Goal: Task Accomplishment & Management: Use online tool/utility

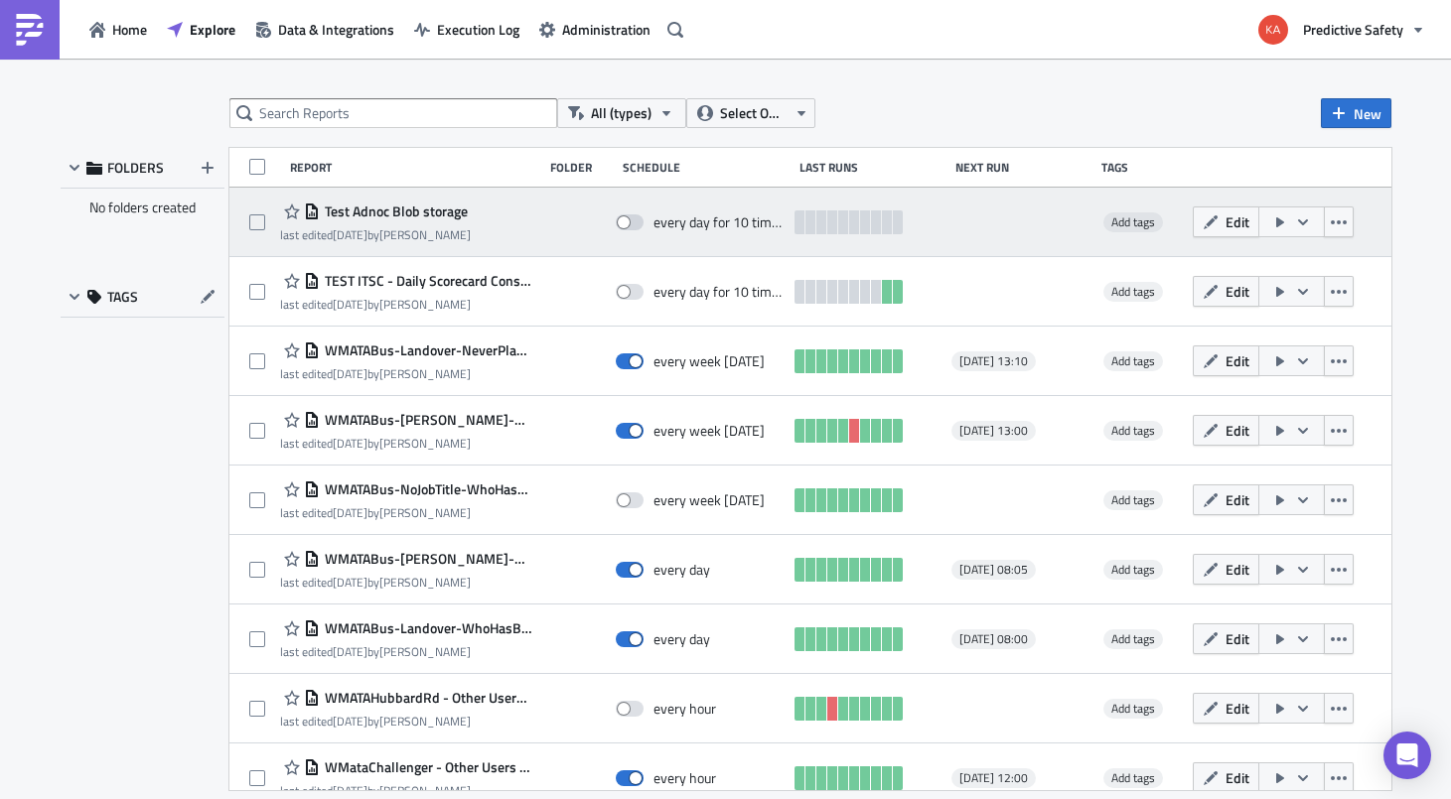
click at [349, 218] on span "Test Adnoc Blob storage" at bounding box center [394, 212] width 148 height 18
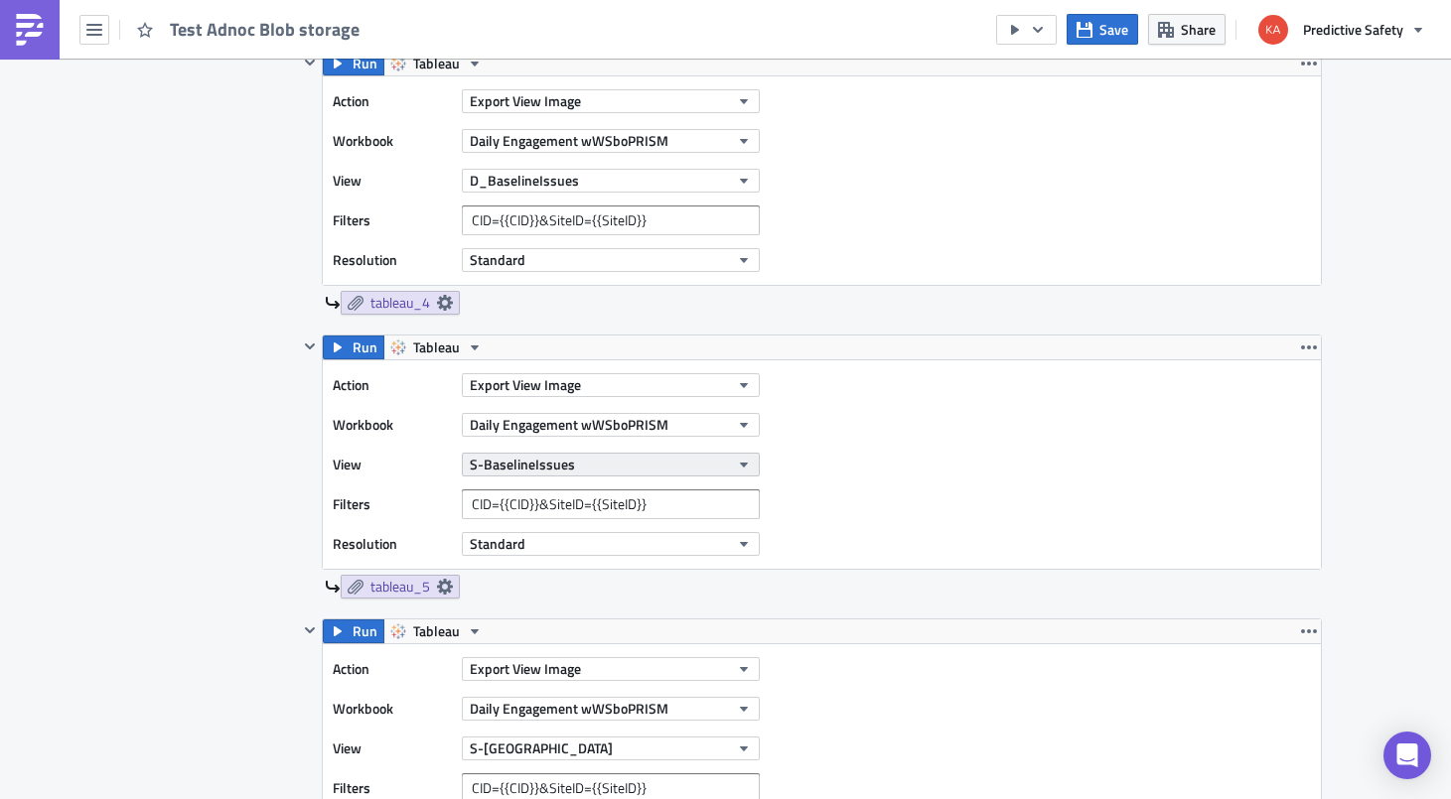
scroll to position [1126, 0]
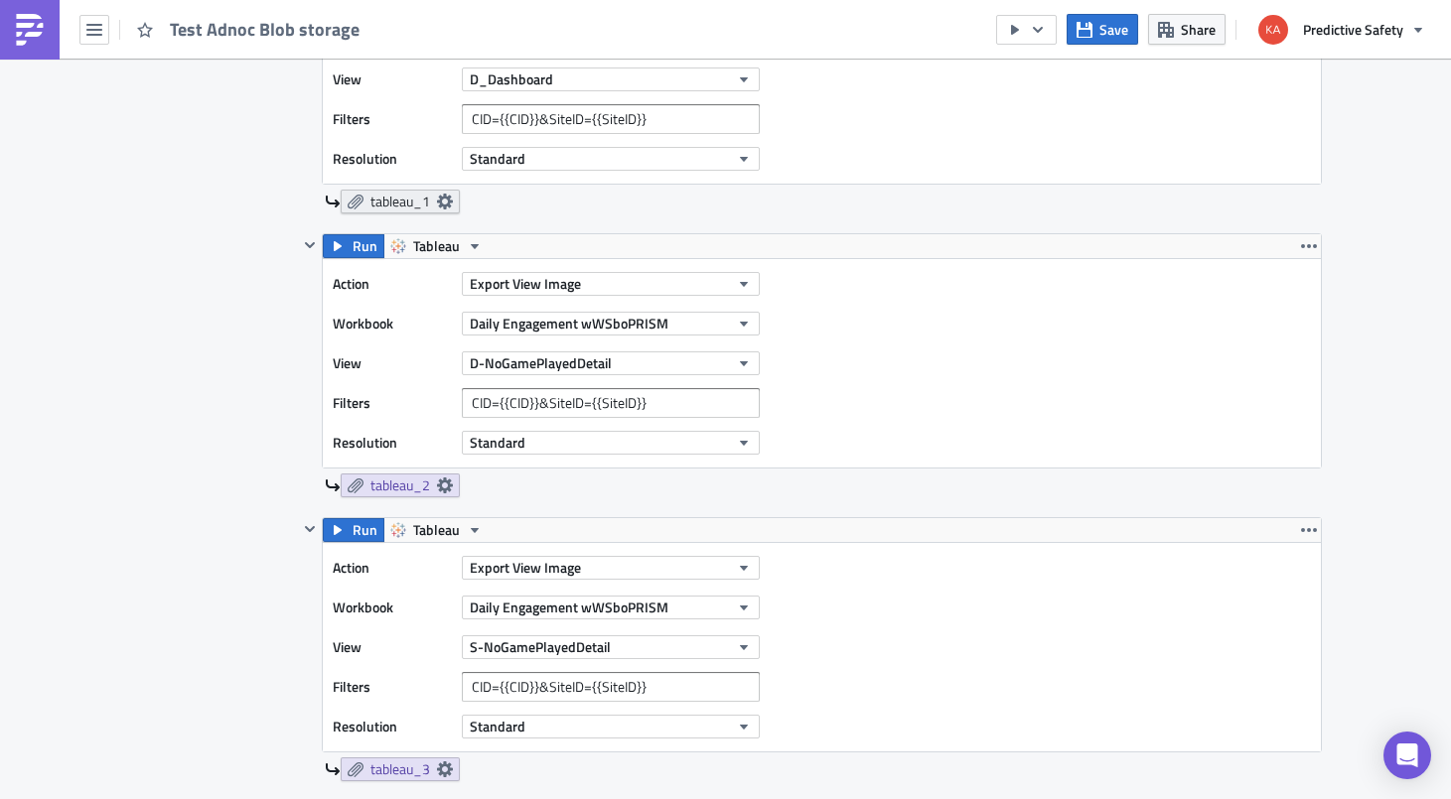
click at [446, 199] on icon at bounding box center [444, 202] width 16 height 16
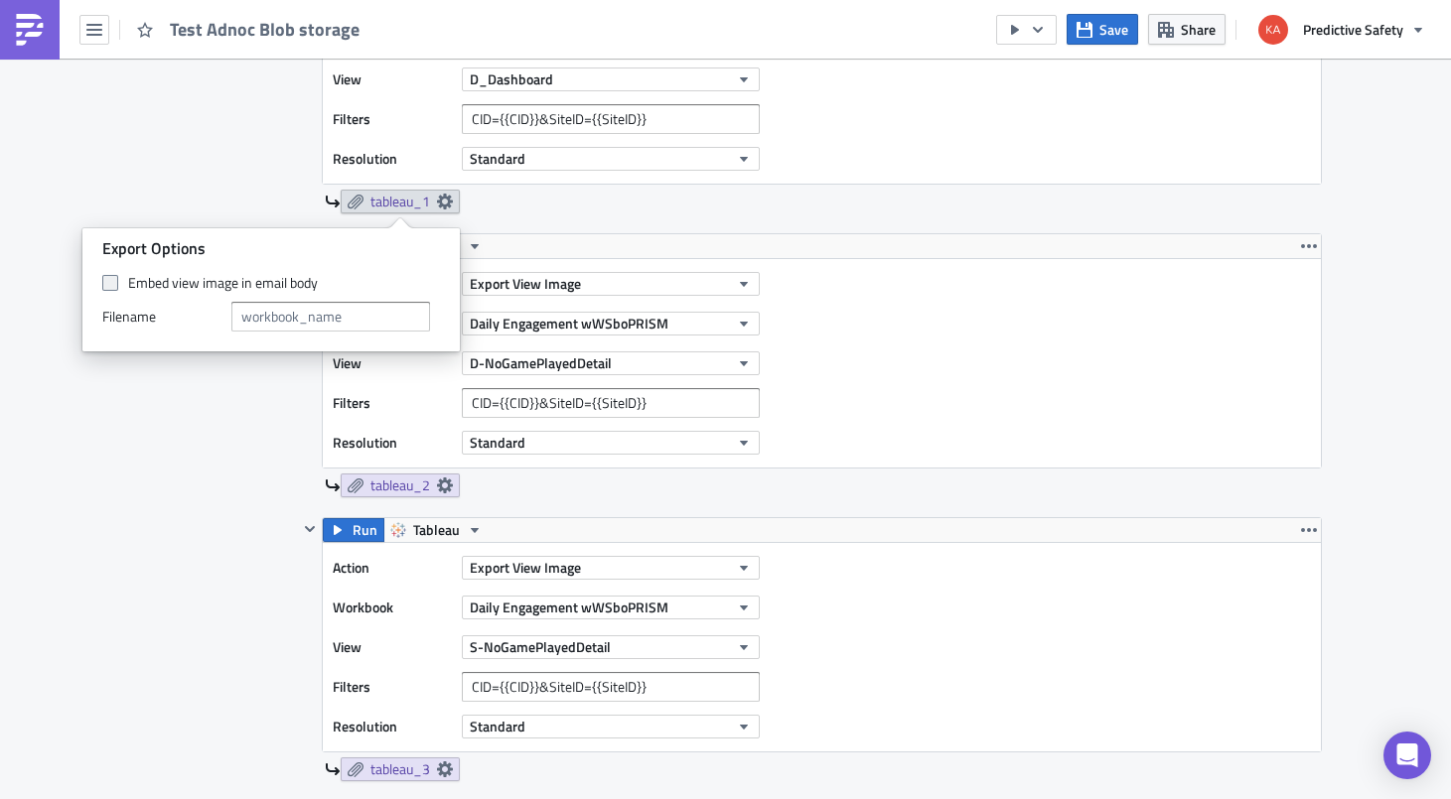
click at [113, 280] on span at bounding box center [110, 283] width 16 height 16
click at [113, 280] on input "Embed view image in email body" at bounding box center [112, 283] width 13 height 13
checkbox input "true"
click at [357, 317] on input "text" at bounding box center [330, 317] width 199 height 30
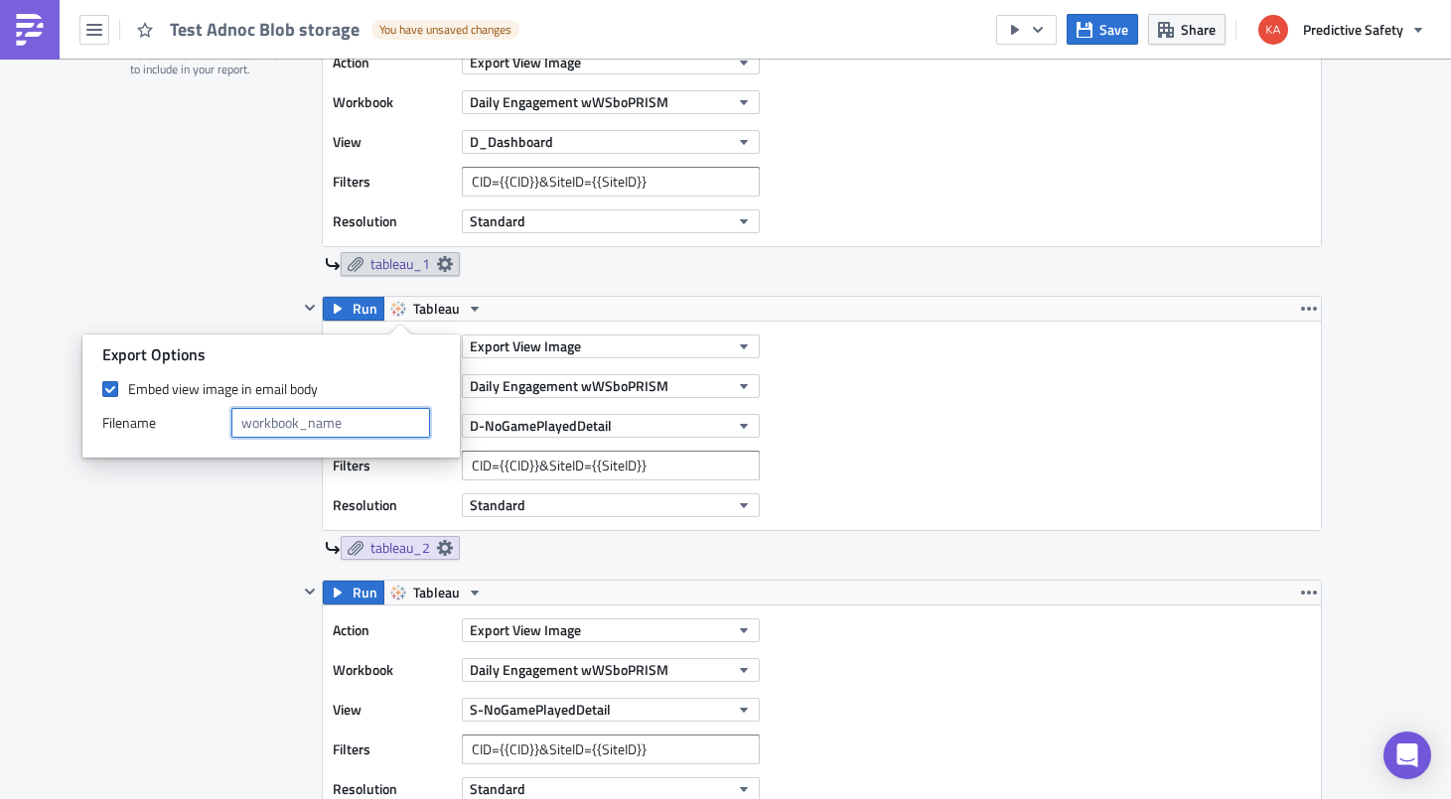
scroll to position [1001, 0]
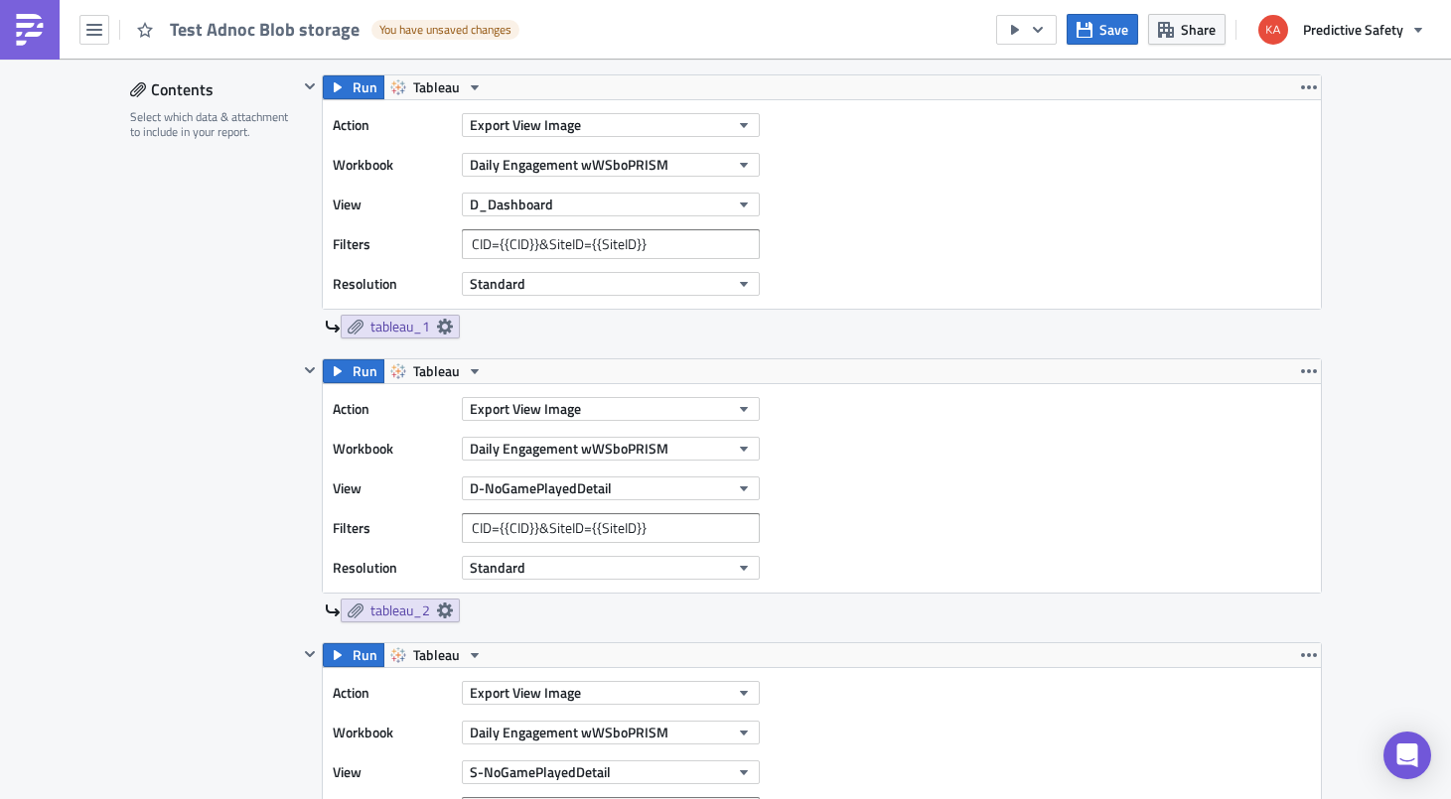
click at [445, 608] on icon at bounding box center [445, 611] width 16 height 16
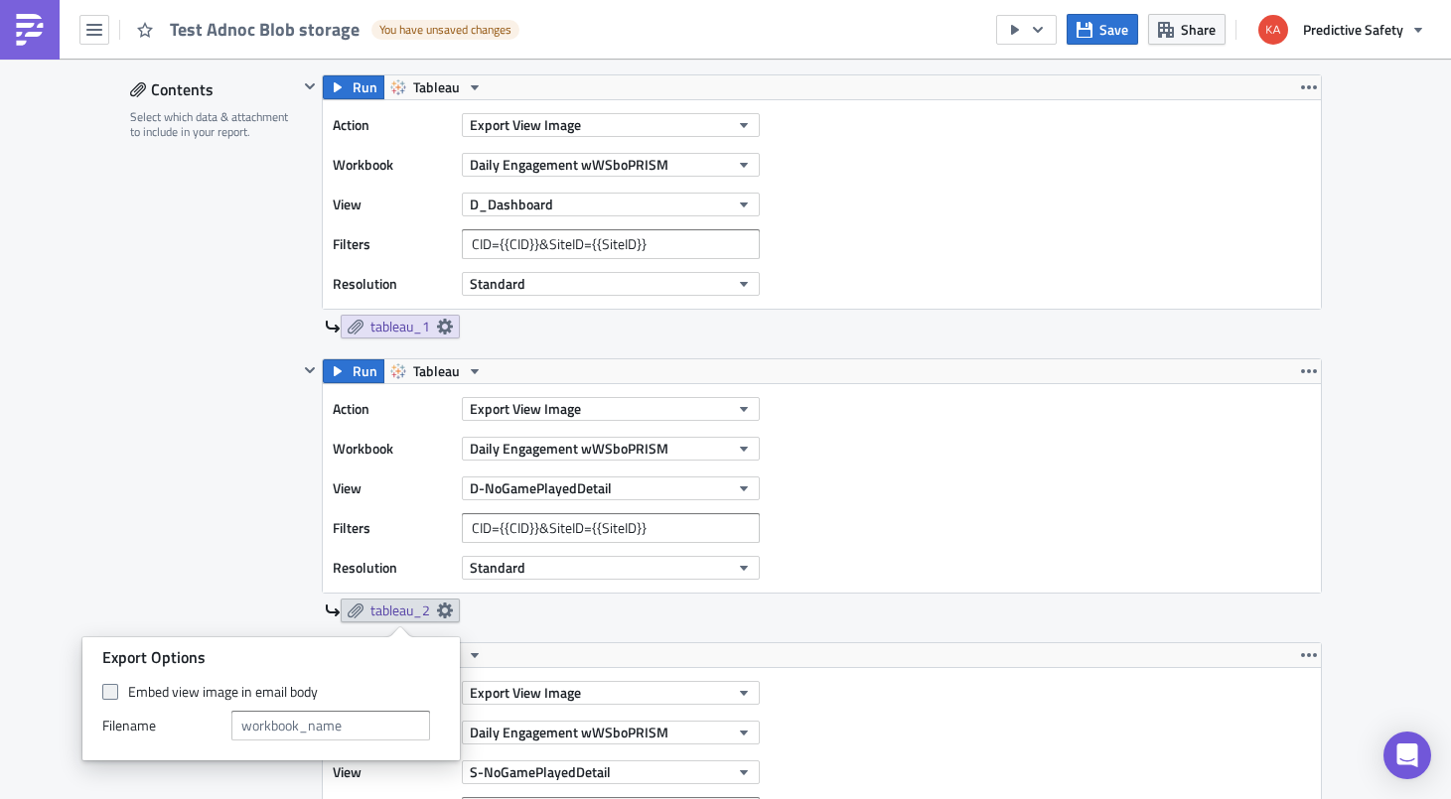
click at [107, 691] on span at bounding box center [110, 692] width 16 height 16
click at [107, 691] on input "Embed view image in email body" at bounding box center [112, 692] width 13 height 13
checkbox input "true"
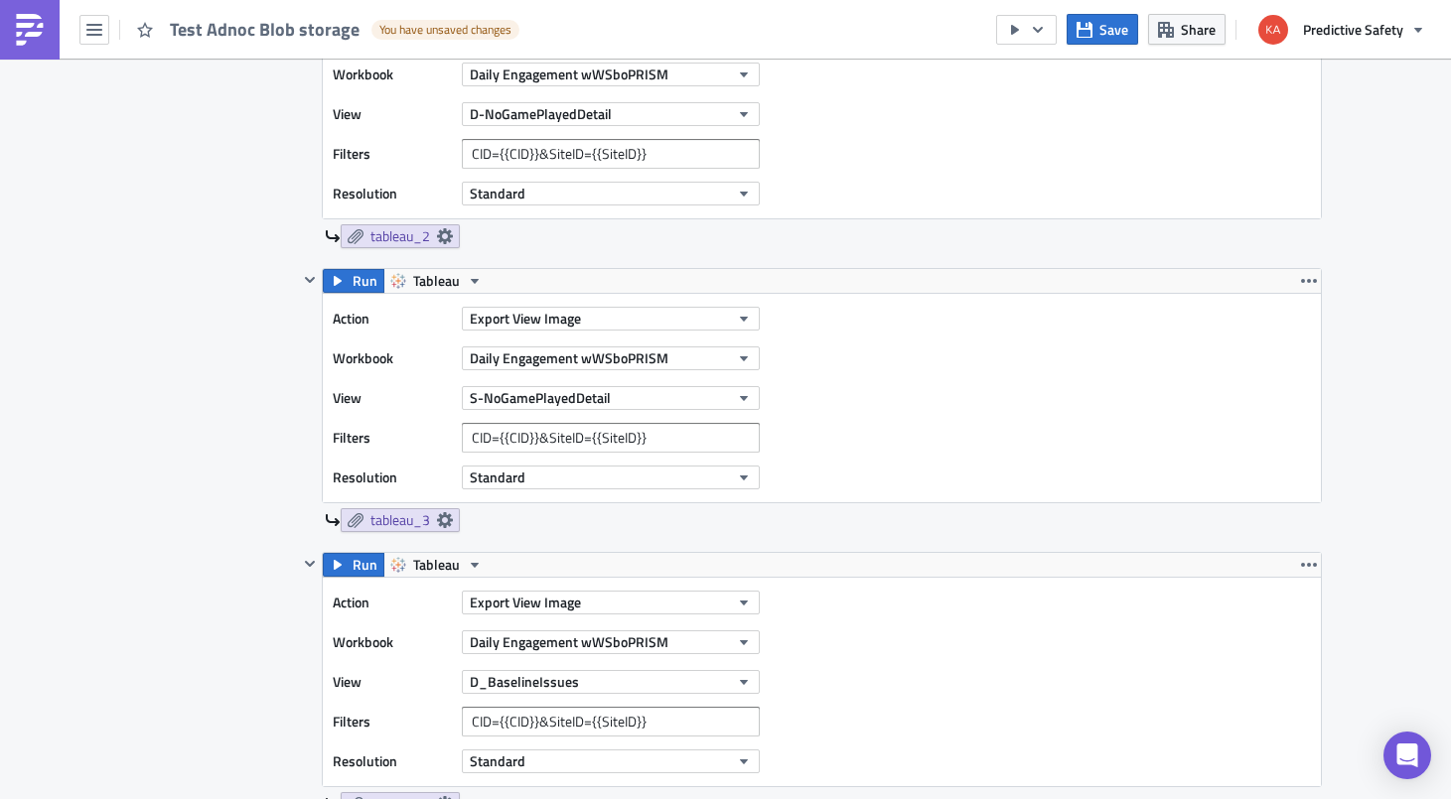
scroll to position [1376, 0]
click at [441, 519] on icon at bounding box center [444, 519] width 16 height 16
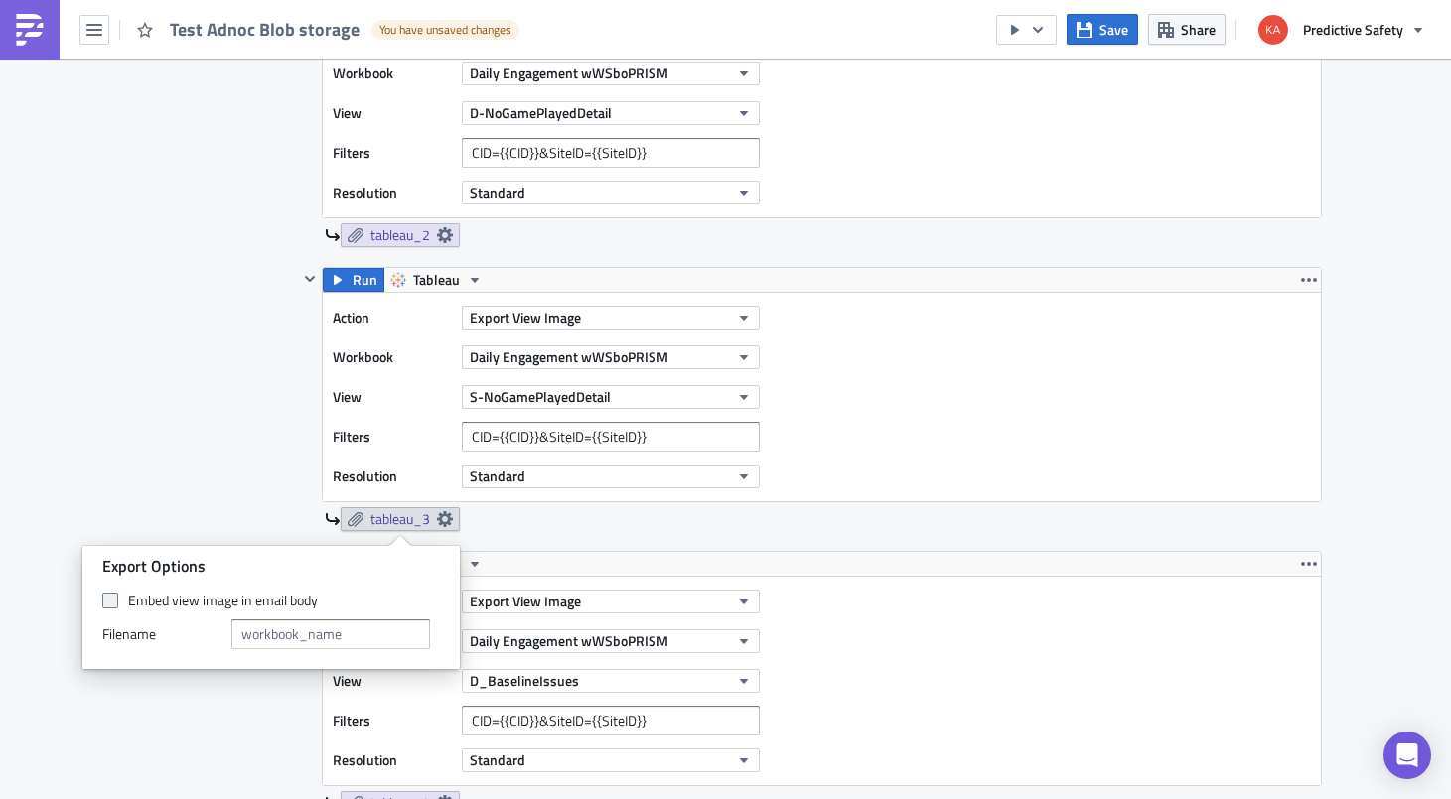
click at [109, 599] on span at bounding box center [110, 601] width 16 height 16
click at [109, 599] on input "Embed view image in email body" at bounding box center [112, 601] width 13 height 13
checkbox input "true"
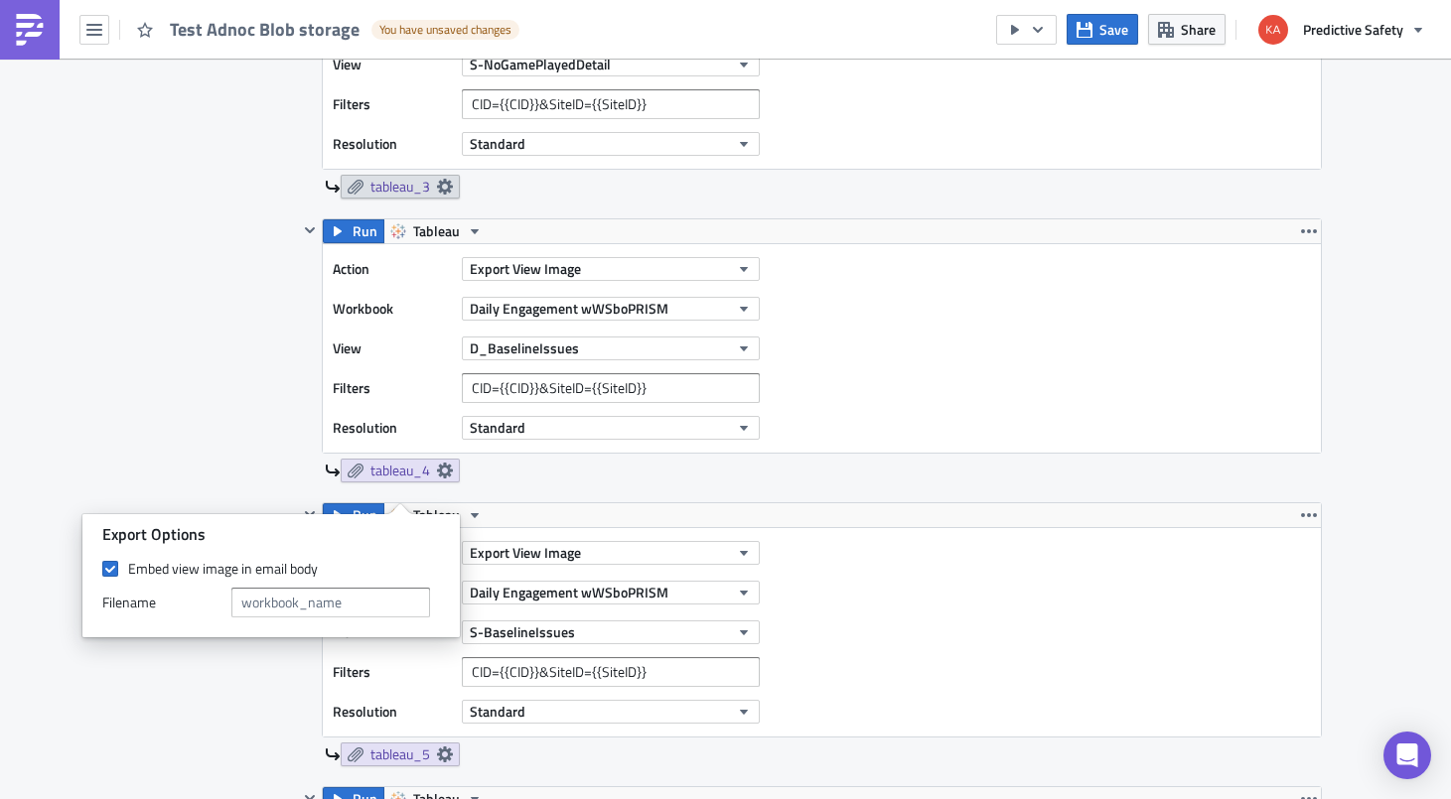
scroll to position [1752, 0]
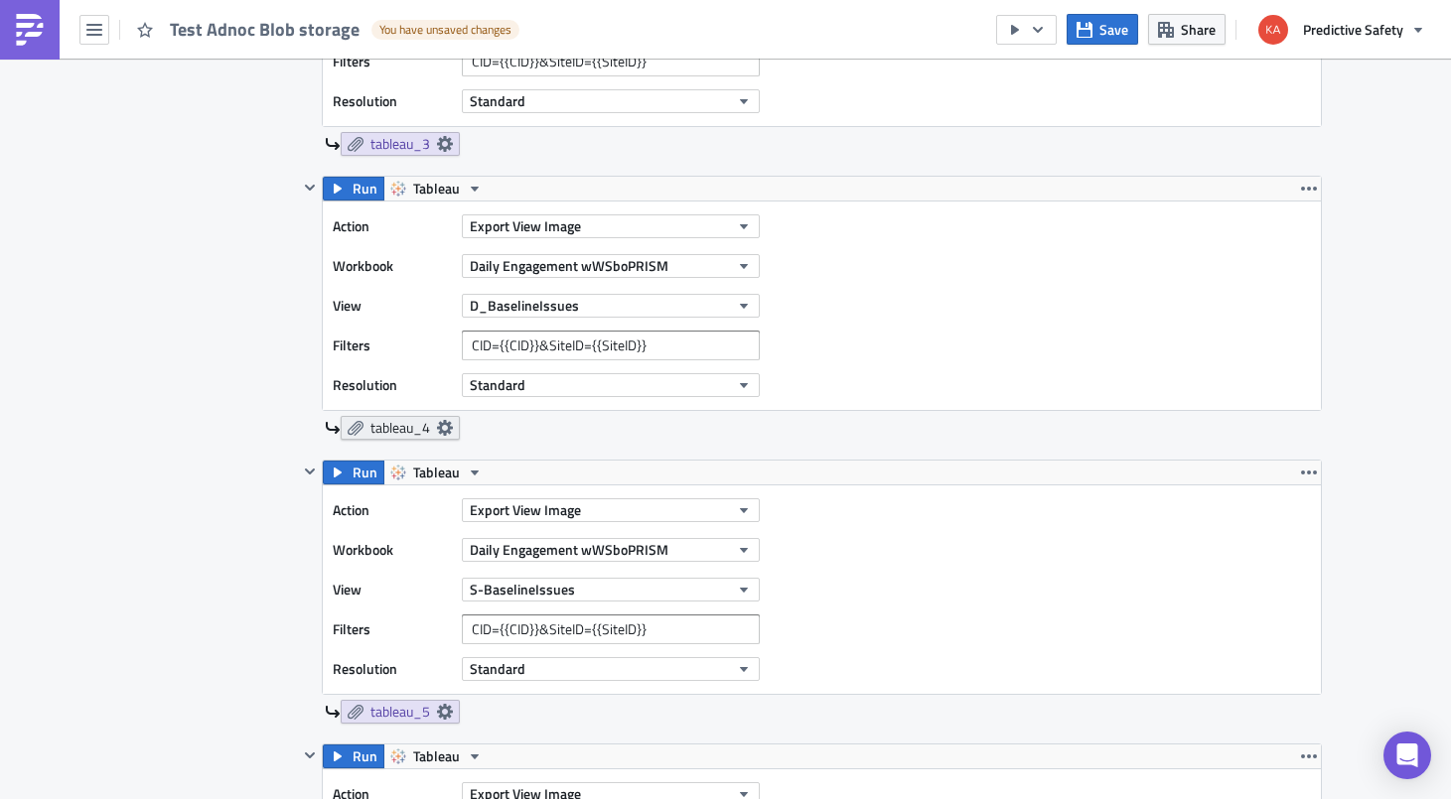
click at [440, 429] on icon at bounding box center [444, 428] width 16 height 16
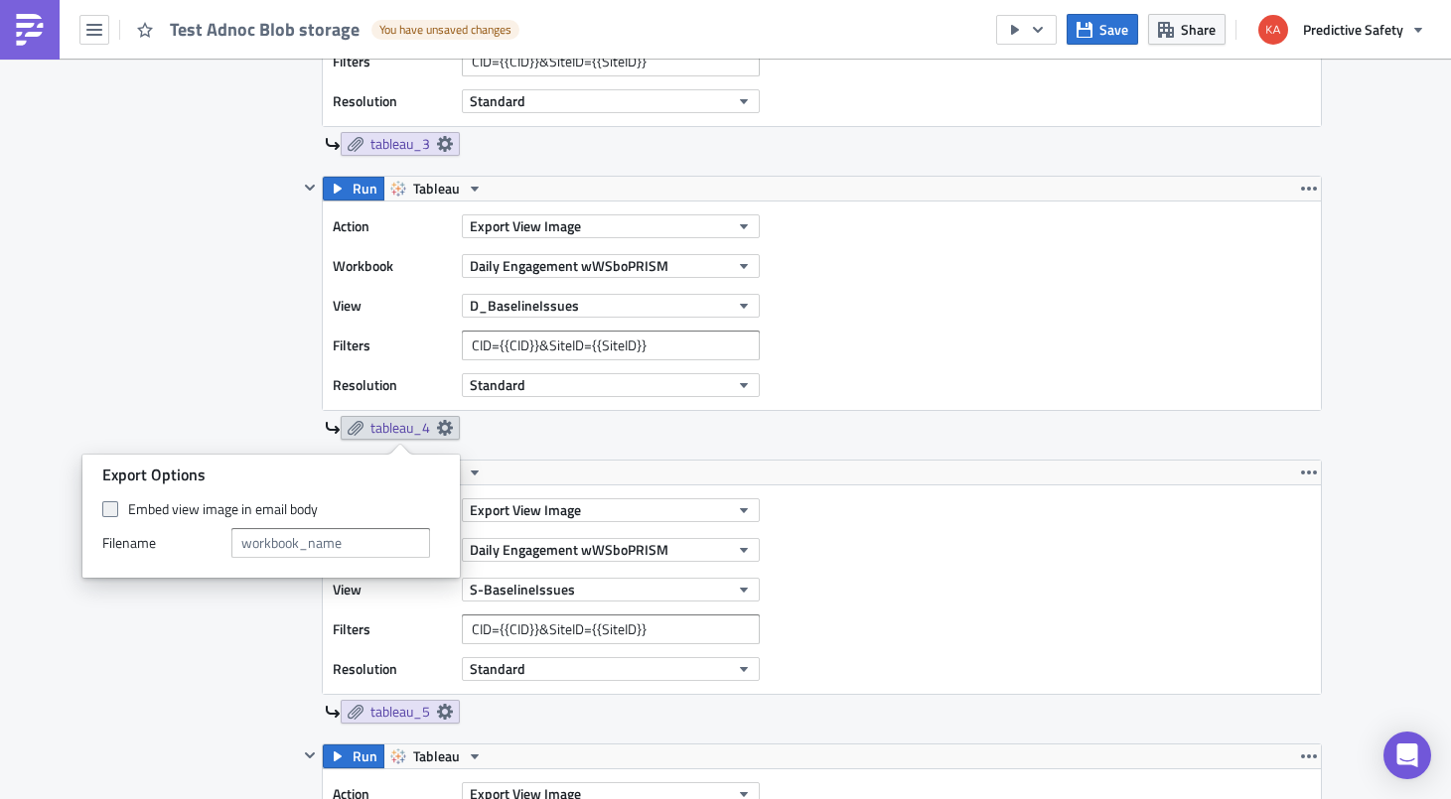
click at [105, 505] on span at bounding box center [110, 509] width 16 height 16
click at [106, 505] on input "Embed view image in email body" at bounding box center [112, 509] width 13 height 13
checkbox input "true"
click at [137, 306] on div "Contents Select which data & attachment to include in your report." at bounding box center [214, 581] width 168 height 2515
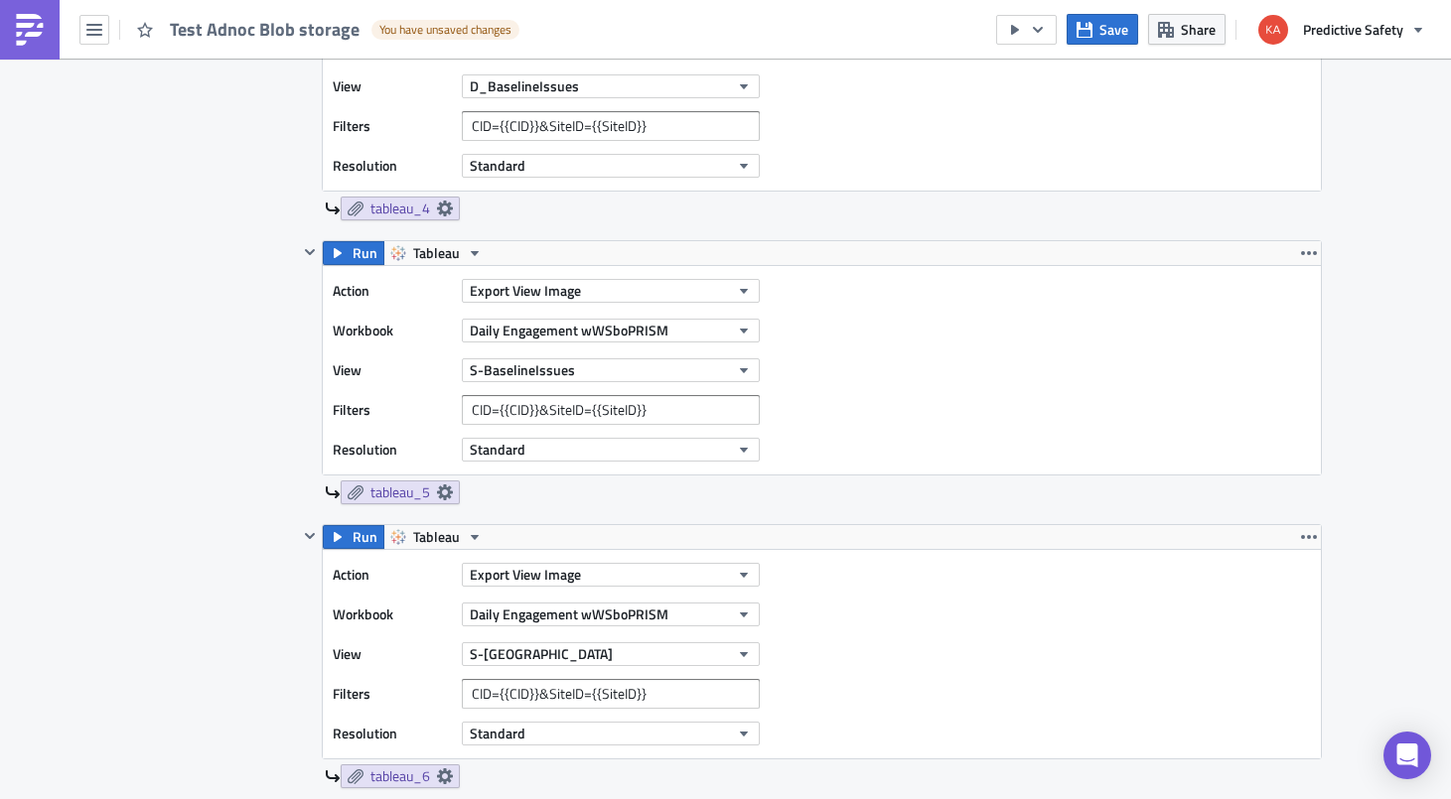
scroll to position [2002, 0]
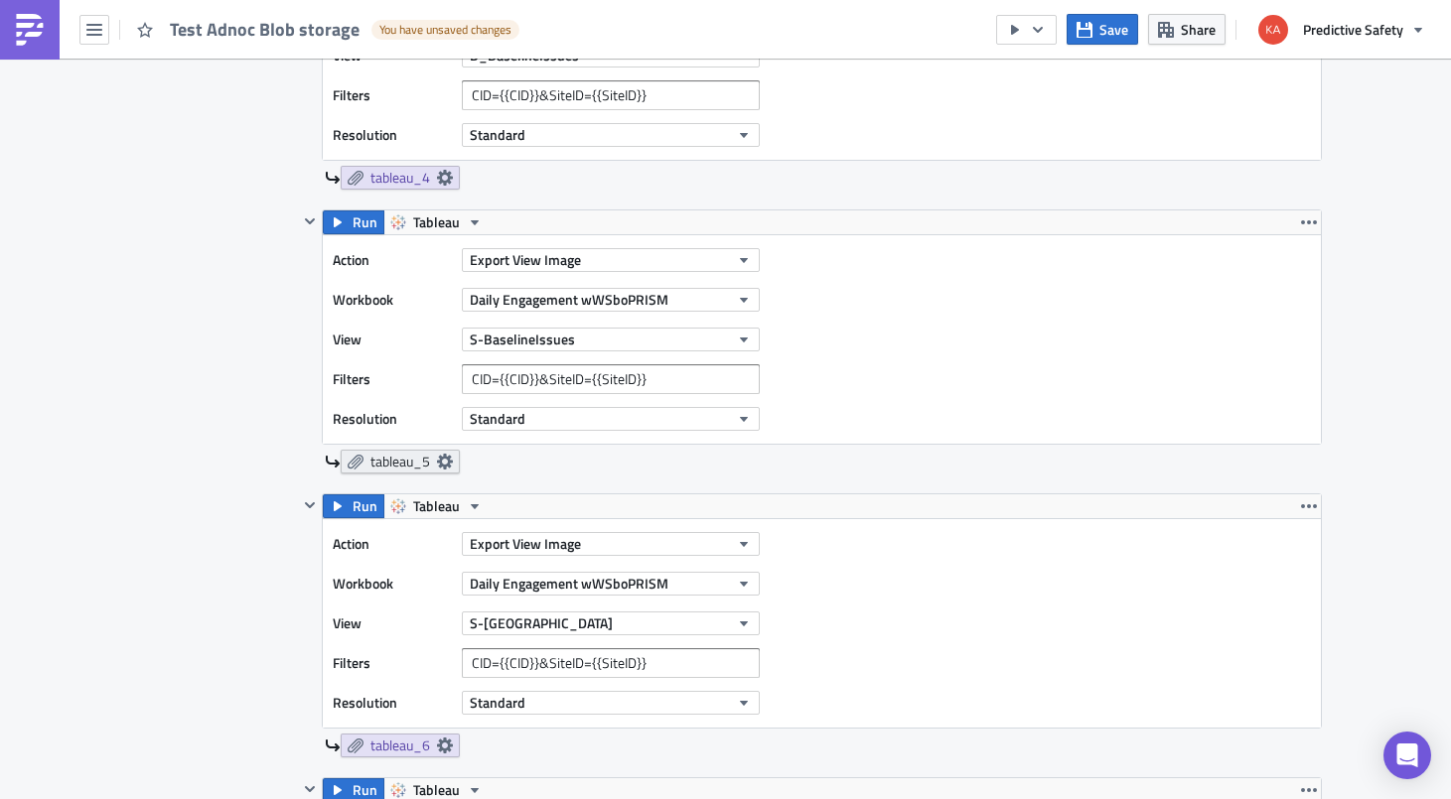
click at [444, 463] on icon at bounding box center [445, 462] width 16 height 16
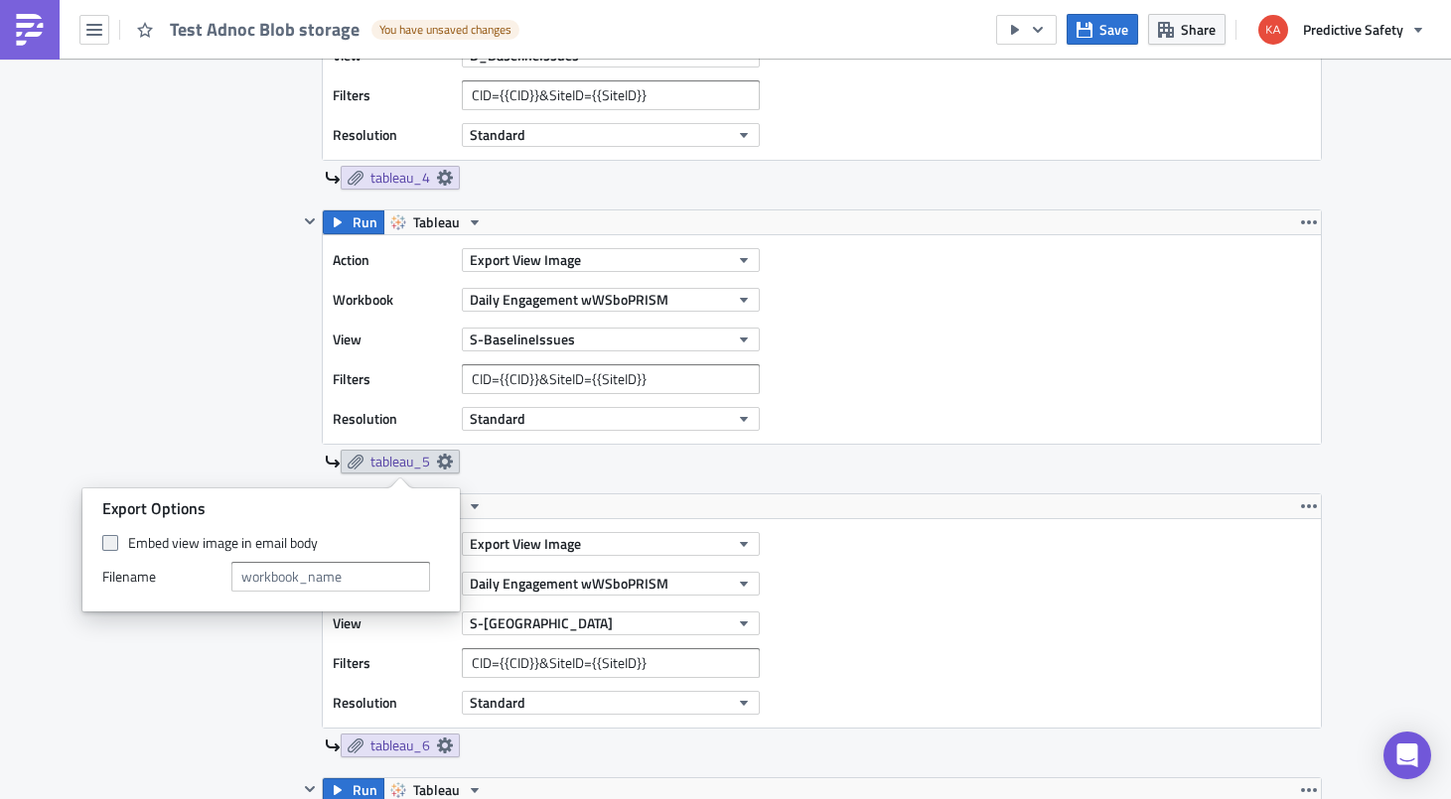
click at [110, 544] on span at bounding box center [110, 543] width 16 height 16
click at [110, 544] on input "Embed view image in email body" at bounding box center [112, 543] width 13 height 13
checkbox input "true"
click at [123, 350] on div "Execution Log Edit " Test Adnoc Blob storage " Draft Settings Configure the bas…" at bounding box center [725, 143] width 1231 height 4173
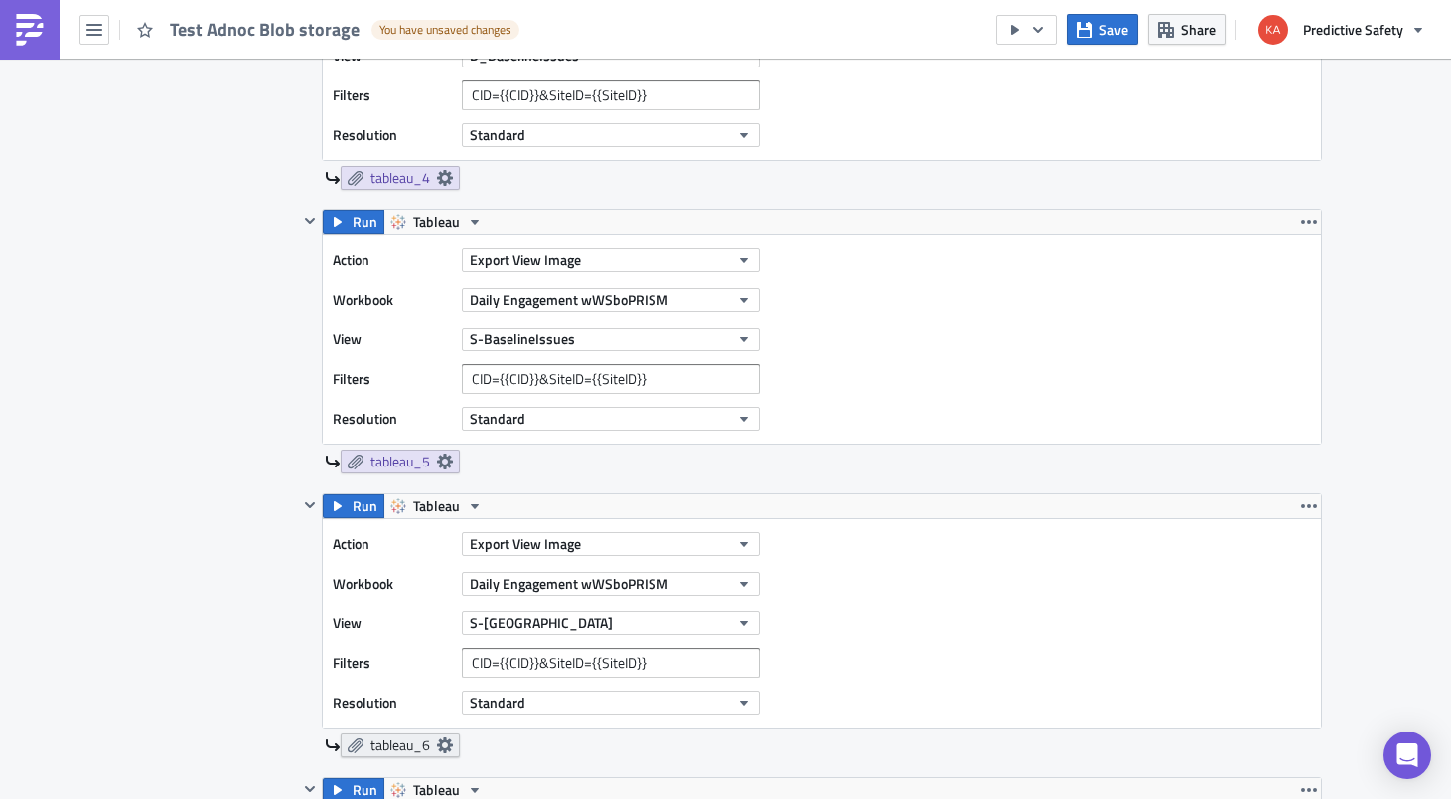
click at [456, 742] on link "tableau_6" at bounding box center [400, 746] width 119 height 24
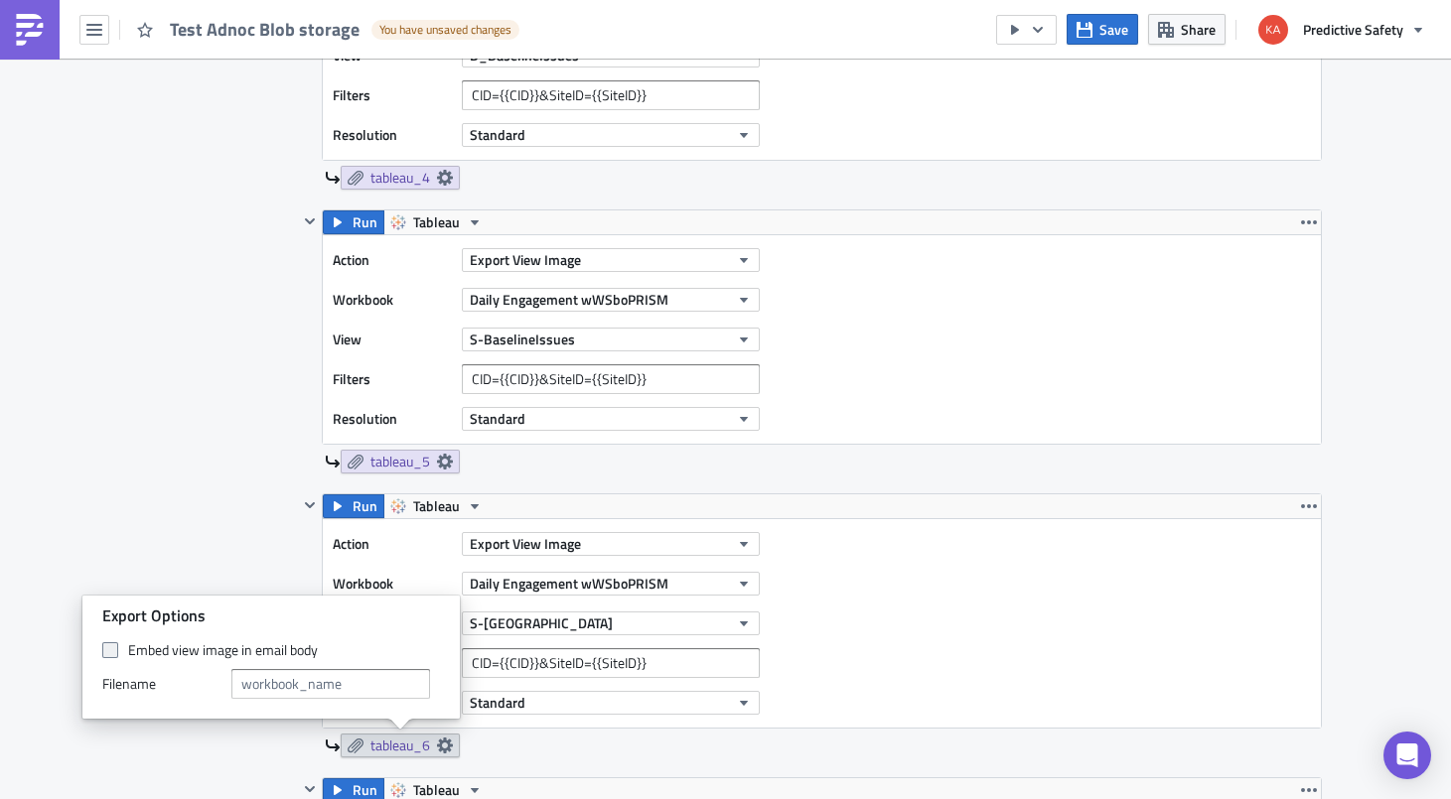
click at [112, 648] on span at bounding box center [110, 650] width 16 height 16
click at [112, 648] on input "Embed view image in email body" at bounding box center [112, 650] width 13 height 13
checkbox input "true"
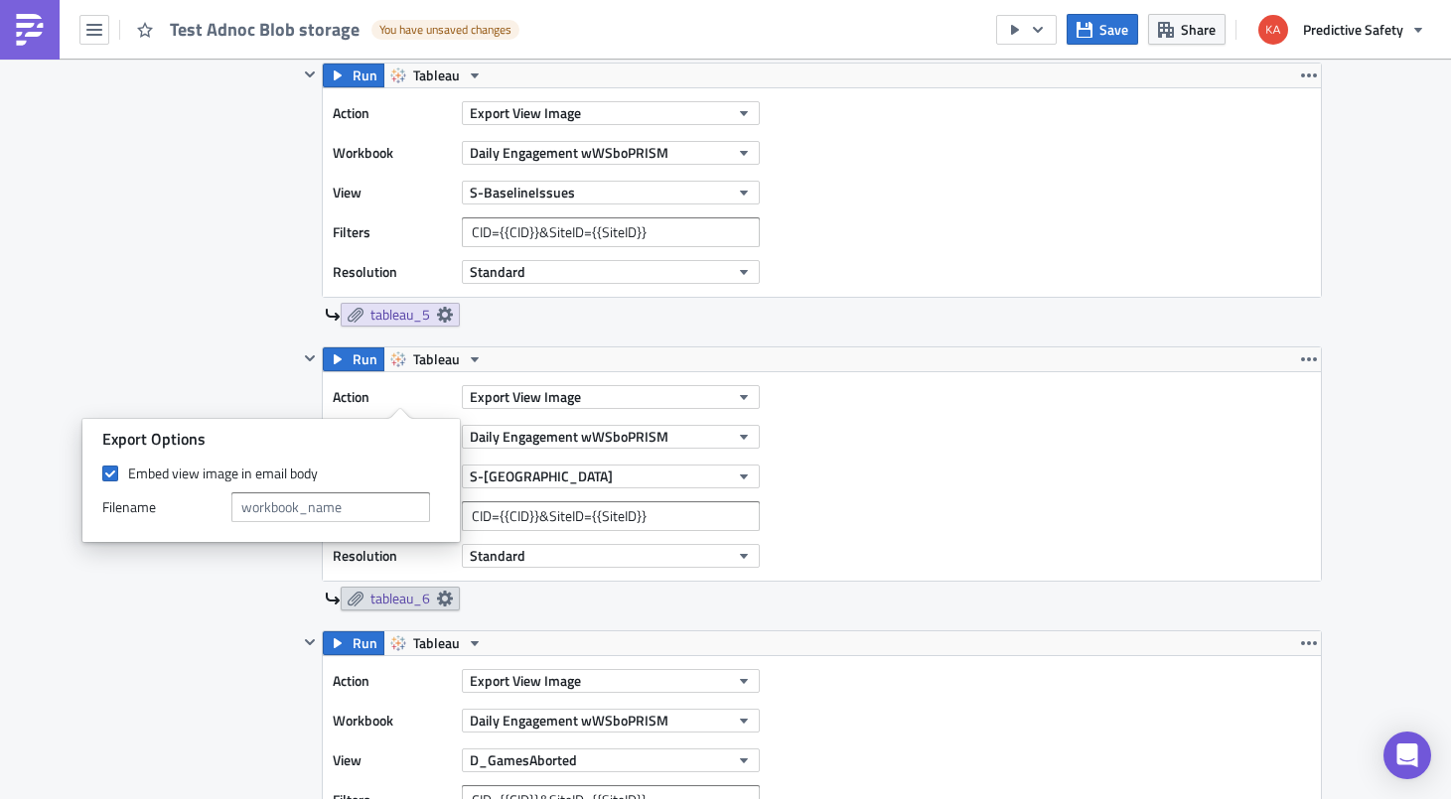
scroll to position [2502, 0]
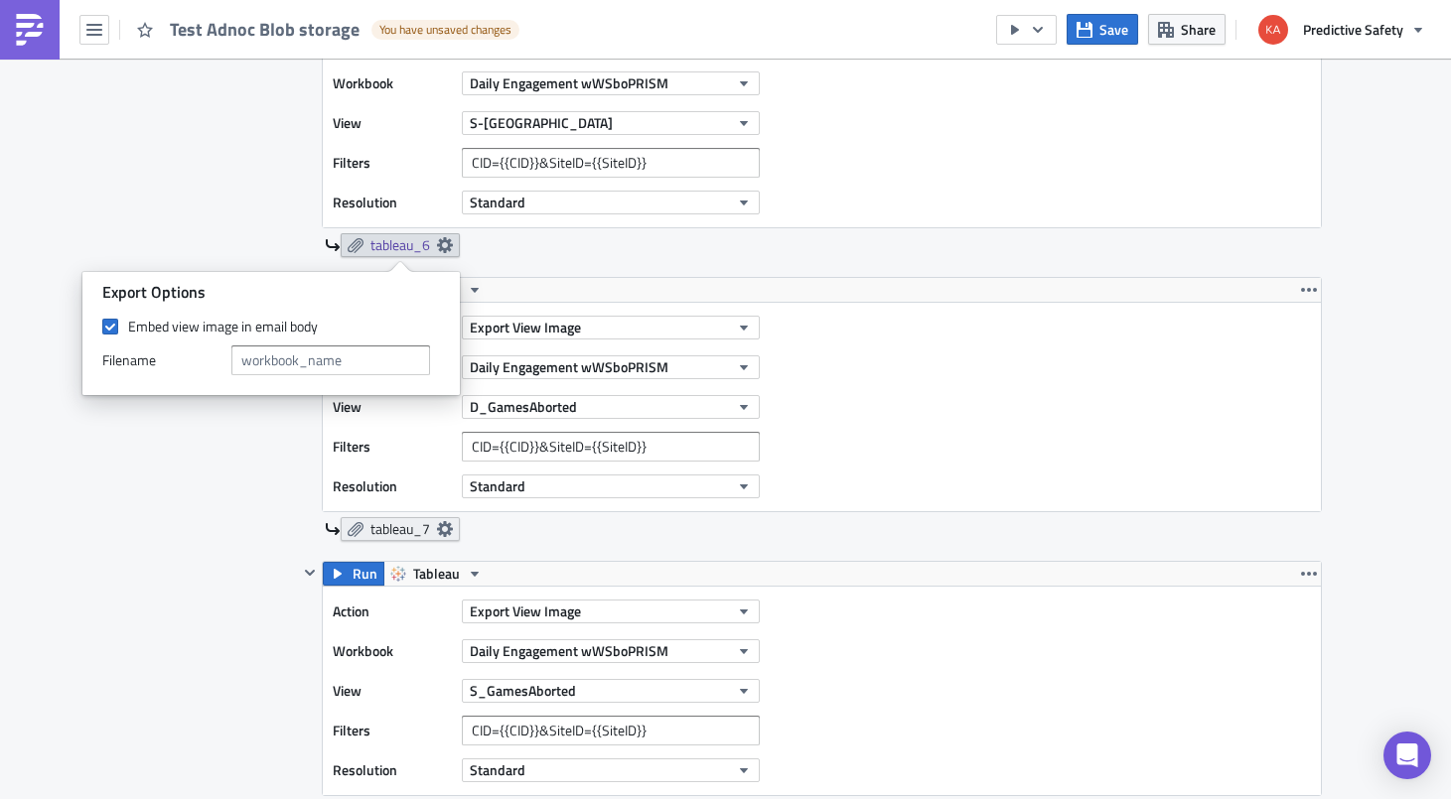
click at [446, 526] on icon at bounding box center [445, 529] width 16 height 16
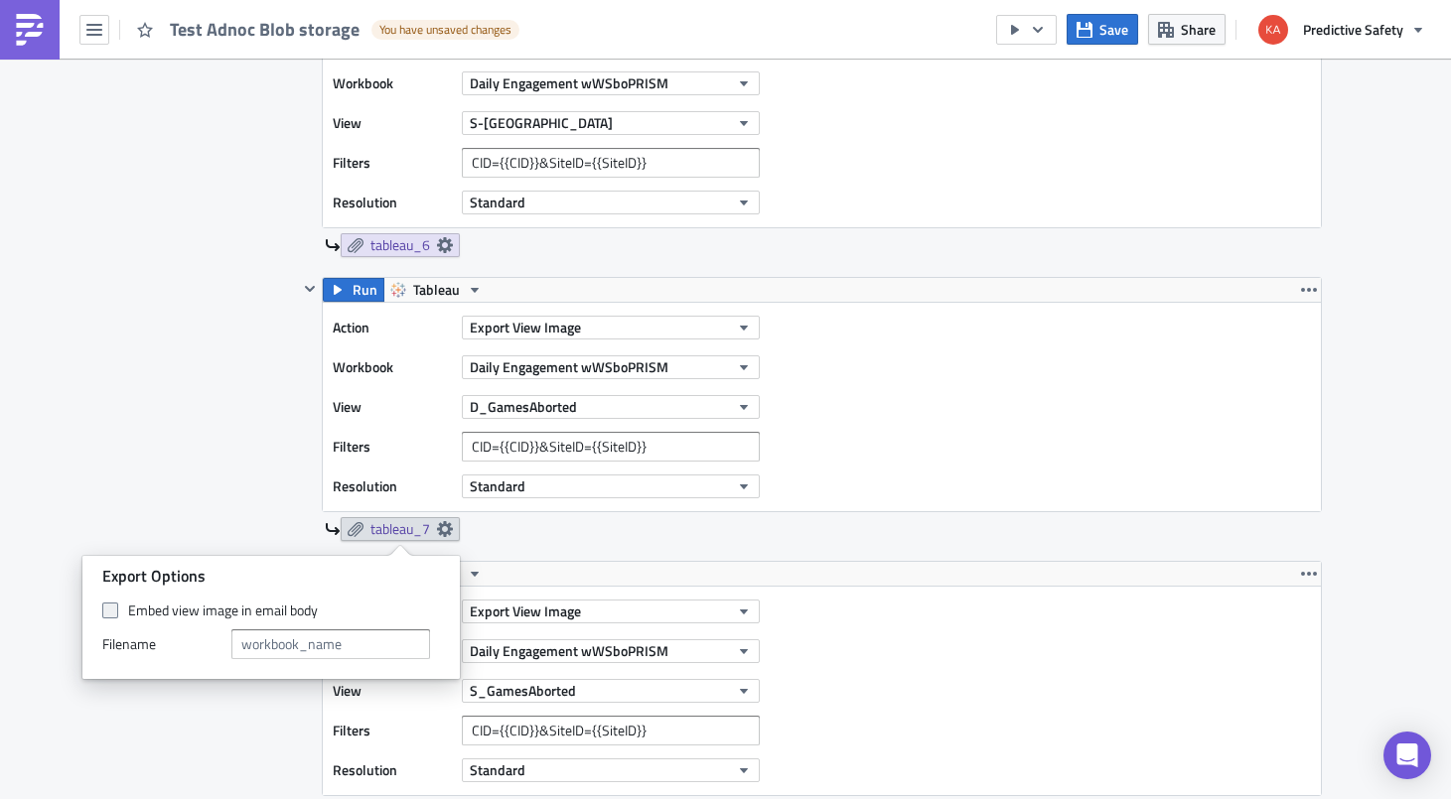
click at [115, 609] on span at bounding box center [110, 611] width 16 height 16
click at [115, 609] on input "Embed view image in email body" at bounding box center [112, 611] width 13 height 13
checkbox input "true"
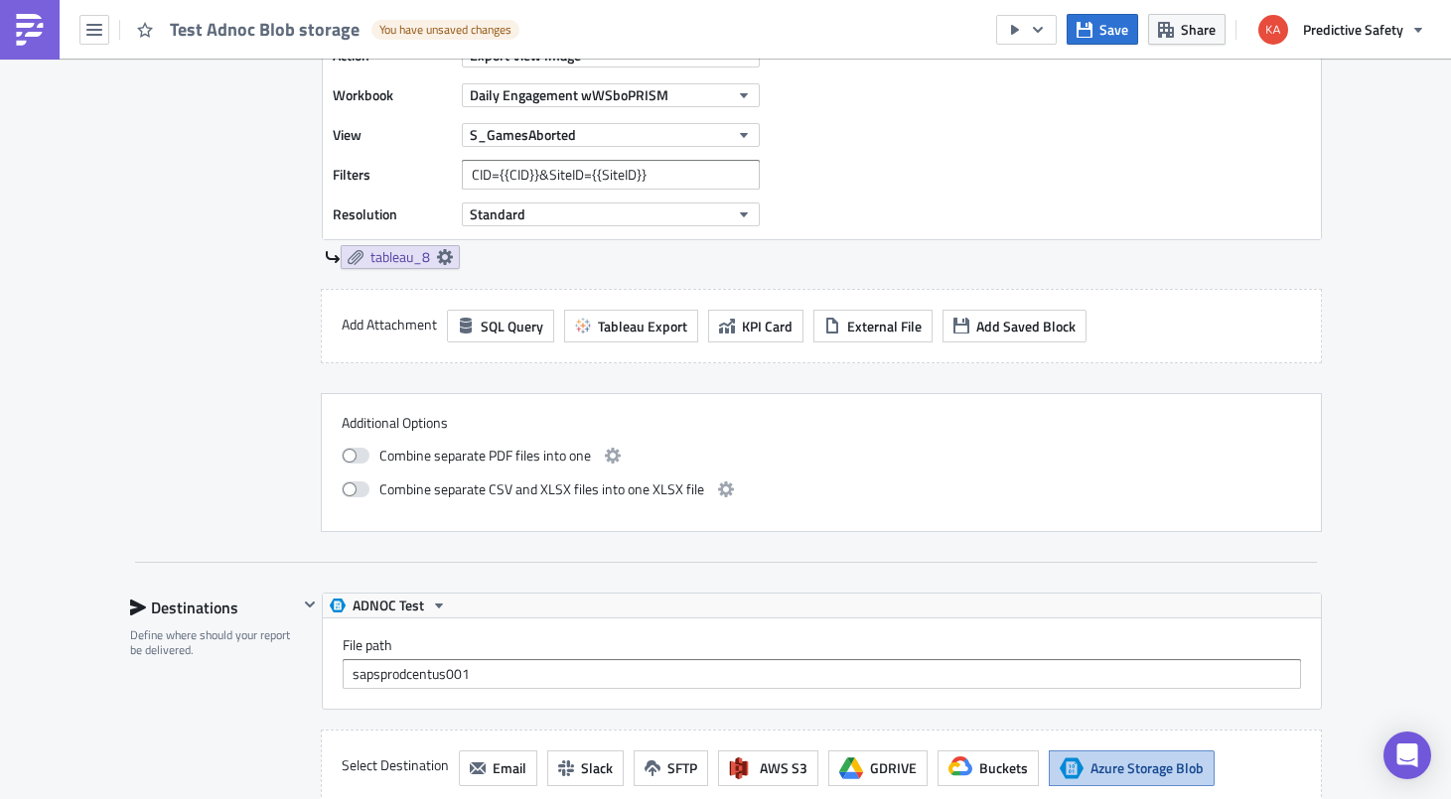
scroll to position [3128, 0]
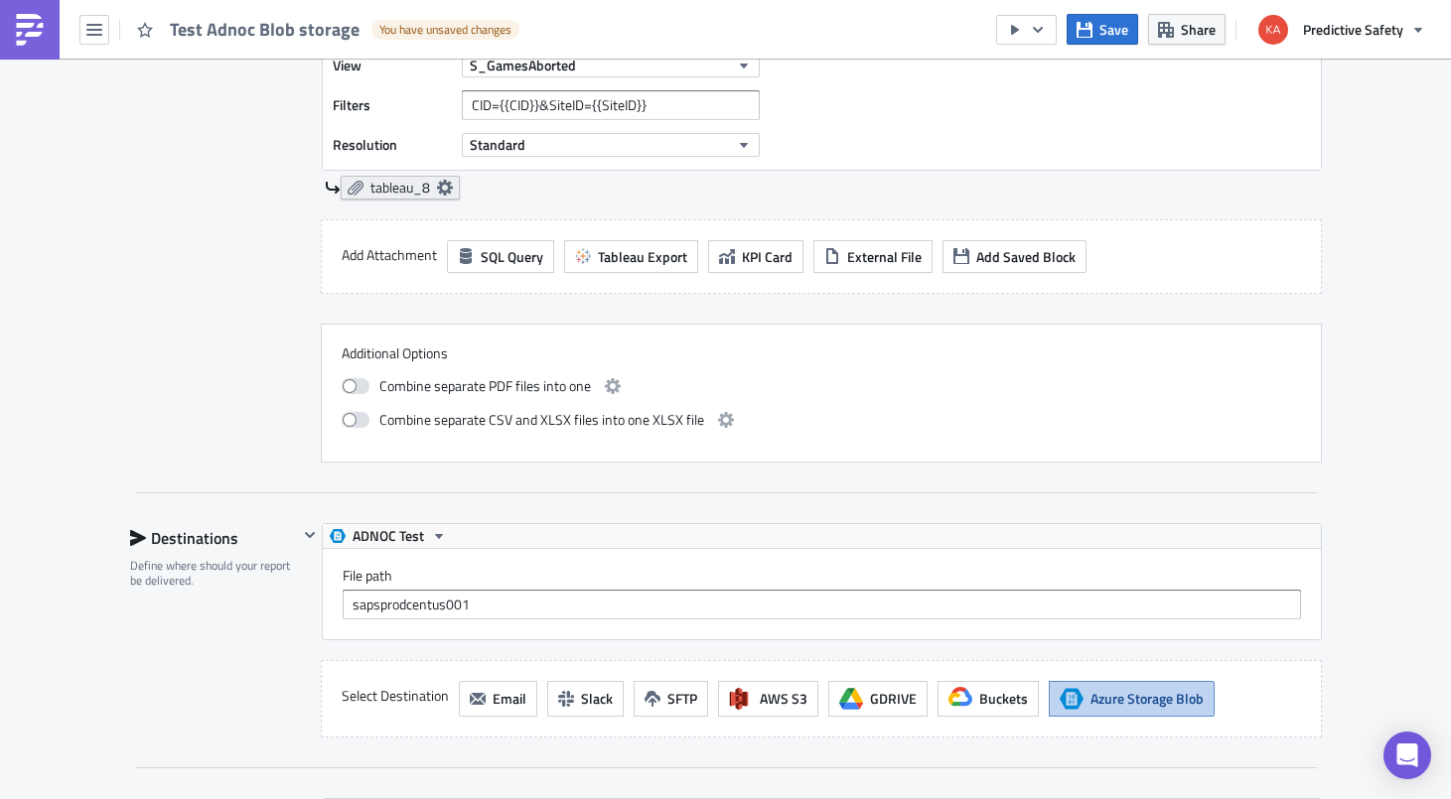
click at [445, 183] on icon at bounding box center [444, 188] width 16 height 16
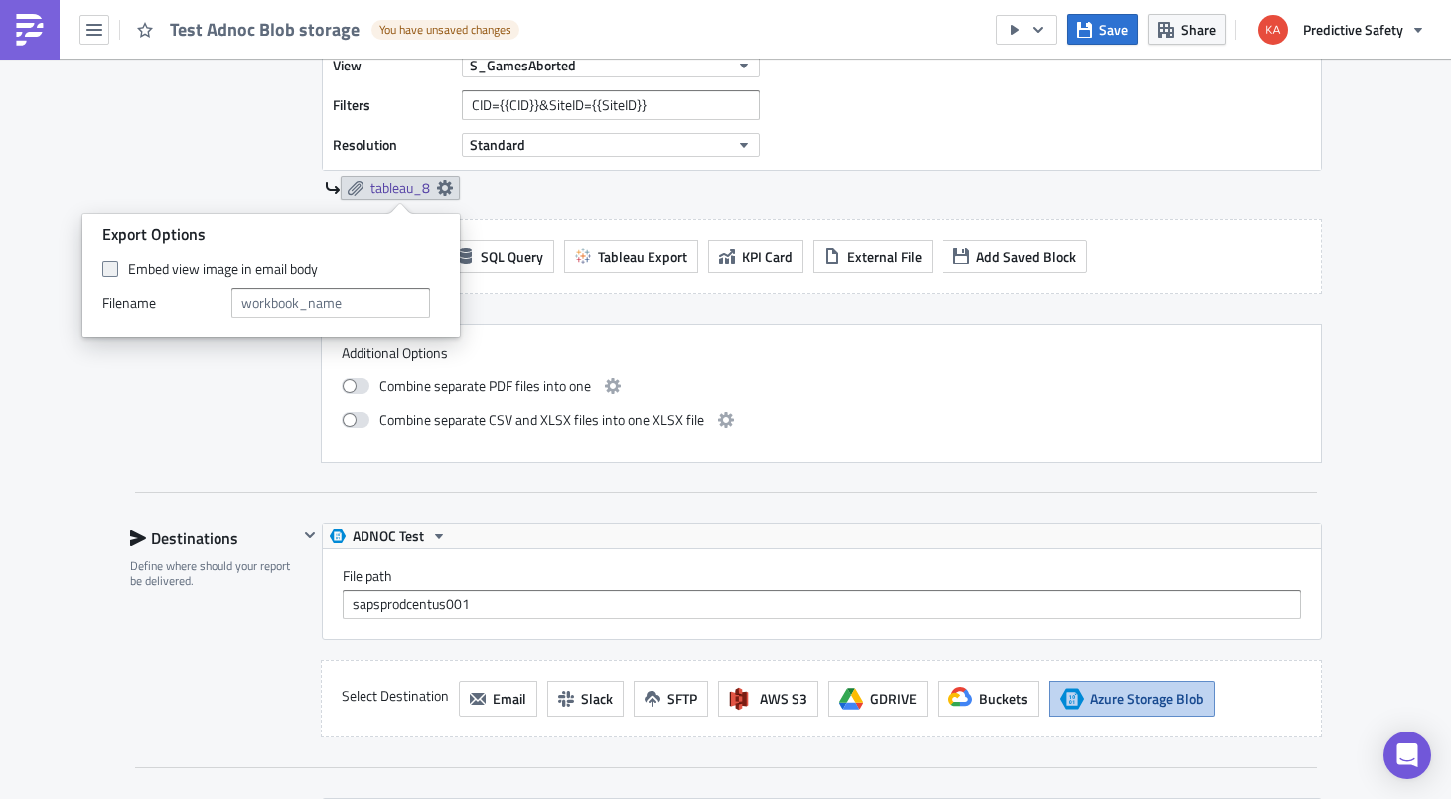
click at [114, 264] on span at bounding box center [110, 269] width 16 height 16
click at [114, 264] on input "Embed view image in email body" at bounding box center [112, 269] width 13 height 13
checkbox input "true"
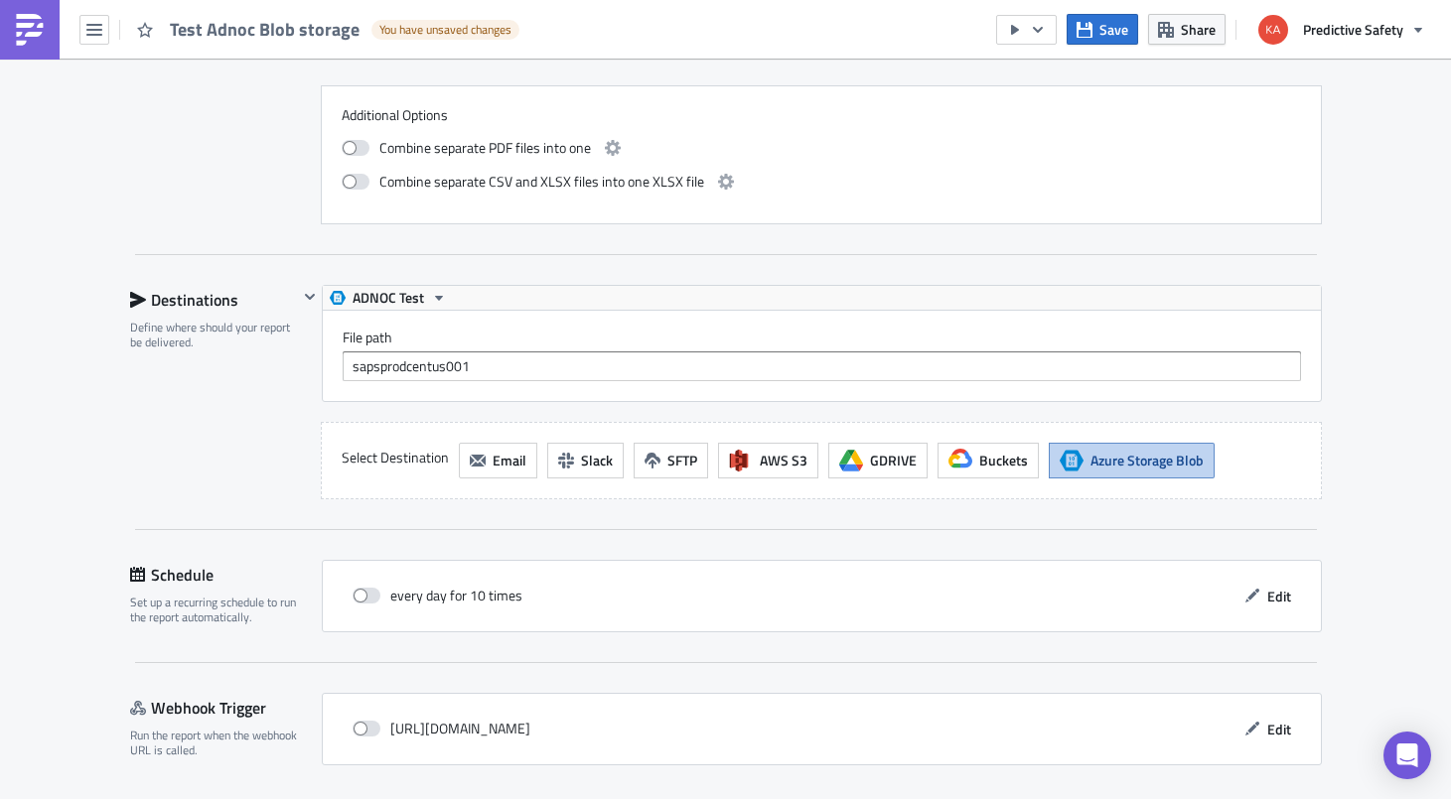
scroll to position [3378, 0]
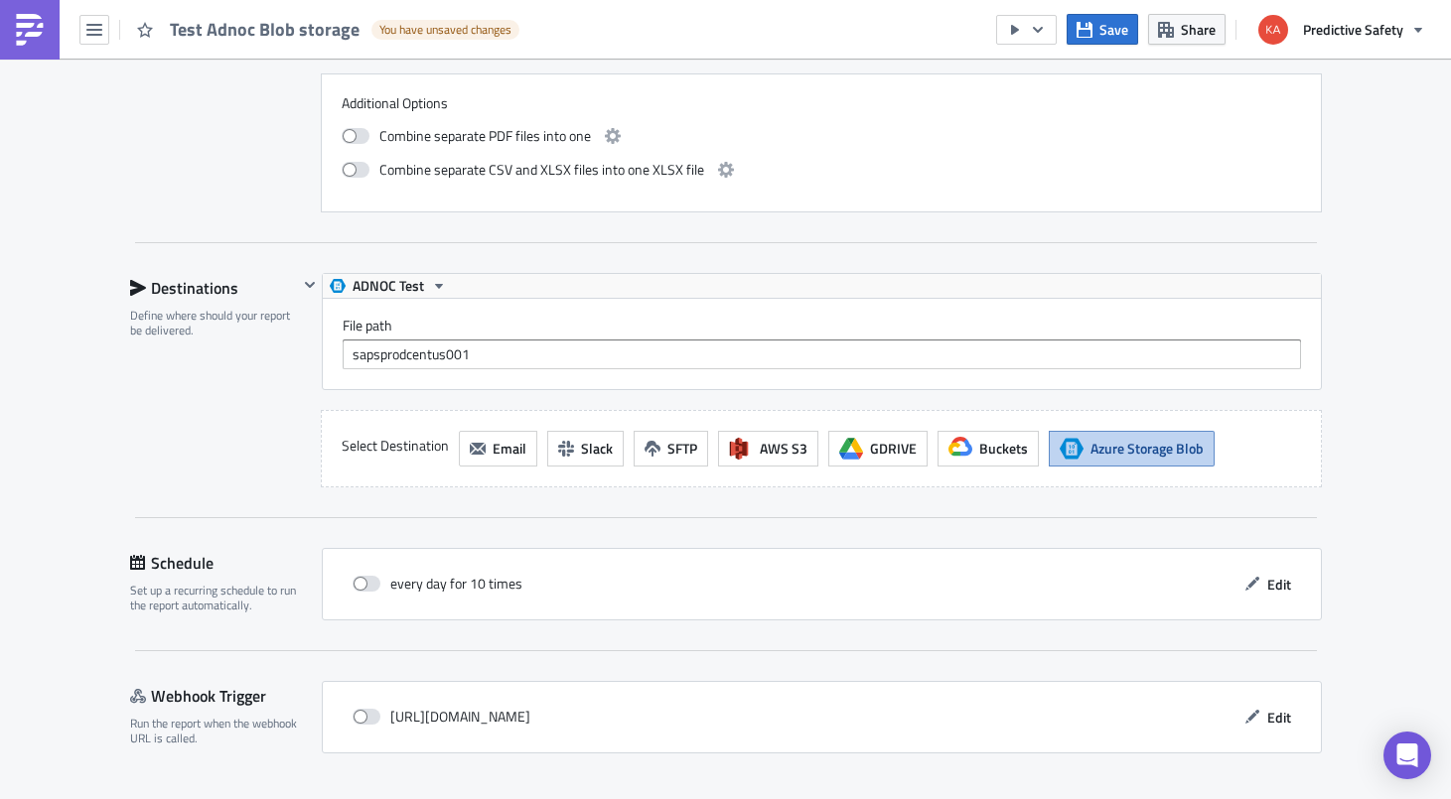
click at [1154, 453] on span "Azure Storage Blob" at bounding box center [1146, 448] width 113 height 21
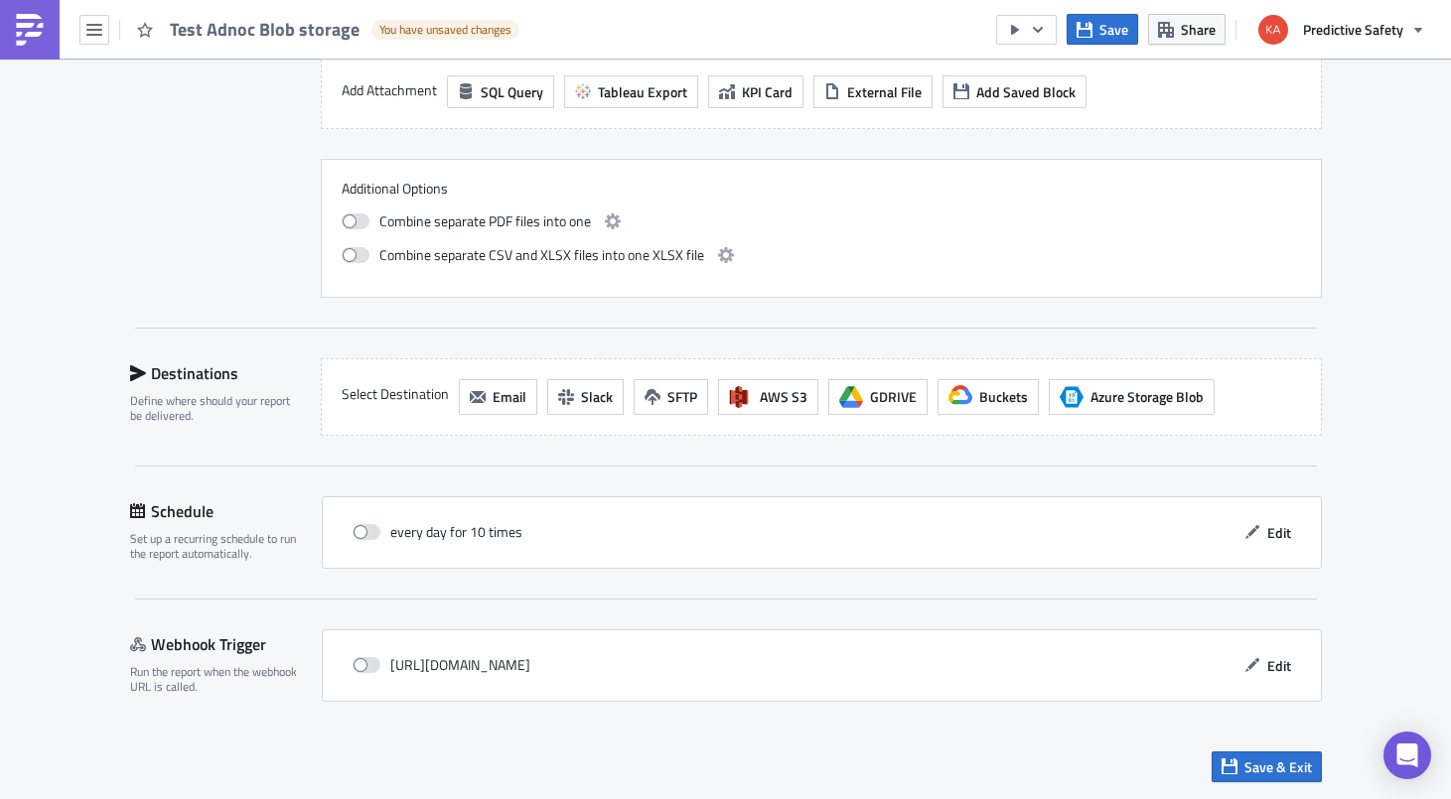
scroll to position [3293, 0]
drag, startPoint x: 1149, startPoint y: 392, endPoint x: 1161, endPoint y: 412, distance: 23.2
click at [1149, 395] on span "Azure Storage Blob" at bounding box center [1146, 396] width 113 height 21
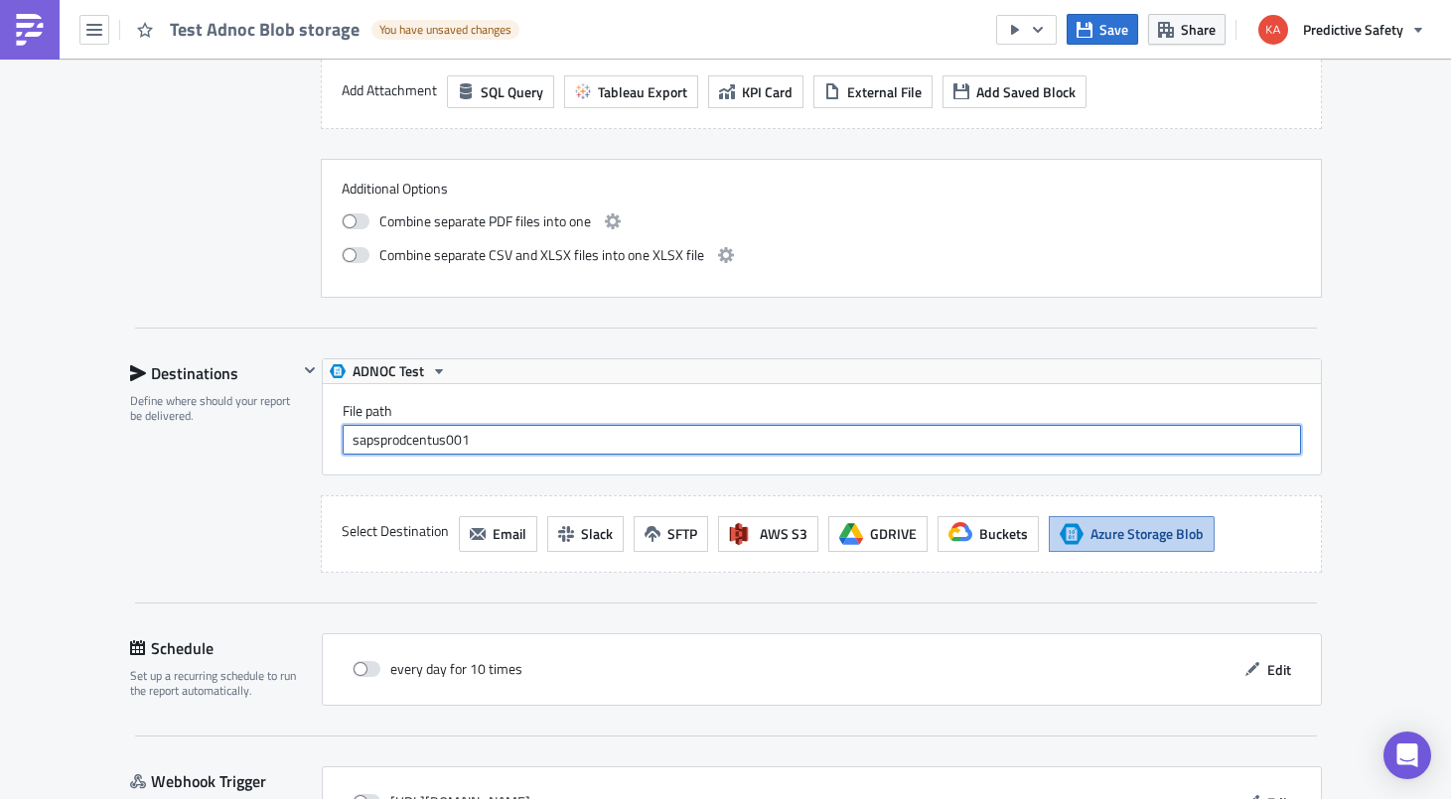
drag, startPoint x: 503, startPoint y: 447, endPoint x: 298, endPoint y: 426, distance: 206.6
click at [343, 425] on input "sapsprodcentus001" at bounding box center [822, 440] width 958 height 30
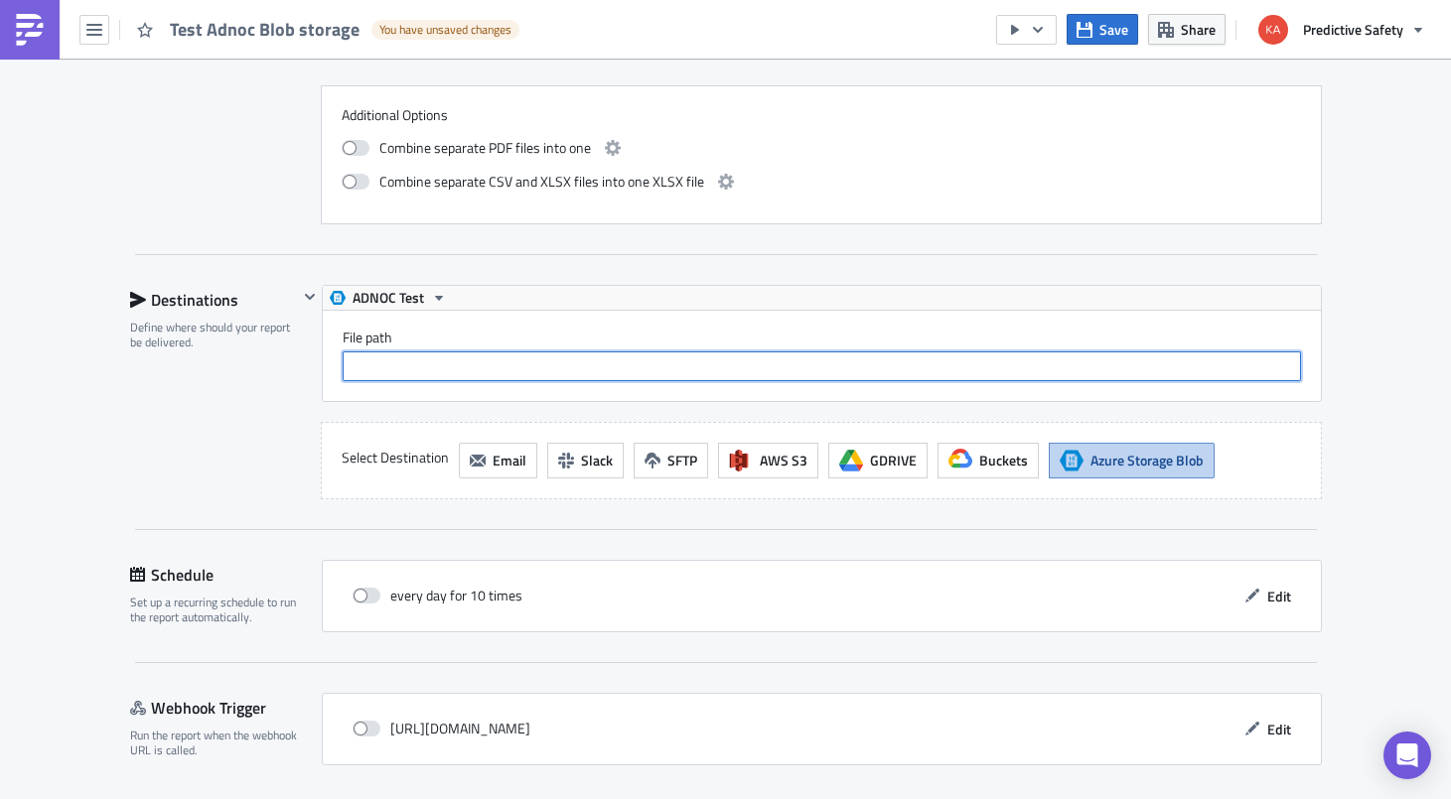
scroll to position [3430, 0]
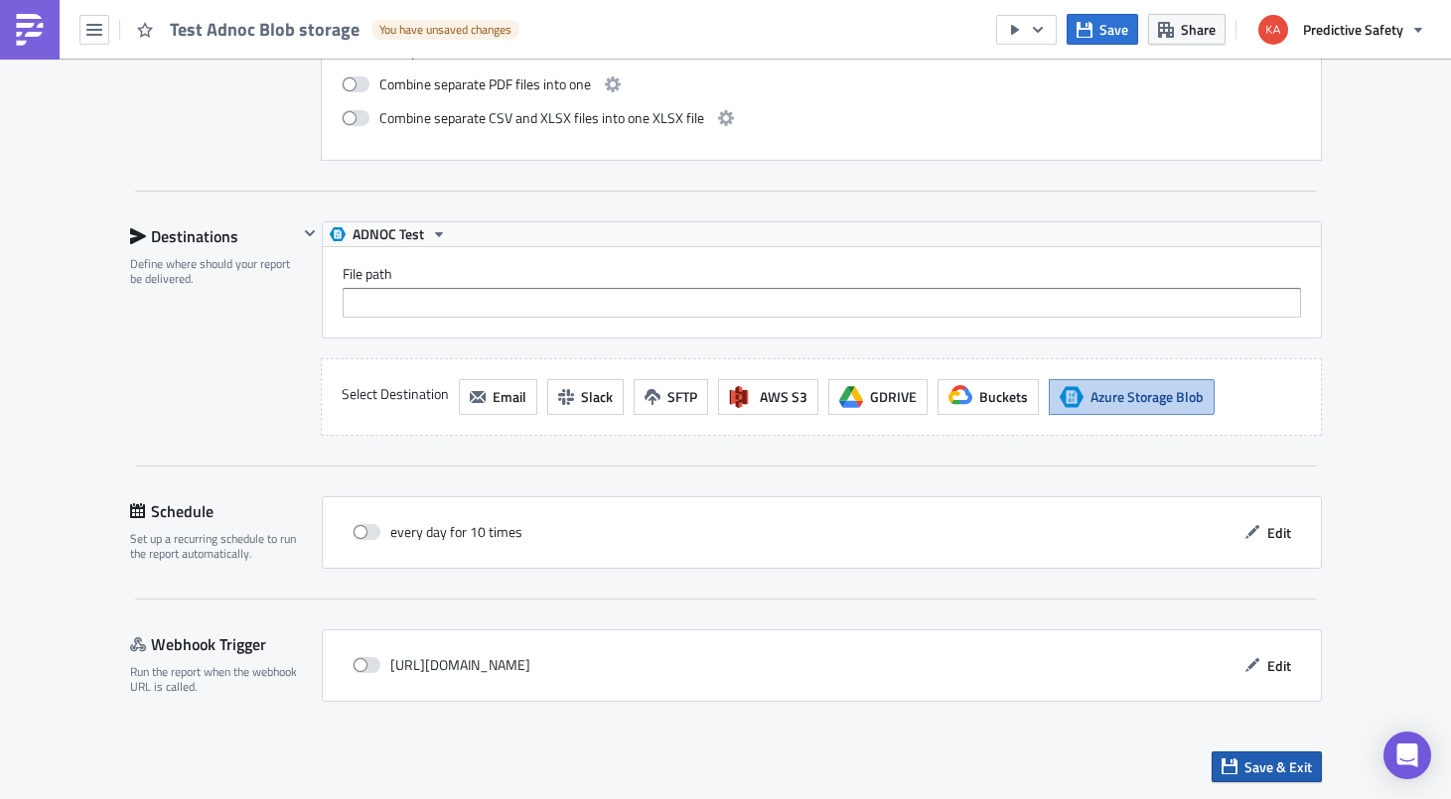
click at [1280, 762] on span "Save & Exit" at bounding box center [1278, 767] width 68 height 21
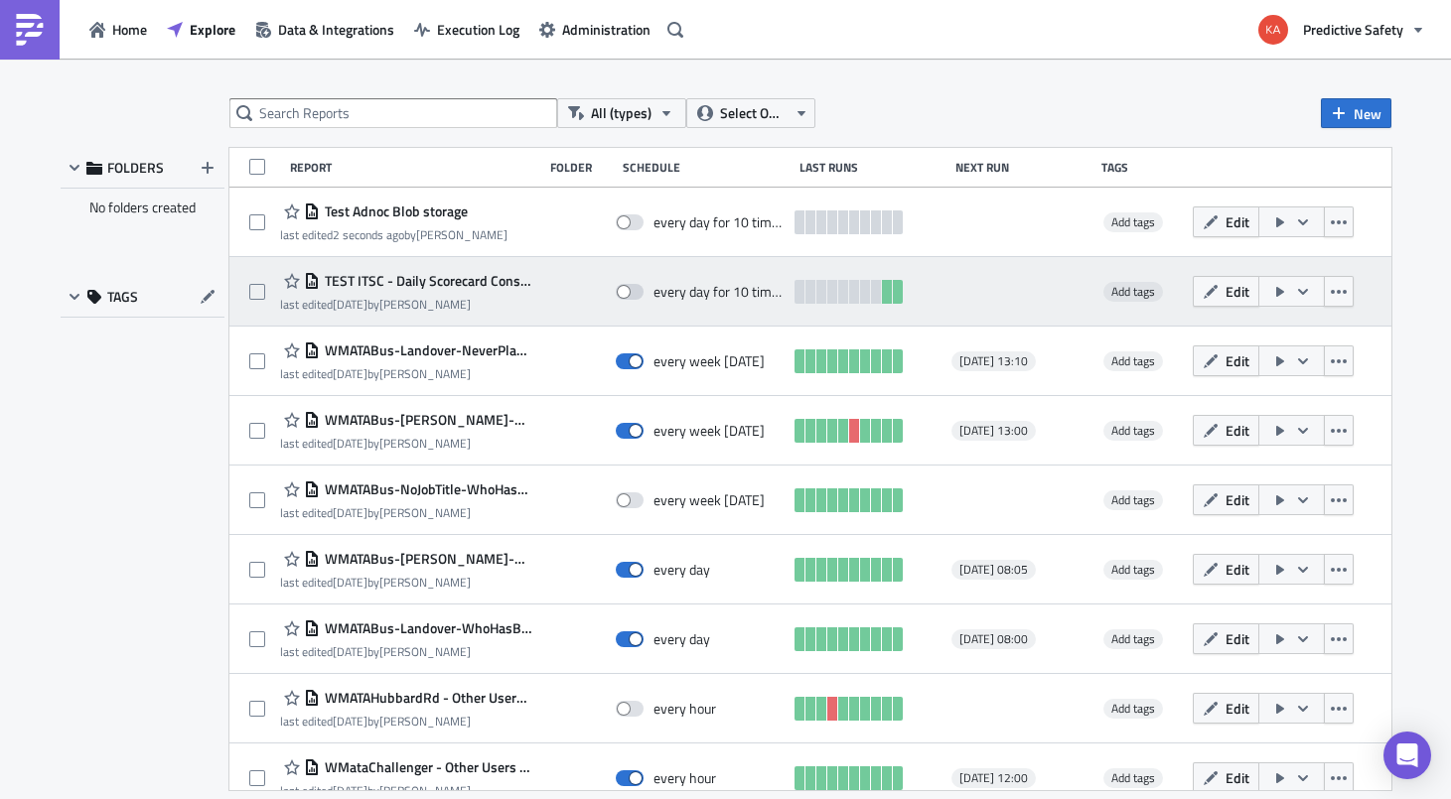
click at [425, 284] on span "TEST ITSC - Daily Scorecard Consolidated" at bounding box center [426, 281] width 212 height 18
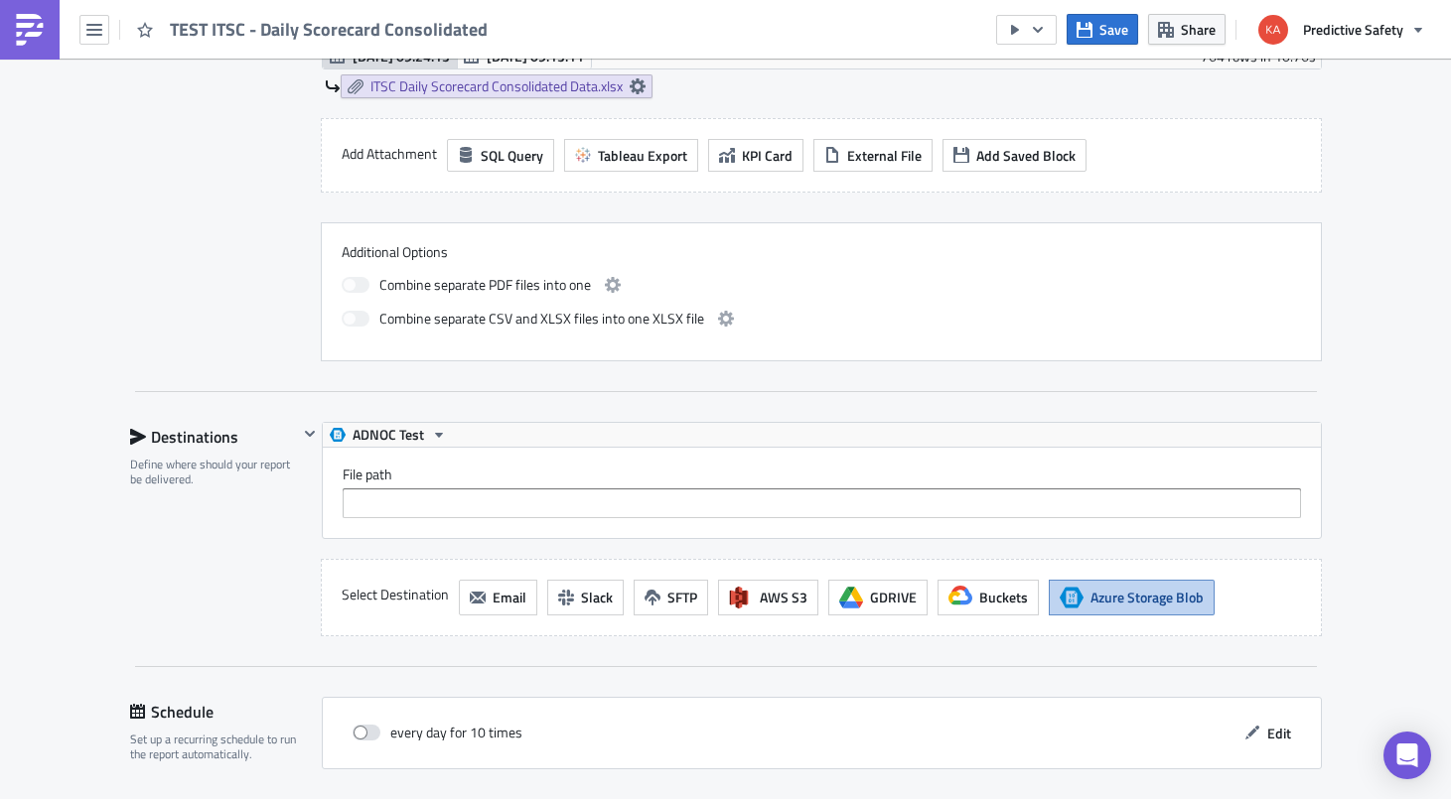
scroll to position [1126, 0]
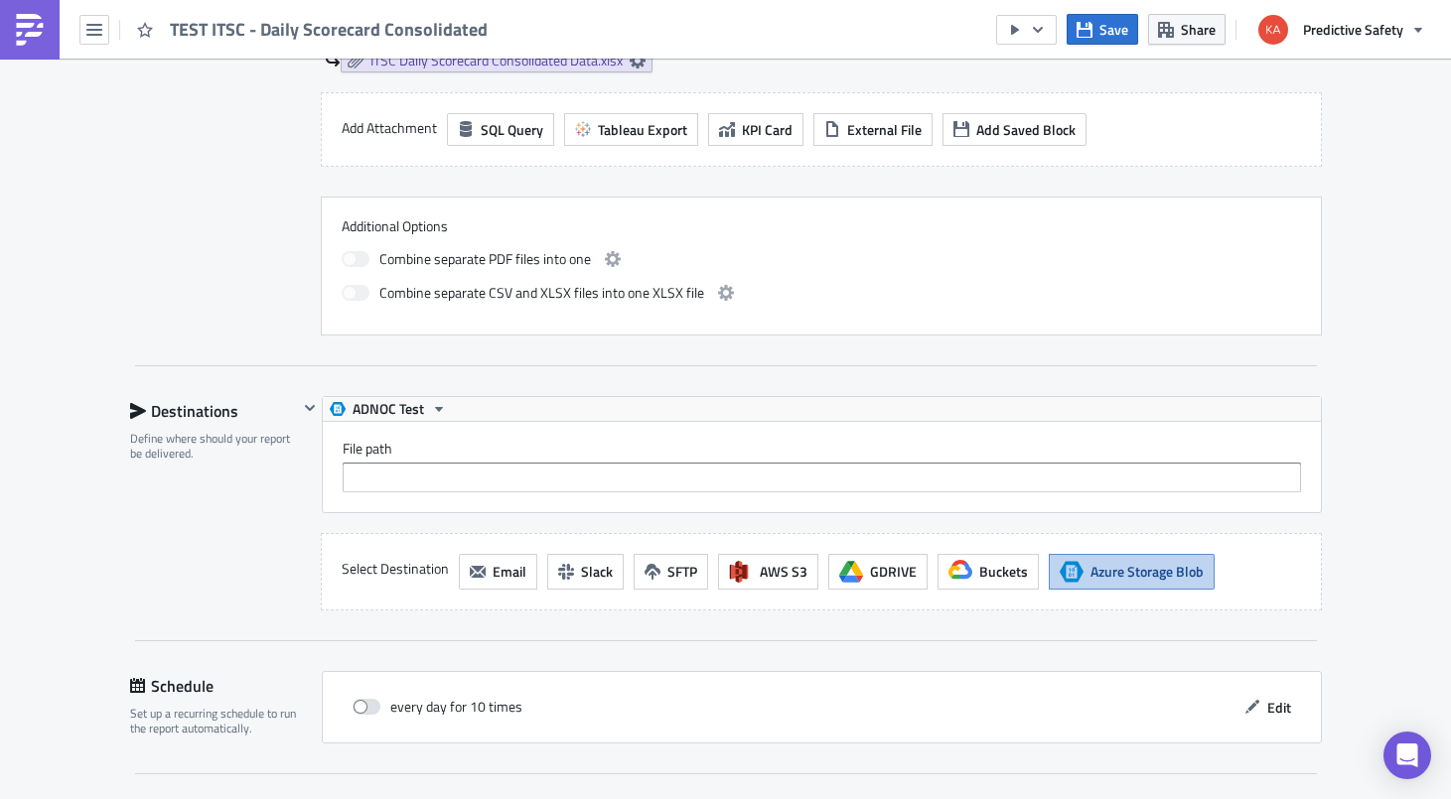
click at [1150, 573] on span "Azure Storage Blob" at bounding box center [1146, 571] width 113 height 21
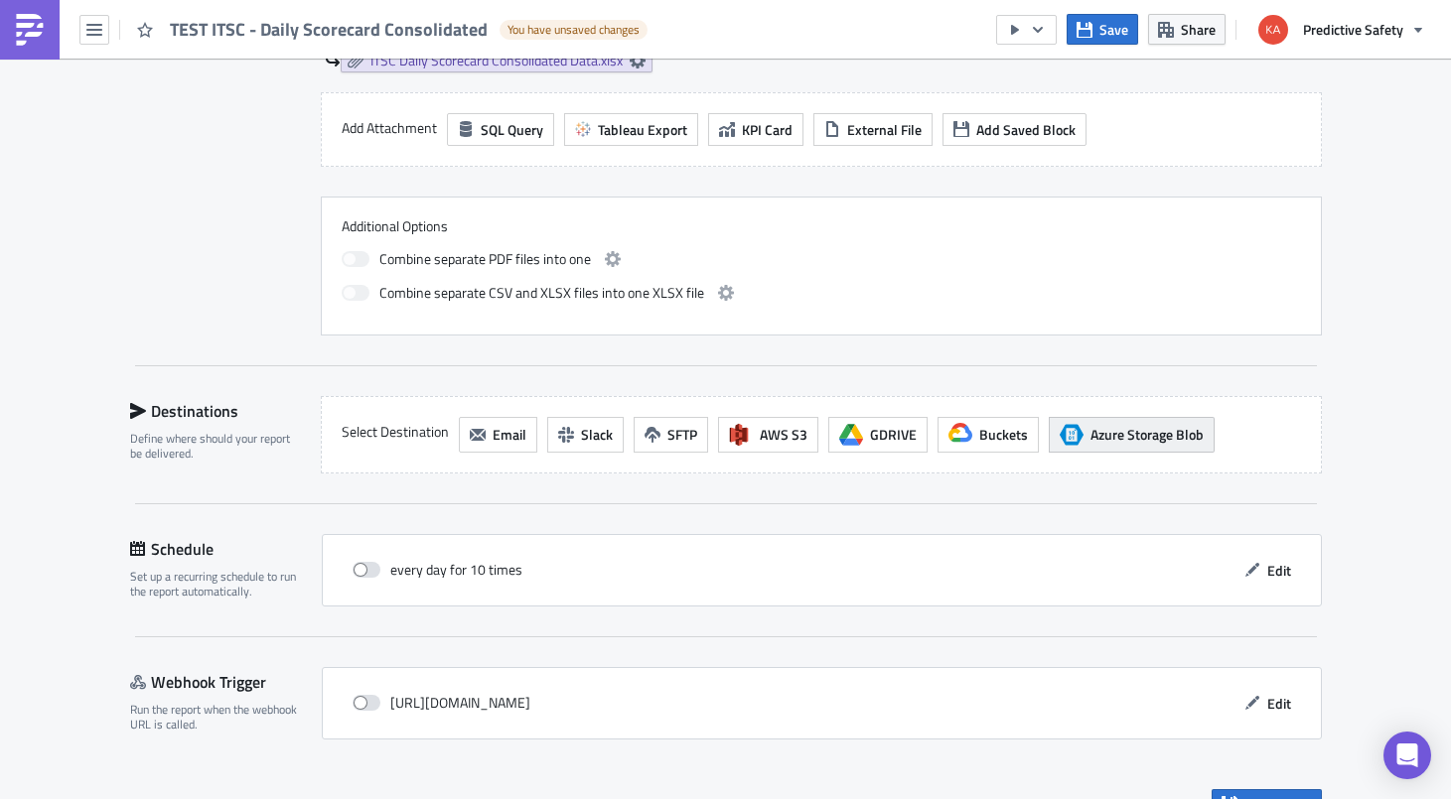
click at [1105, 437] on span "Azure Storage Blob" at bounding box center [1146, 434] width 113 height 21
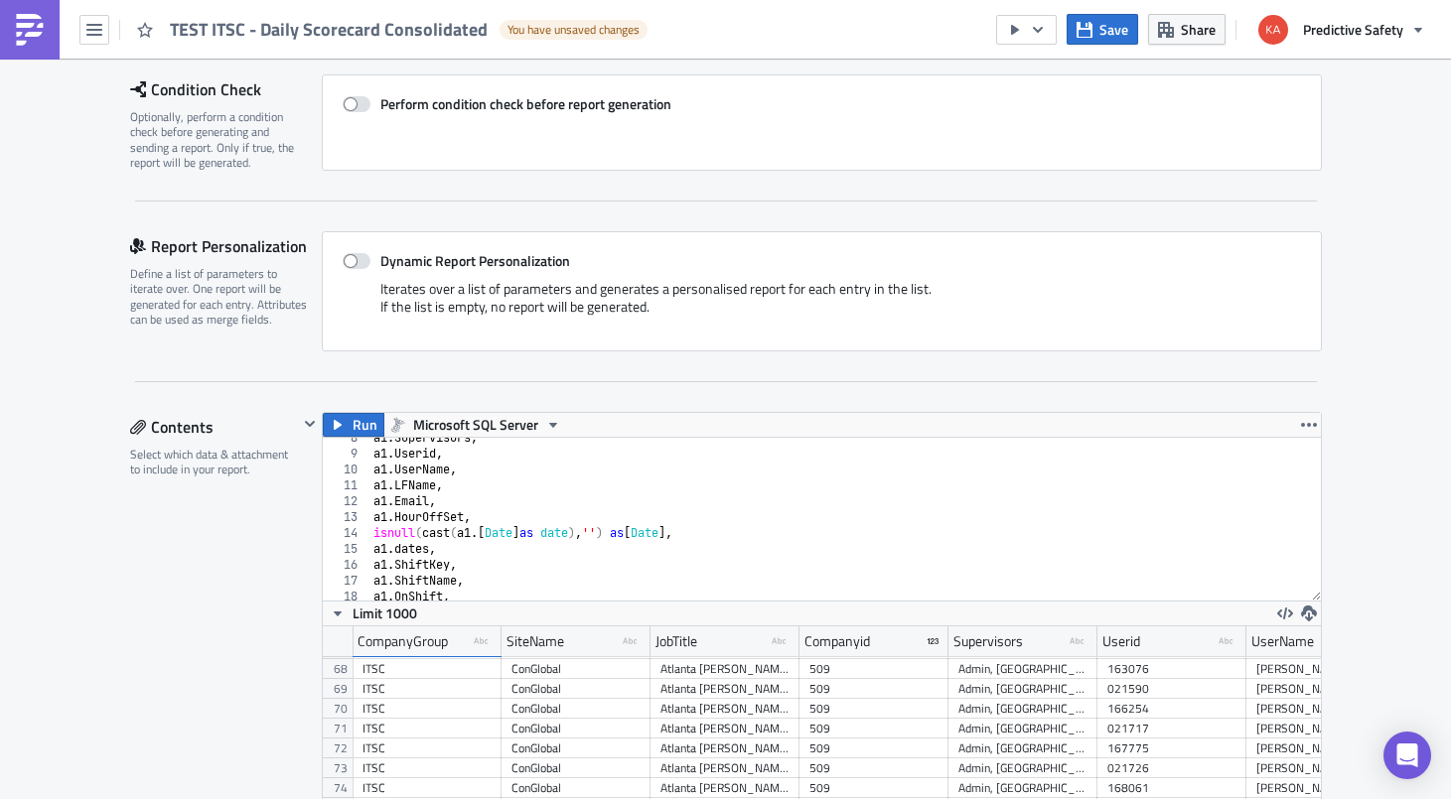
scroll to position [0, 0]
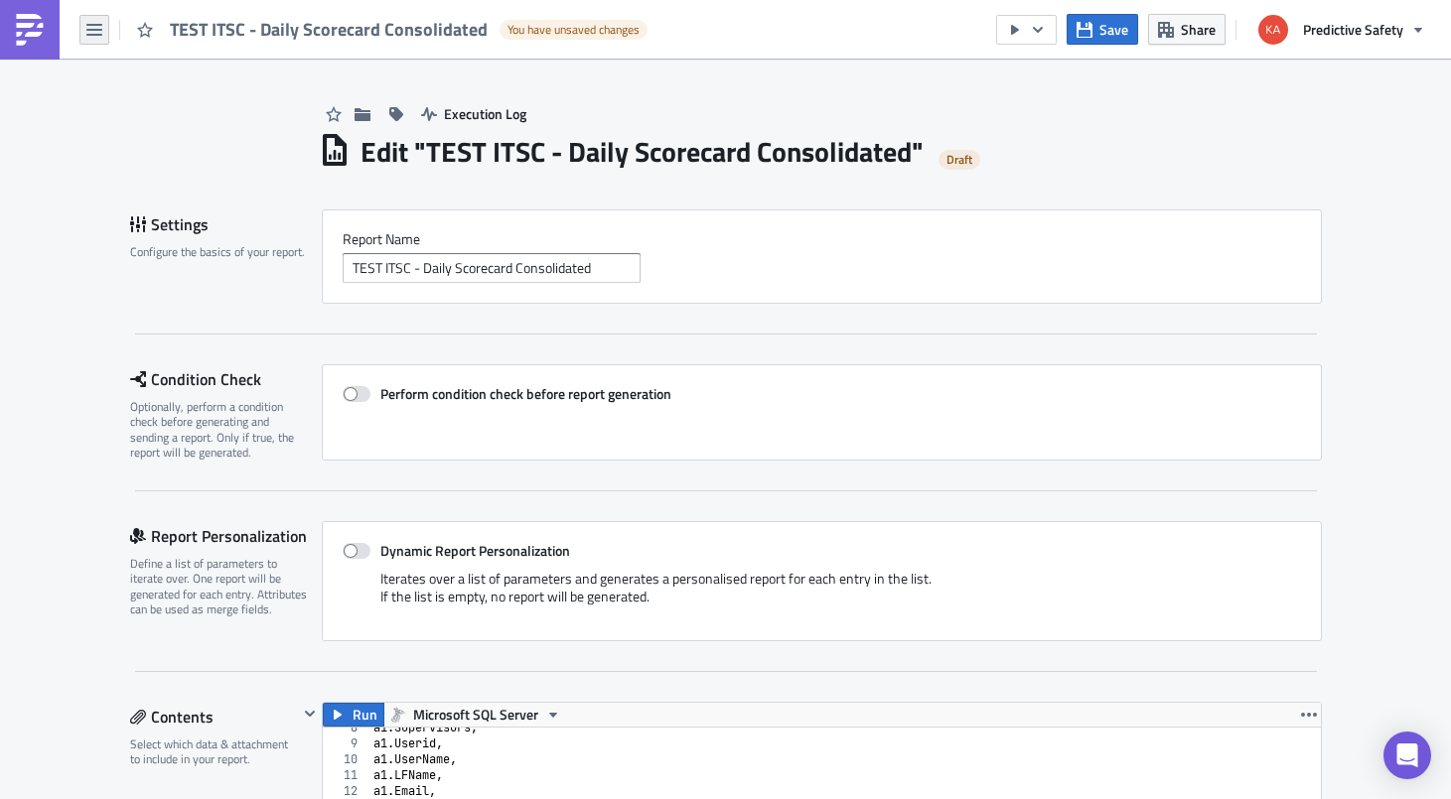
click at [98, 25] on icon "button" at bounding box center [94, 30] width 16 height 12
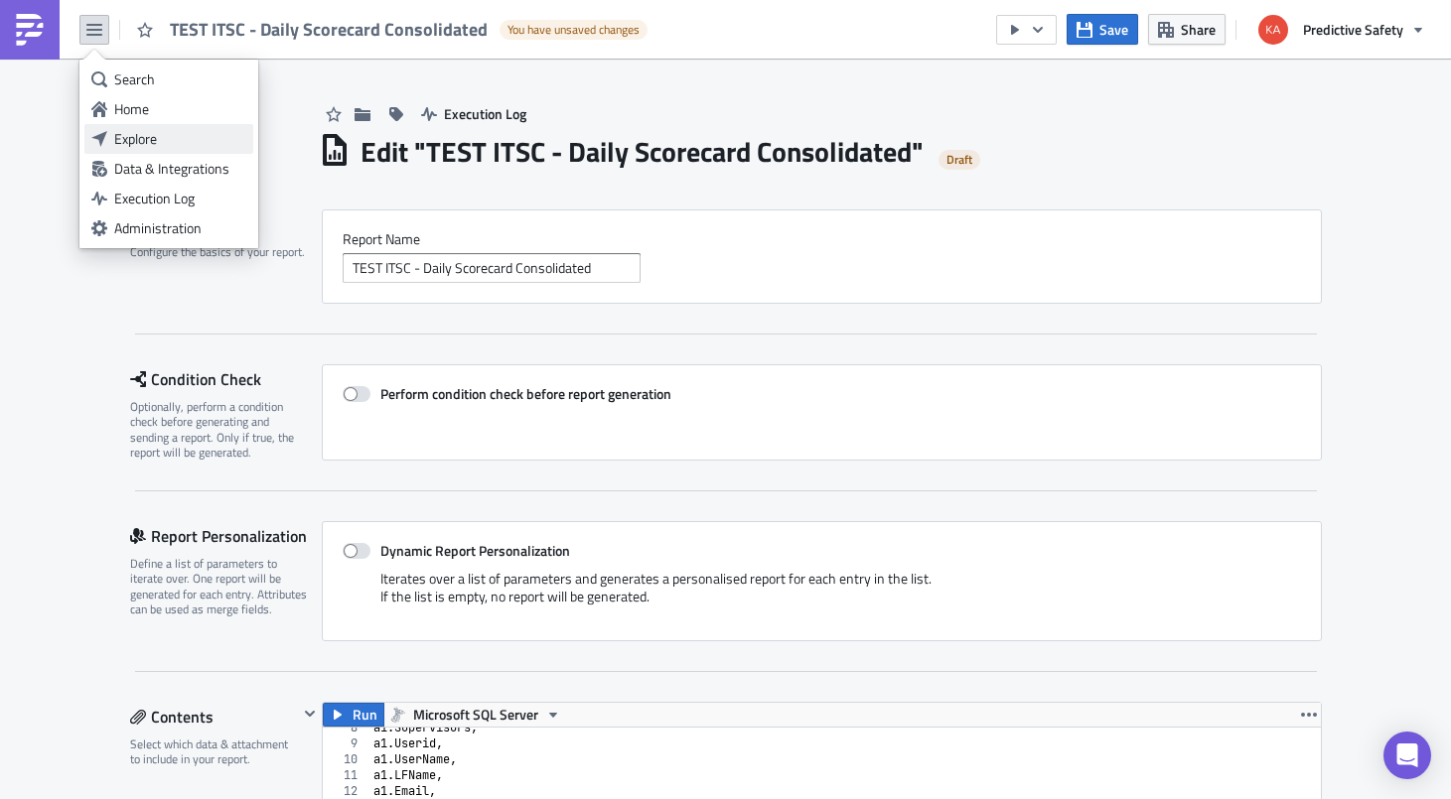
click at [155, 140] on div "Explore" at bounding box center [180, 139] width 132 height 20
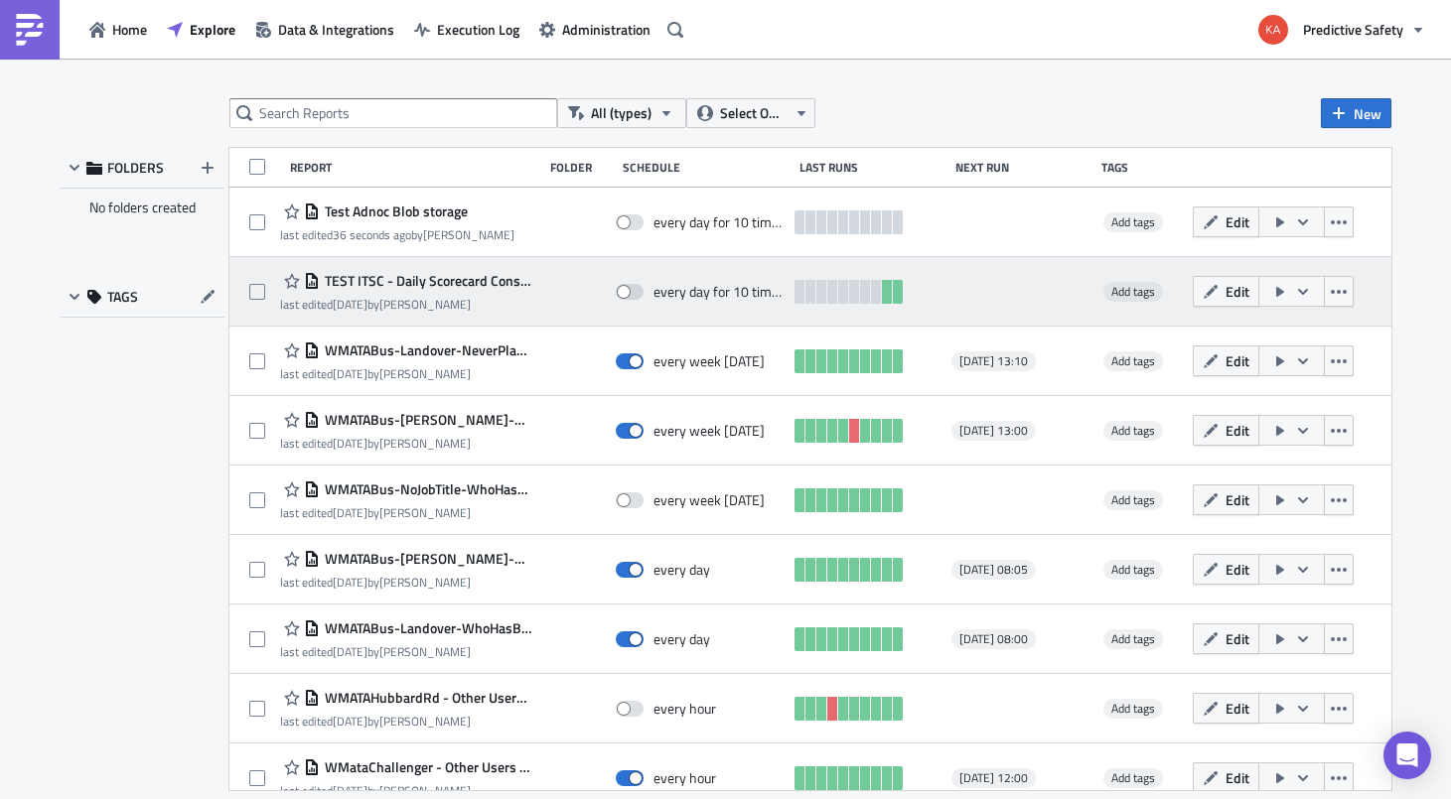
click at [418, 284] on span "TEST ITSC - Daily Scorecard Consolidated" at bounding box center [426, 281] width 212 height 18
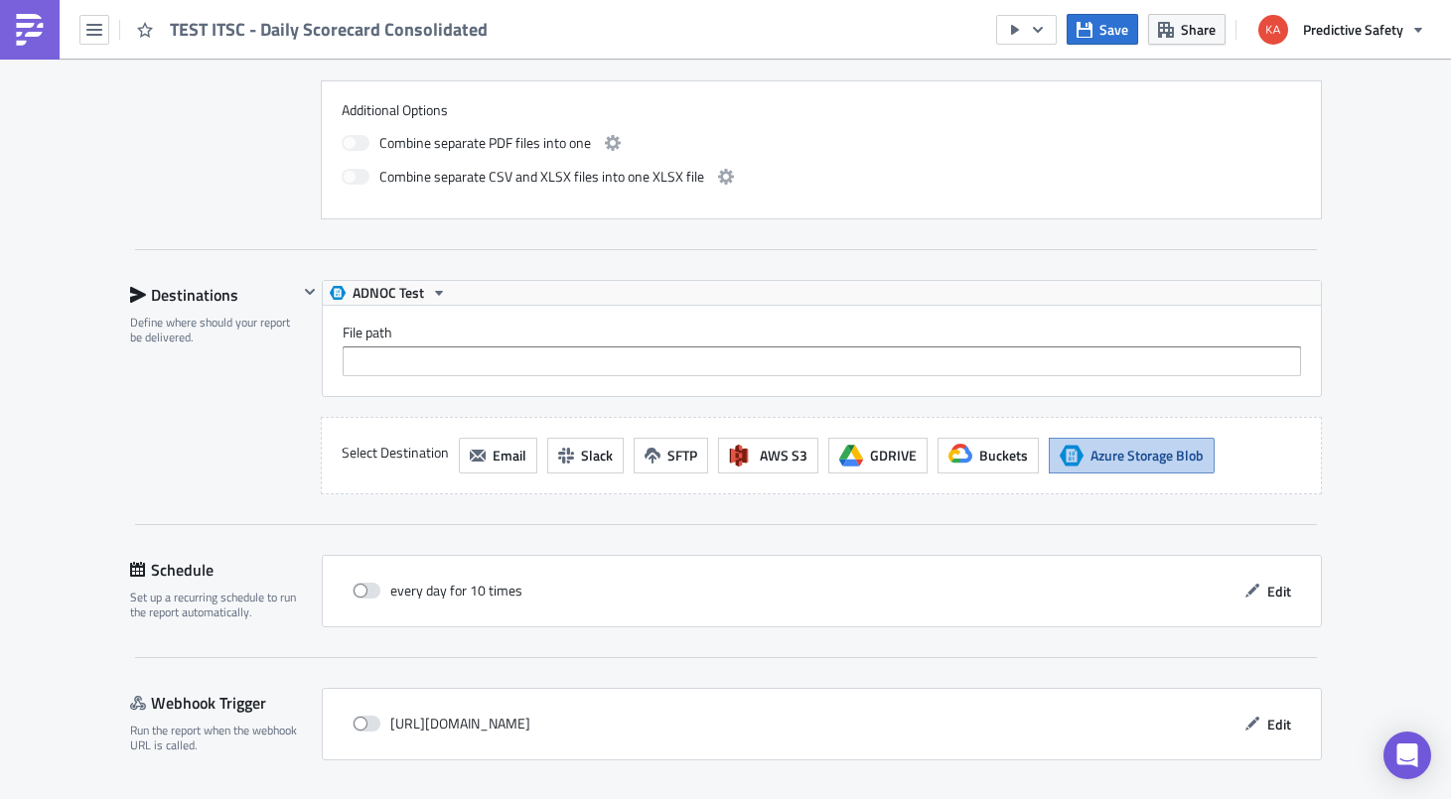
scroll to position [1251, 0]
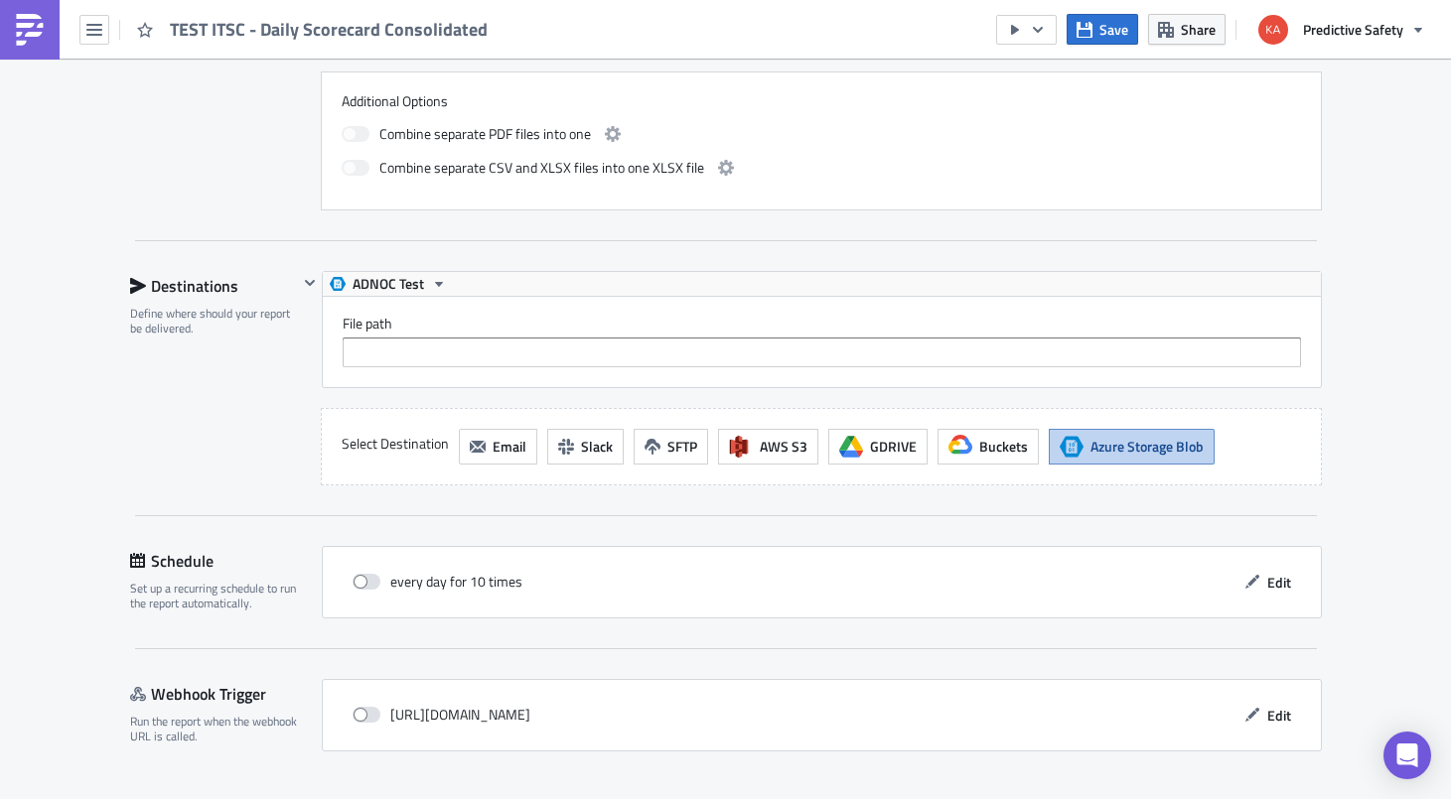
click at [131, 281] on icon at bounding box center [137, 286] width 16 height 16
click at [1135, 444] on span "Azure Storage Blob" at bounding box center [1146, 446] width 113 height 21
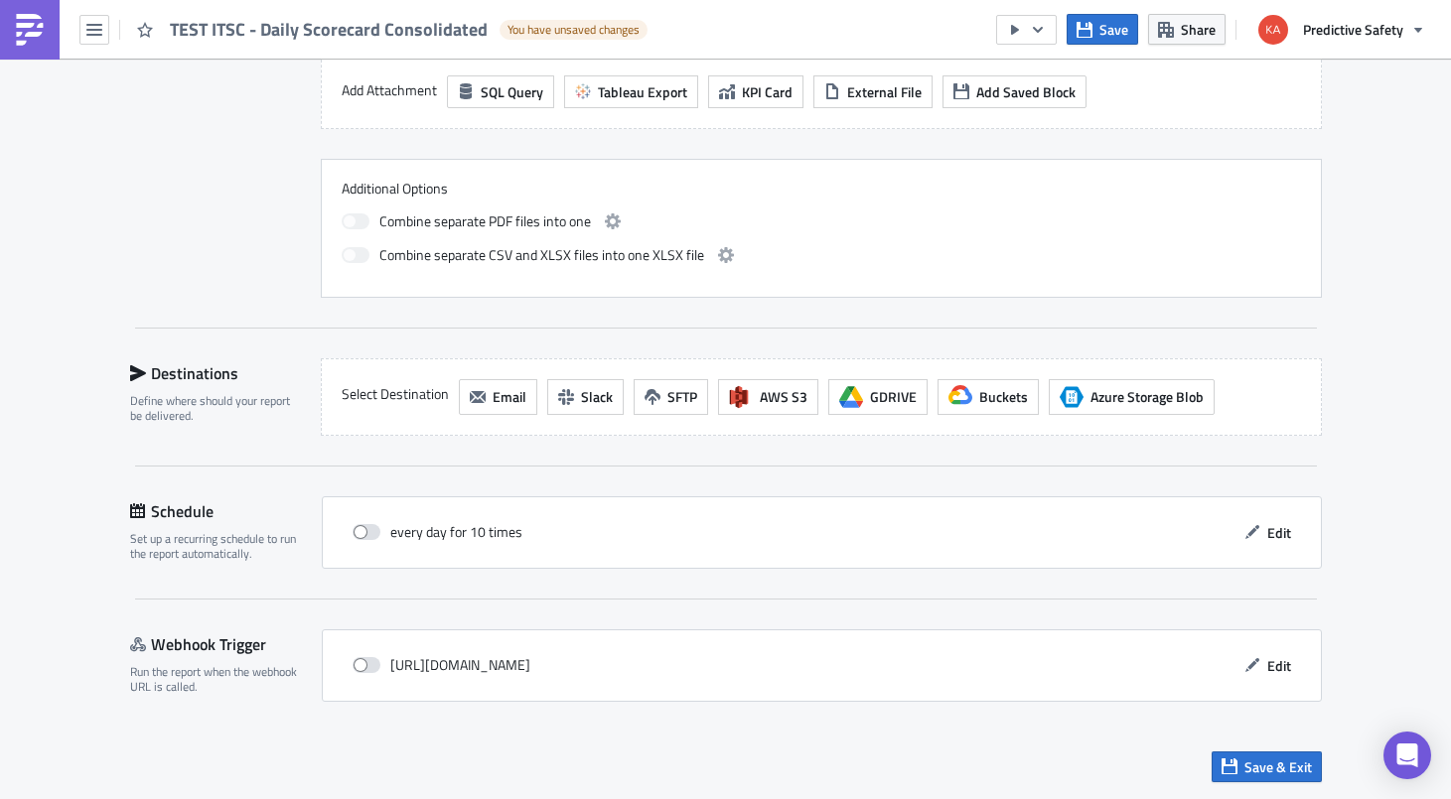
click at [1131, 401] on span "Azure Storage Blob" at bounding box center [1146, 396] width 113 height 21
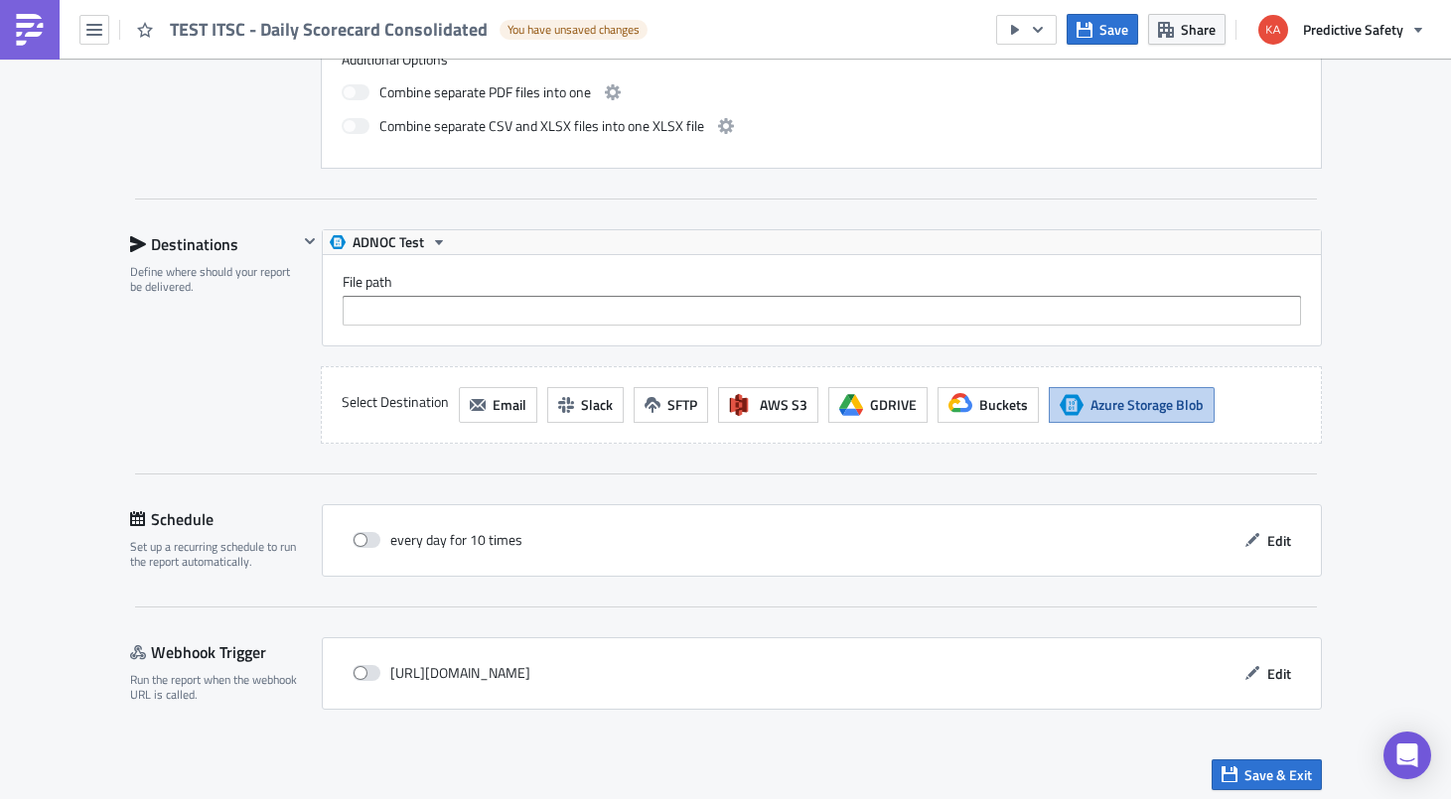
scroll to position [1301, 0]
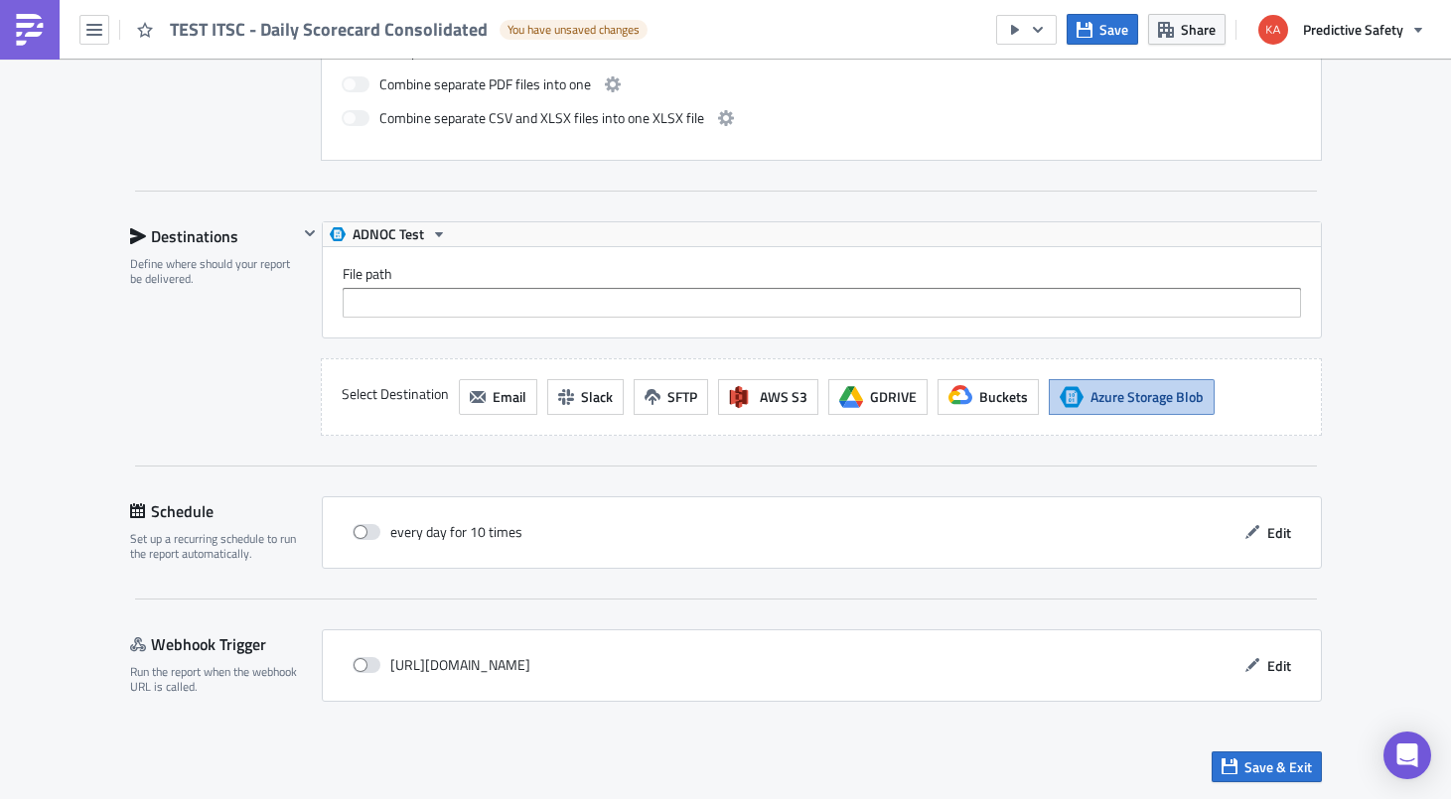
click at [445, 232] on icon "button" at bounding box center [439, 234] width 16 height 16
click at [408, 262] on div "ADNOC Test" at bounding box center [428, 266] width 142 height 20
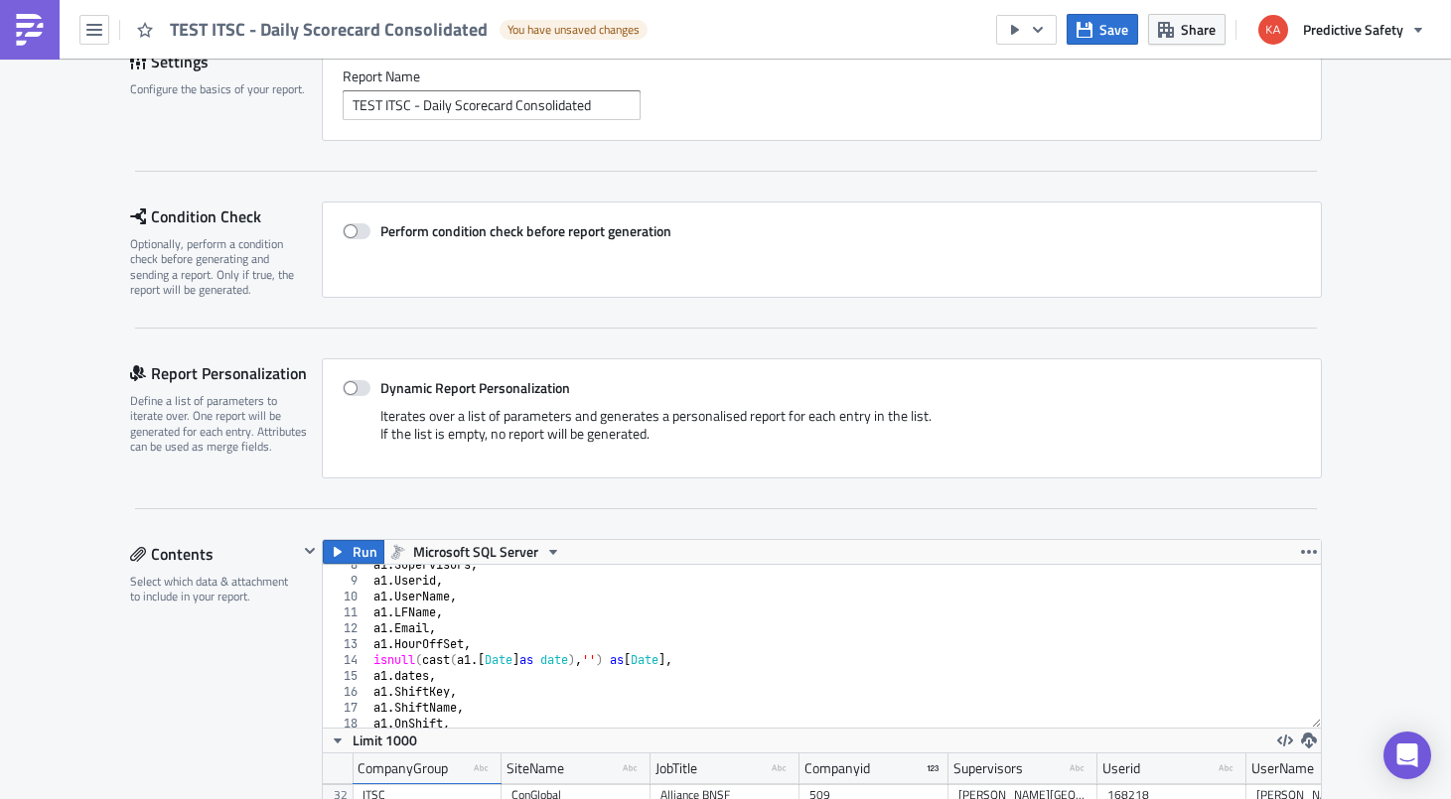
scroll to position [0, 0]
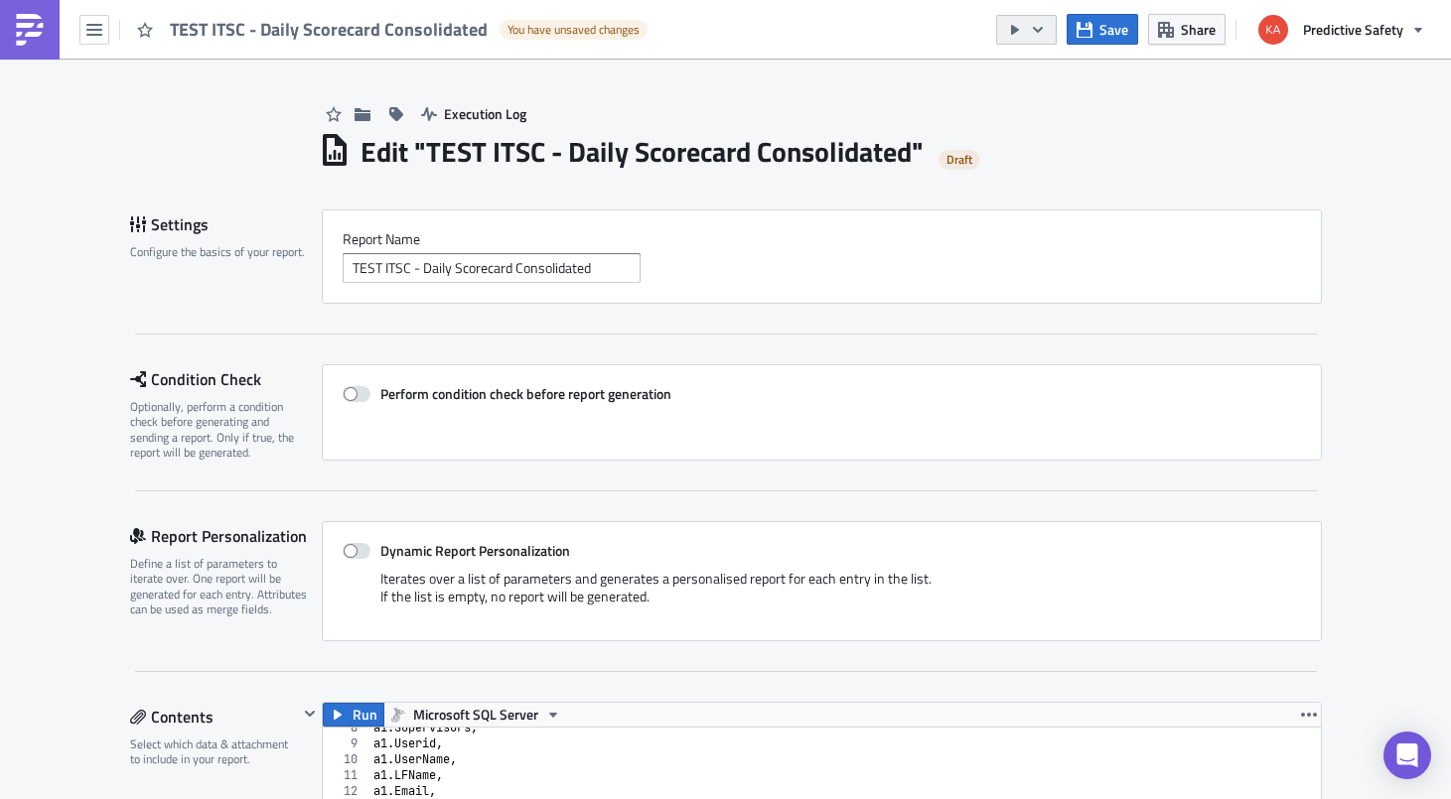
click at [1036, 22] on icon "button" at bounding box center [1038, 30] width 16 height 16
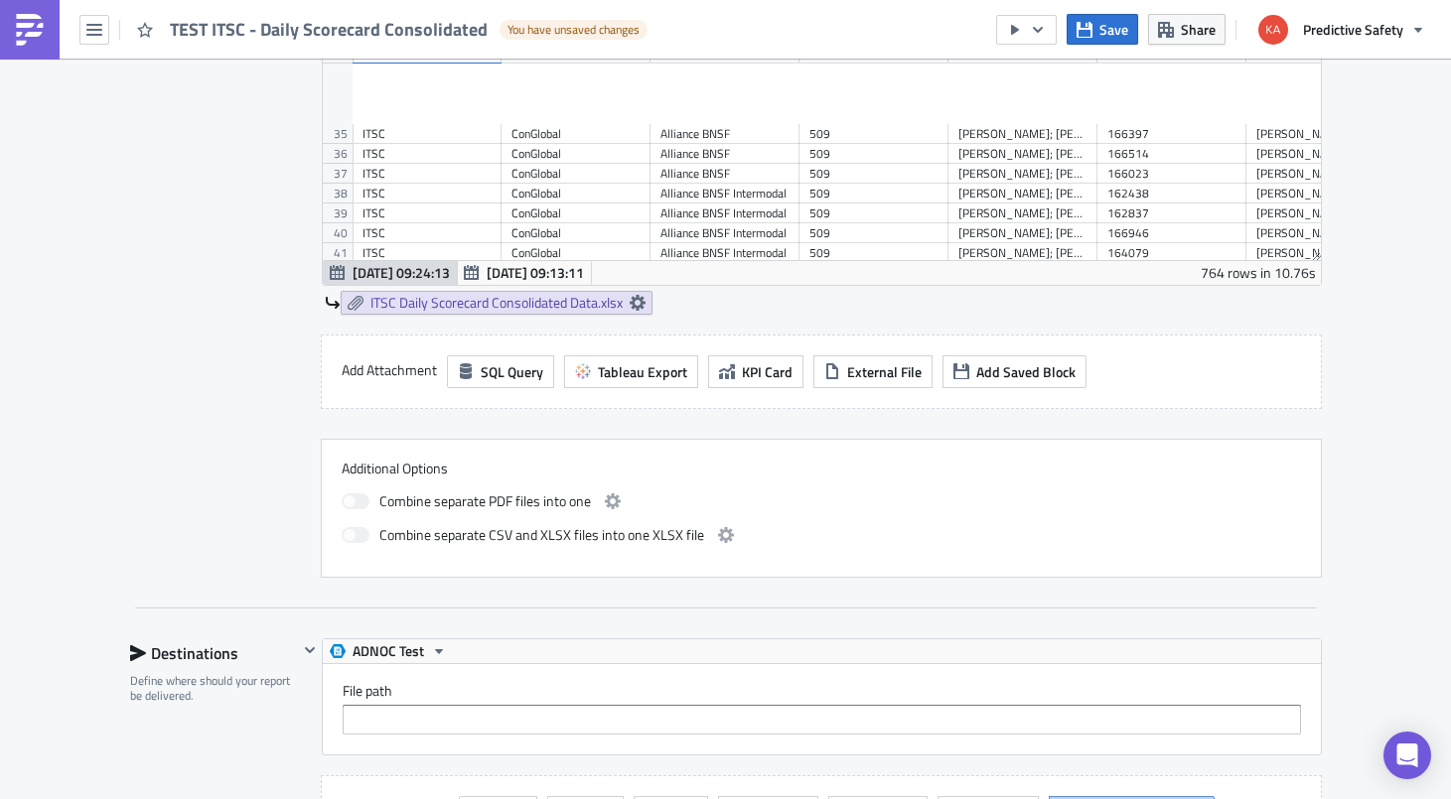
scroll to position [925, 0]
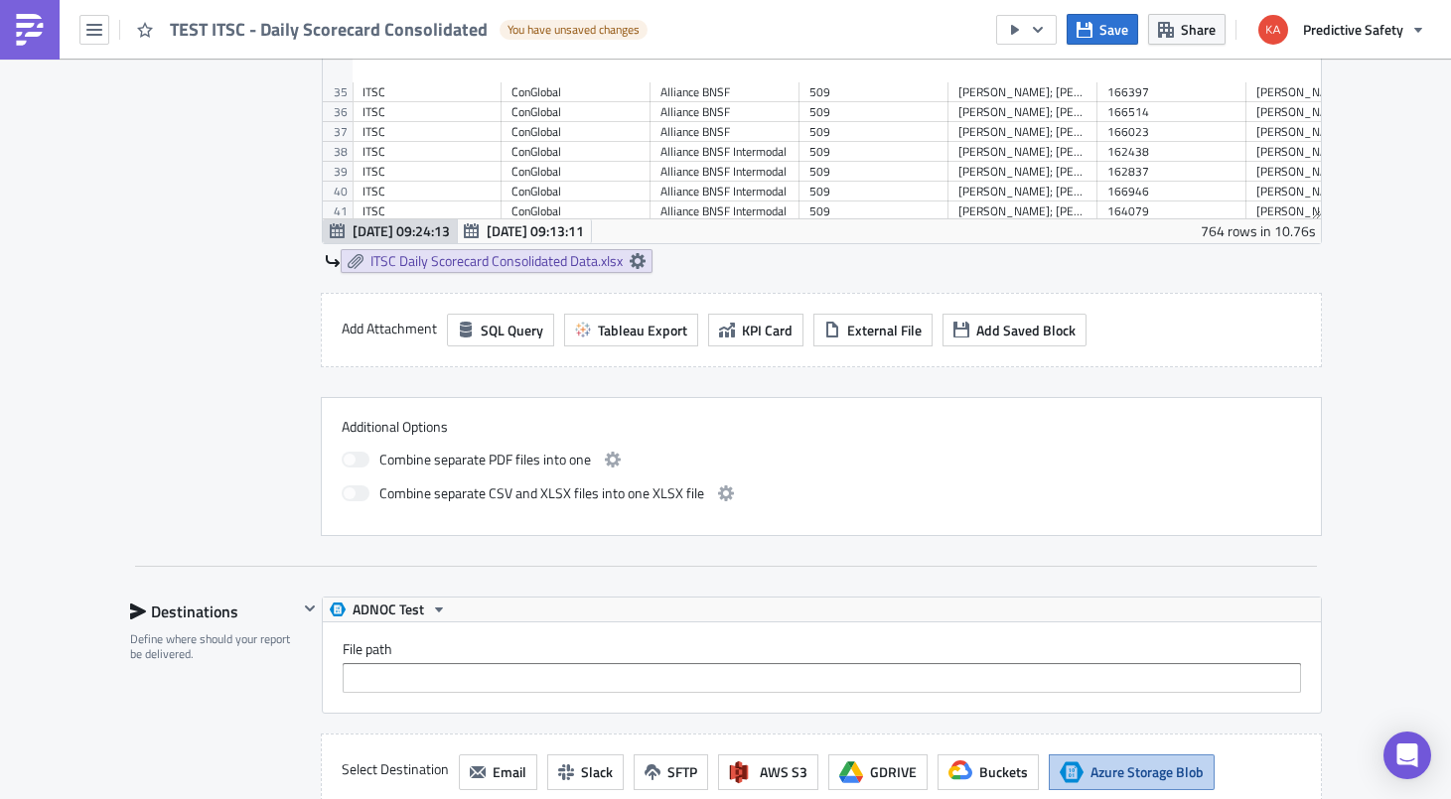
click at [1359, 433] on div "Execution Log Edit " TEST ITSC - Daily Scorecard Consolidated " Draft Settings …" at bounding box center [725, 155] width 1451 height 2044
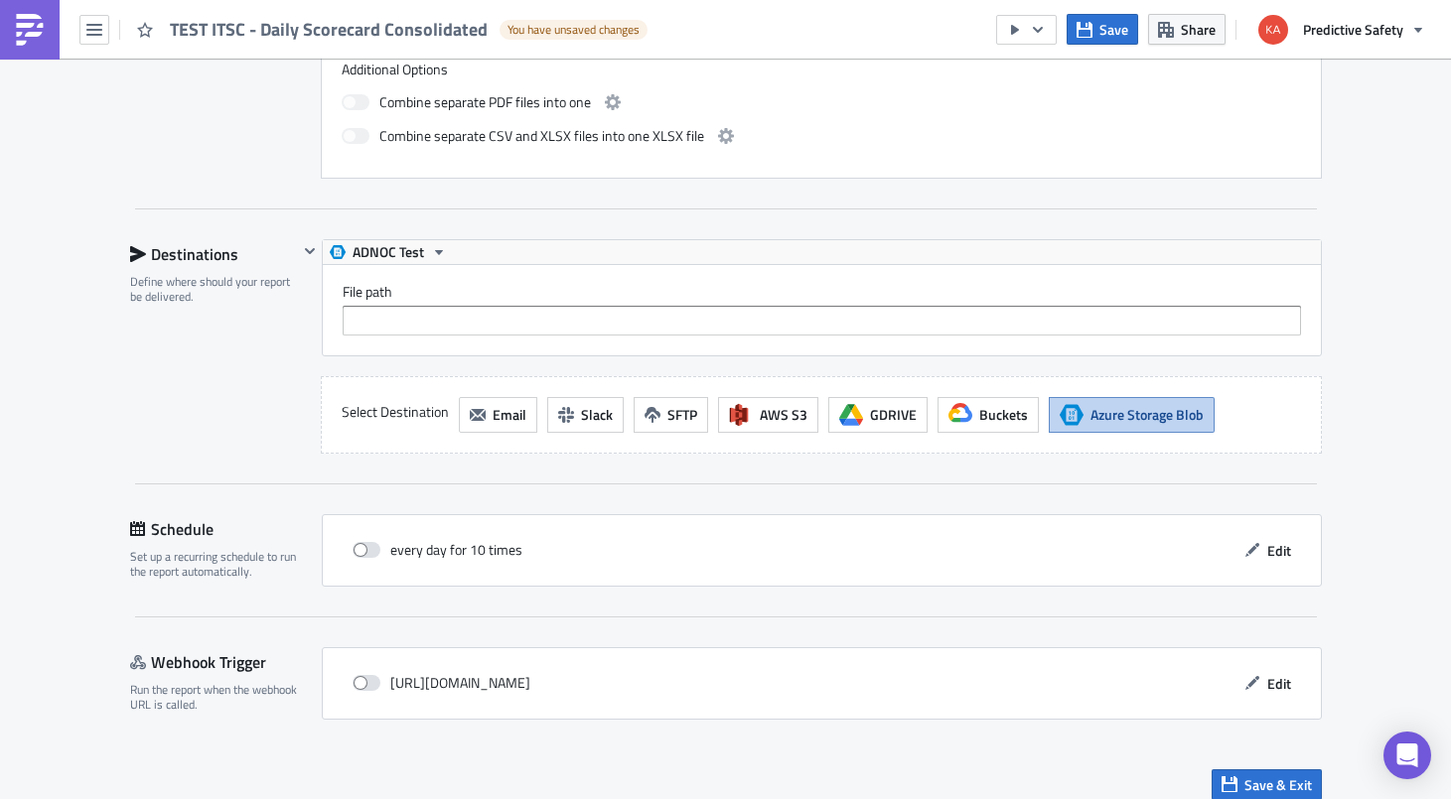
scroll to position [1301, 0]
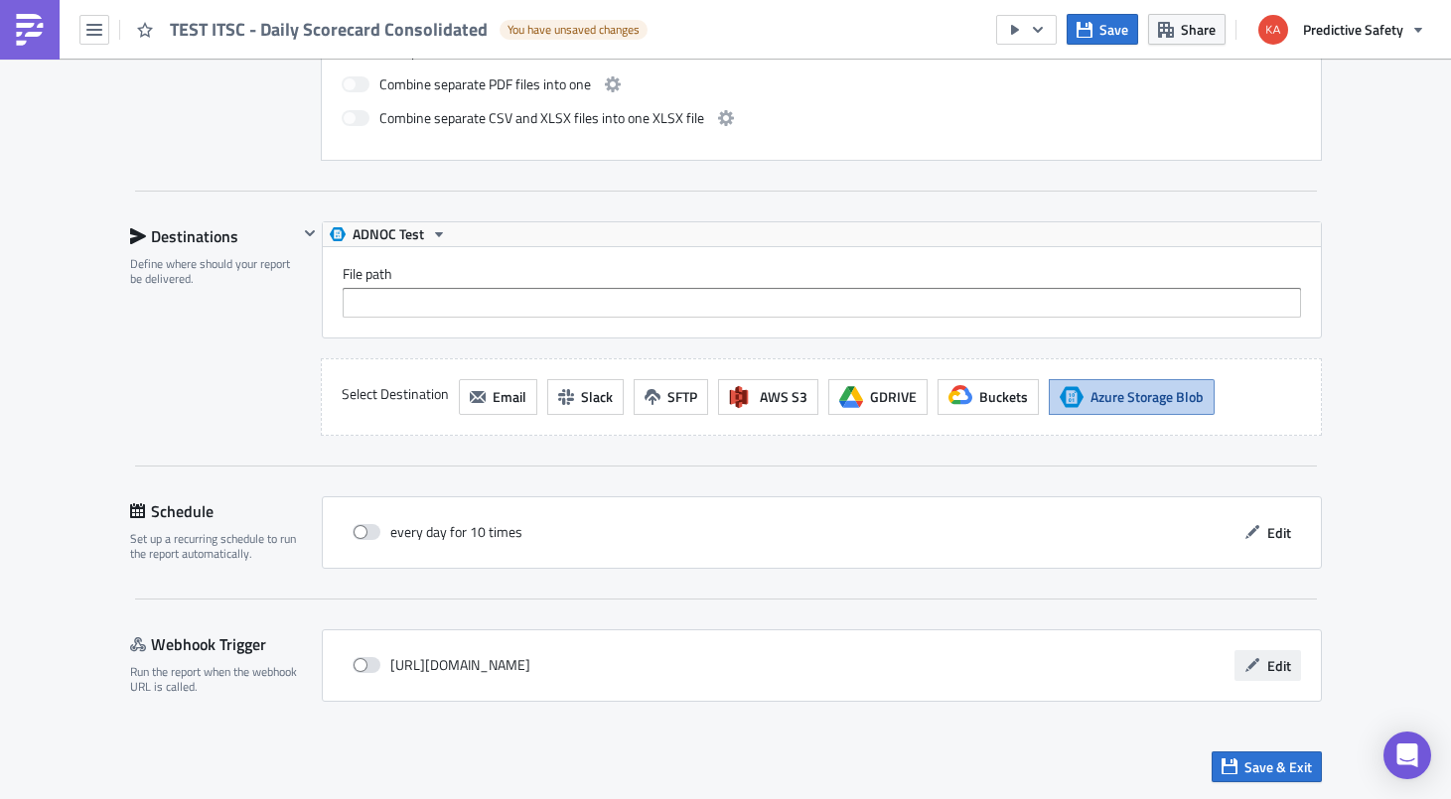
click at [1278, 665] on span "Edit" at bounding box center [1279, 665] width 24 height 21
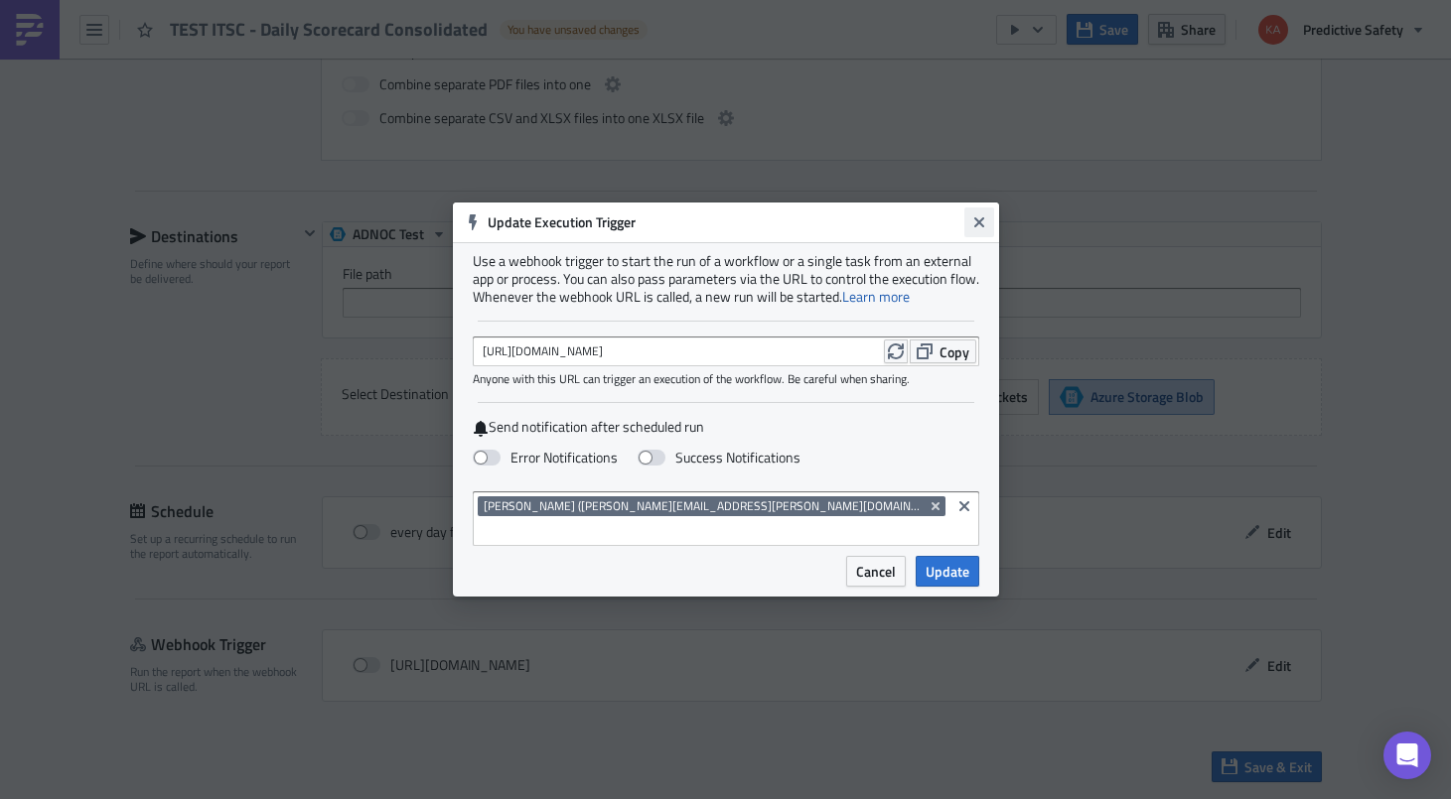
click at [975, 227] on icon "Close" at bounding box center [978, 222] width 10 height 10
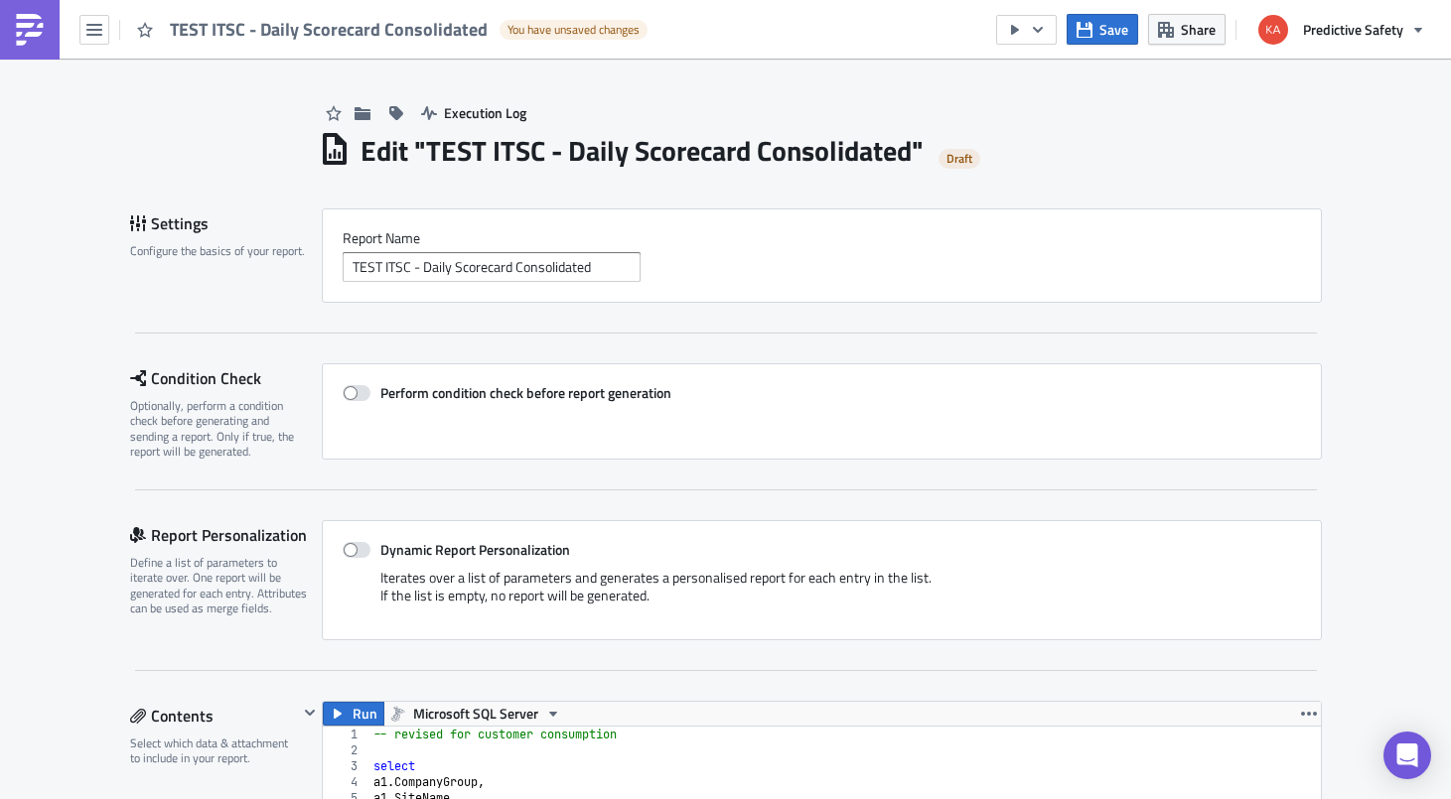
scroll to position [0, 0]
click at [95, 33] on icon "button" at bounding box center [94, 30] width 16 height 16
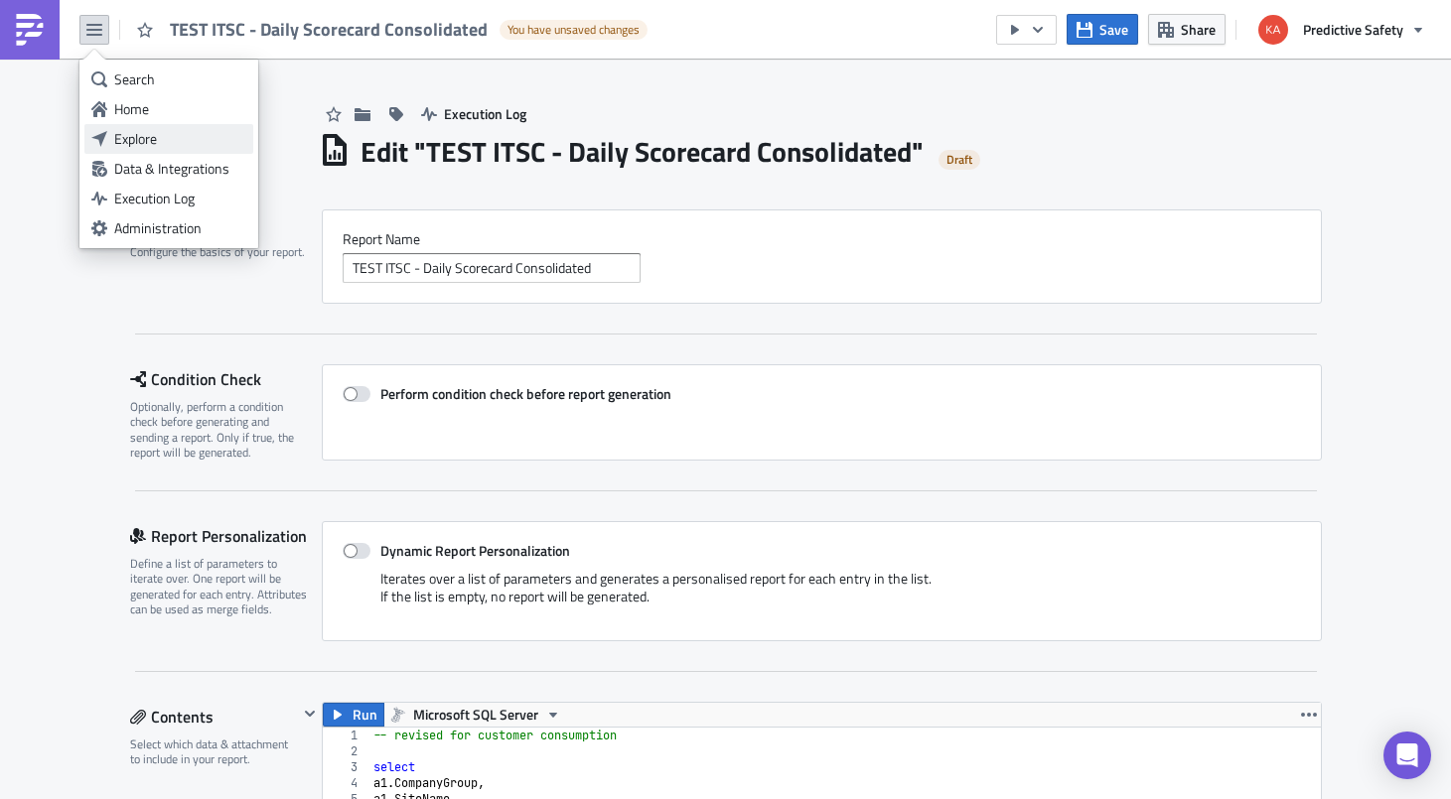
click at [145, 140] on div "Explore" at bounding box center [180, 139] width 132 height 20
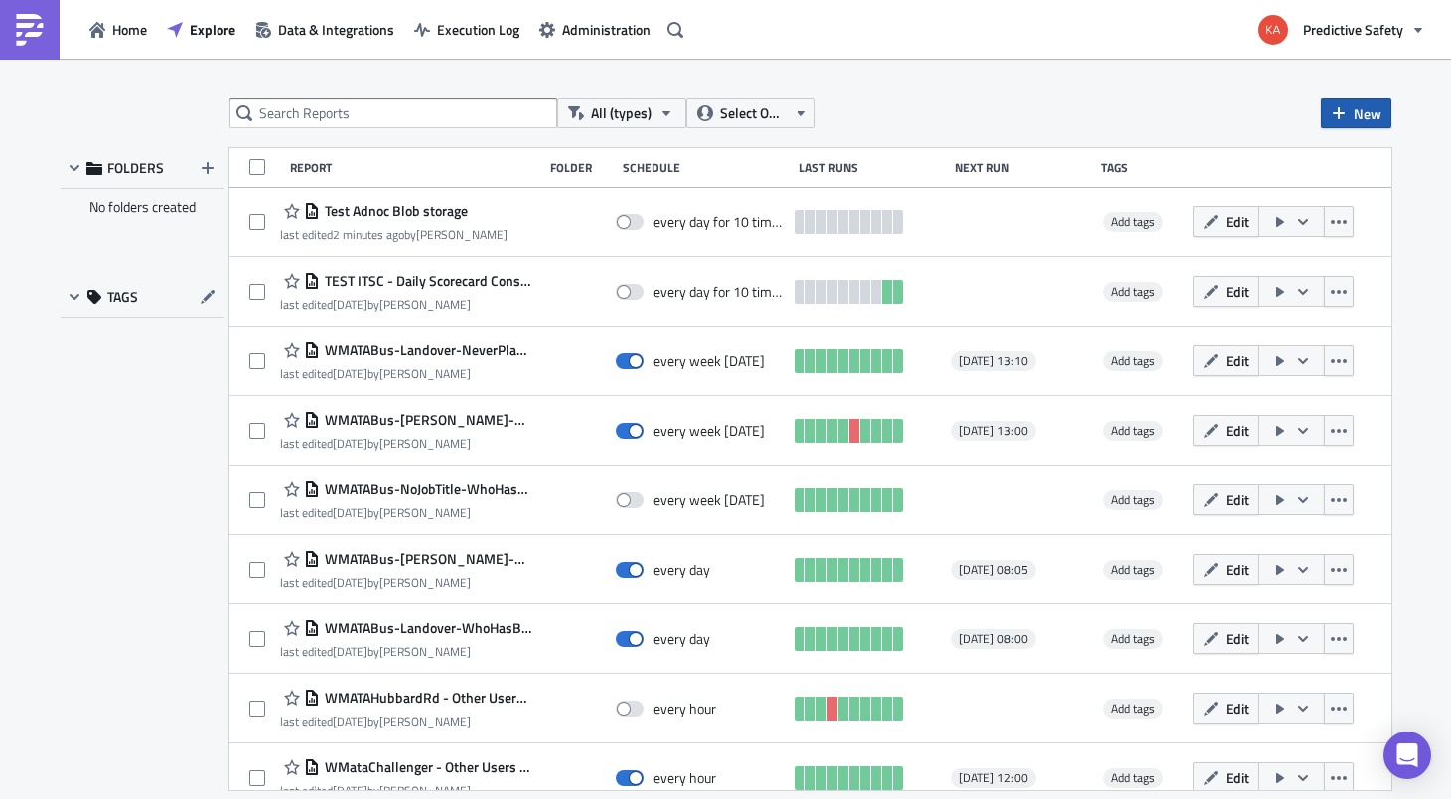
click at [1367, 113] on span "New" at bounding box center [1367, 113] width 28 height 21
click at [1266, 162] on div "Report" at bounding box center [1313, 163] width 132 height 20
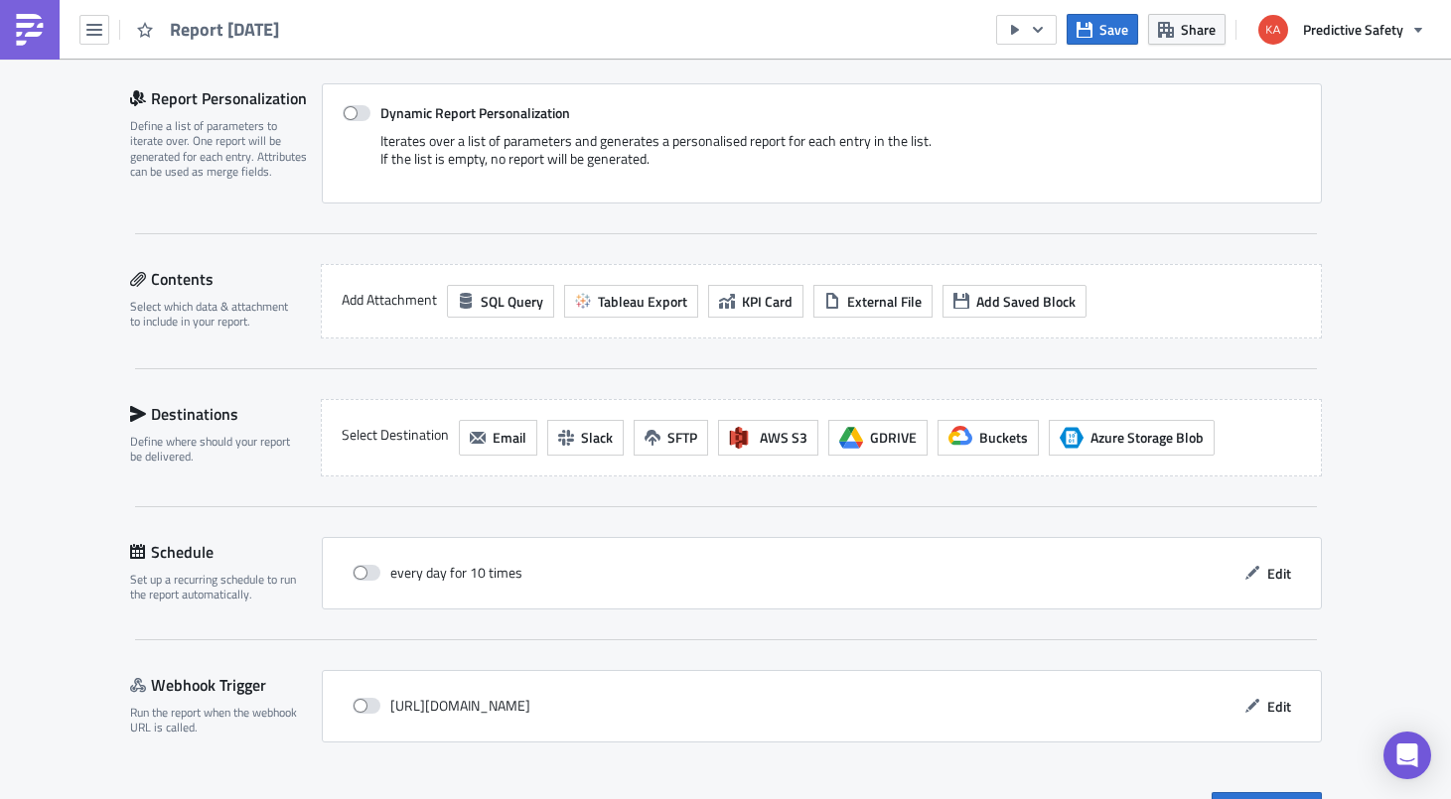
scroll to position [479, 0]
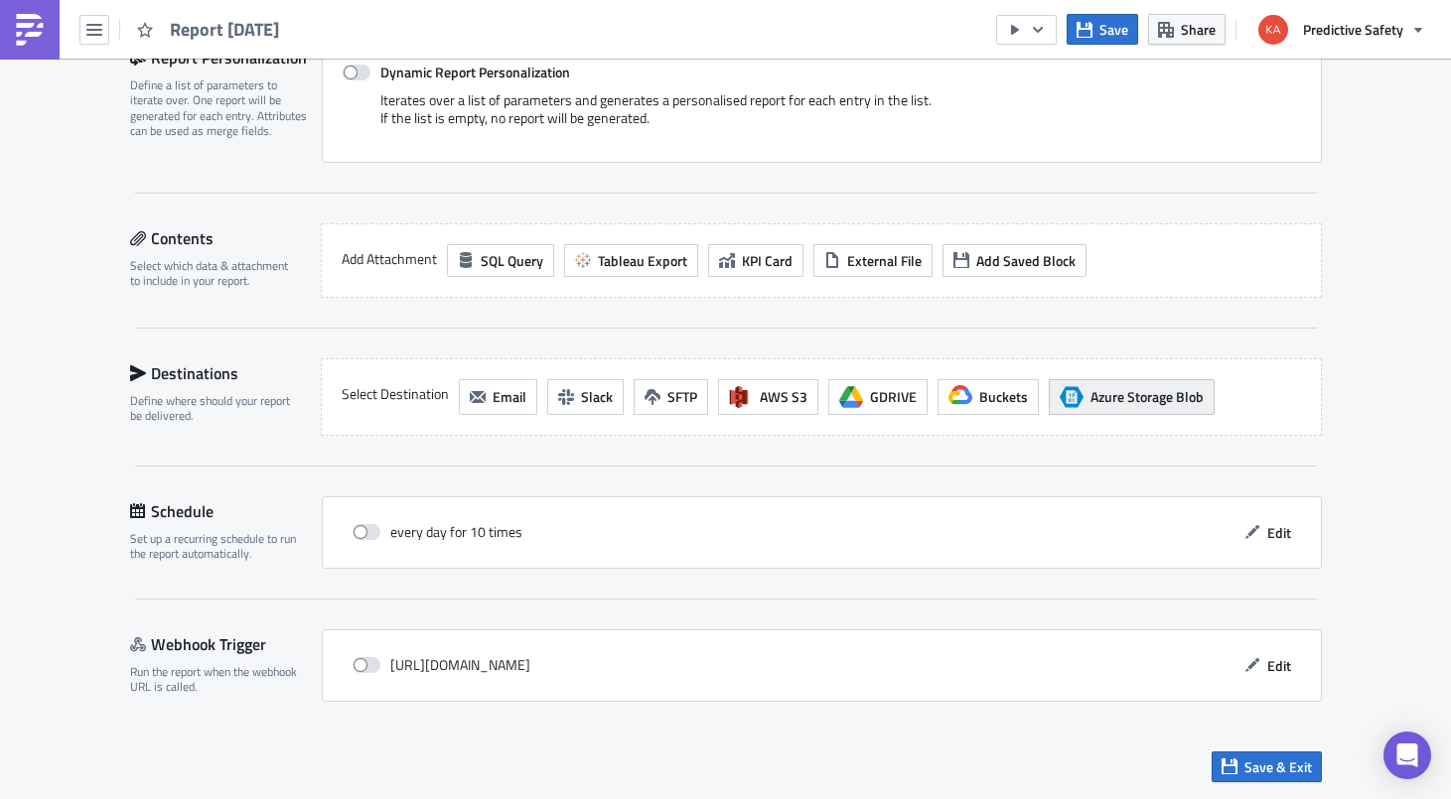
click at [1149, 399] on span "Azure Storage Blob" at bounding box center [1146, 396] width 113 height 21
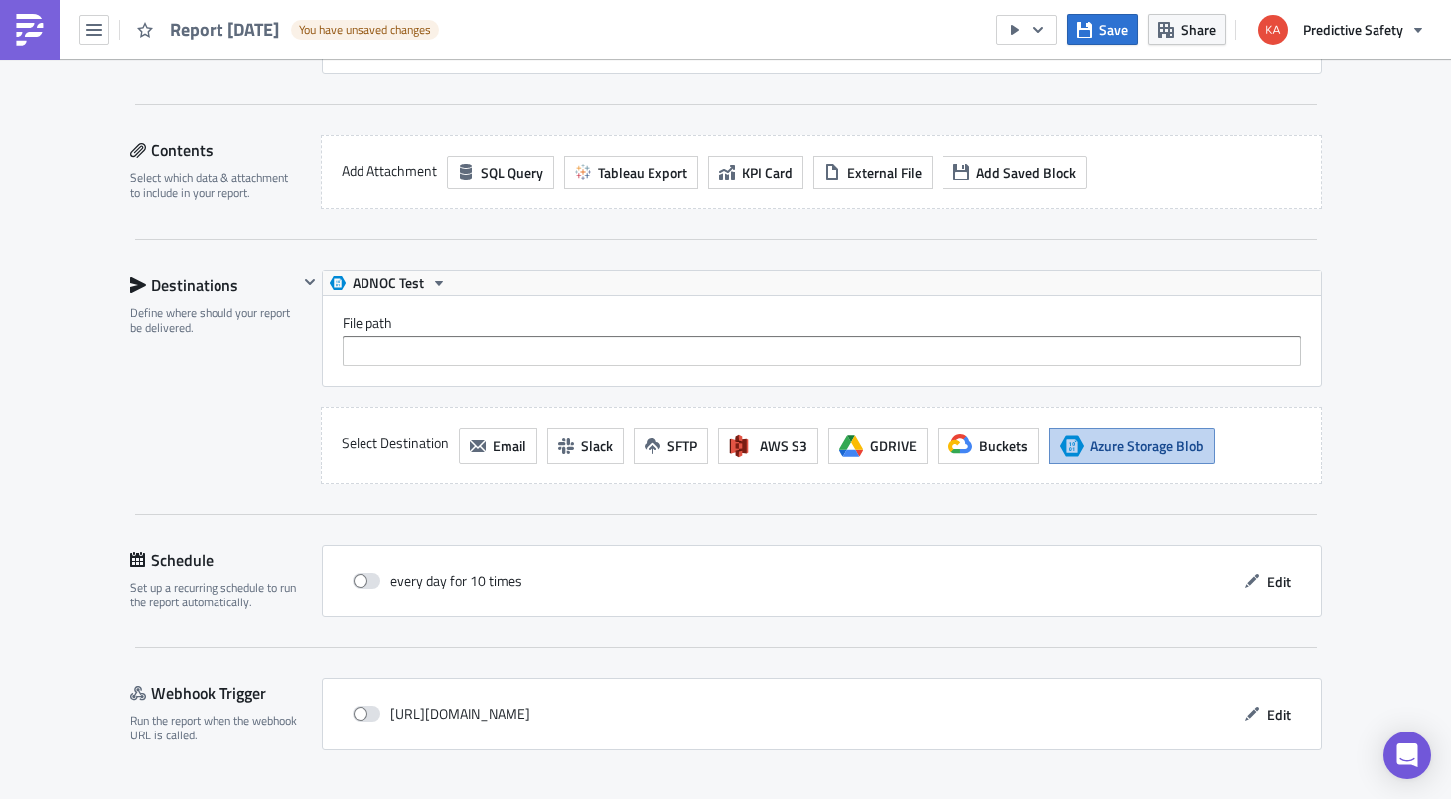
scroll to position [491, 0]
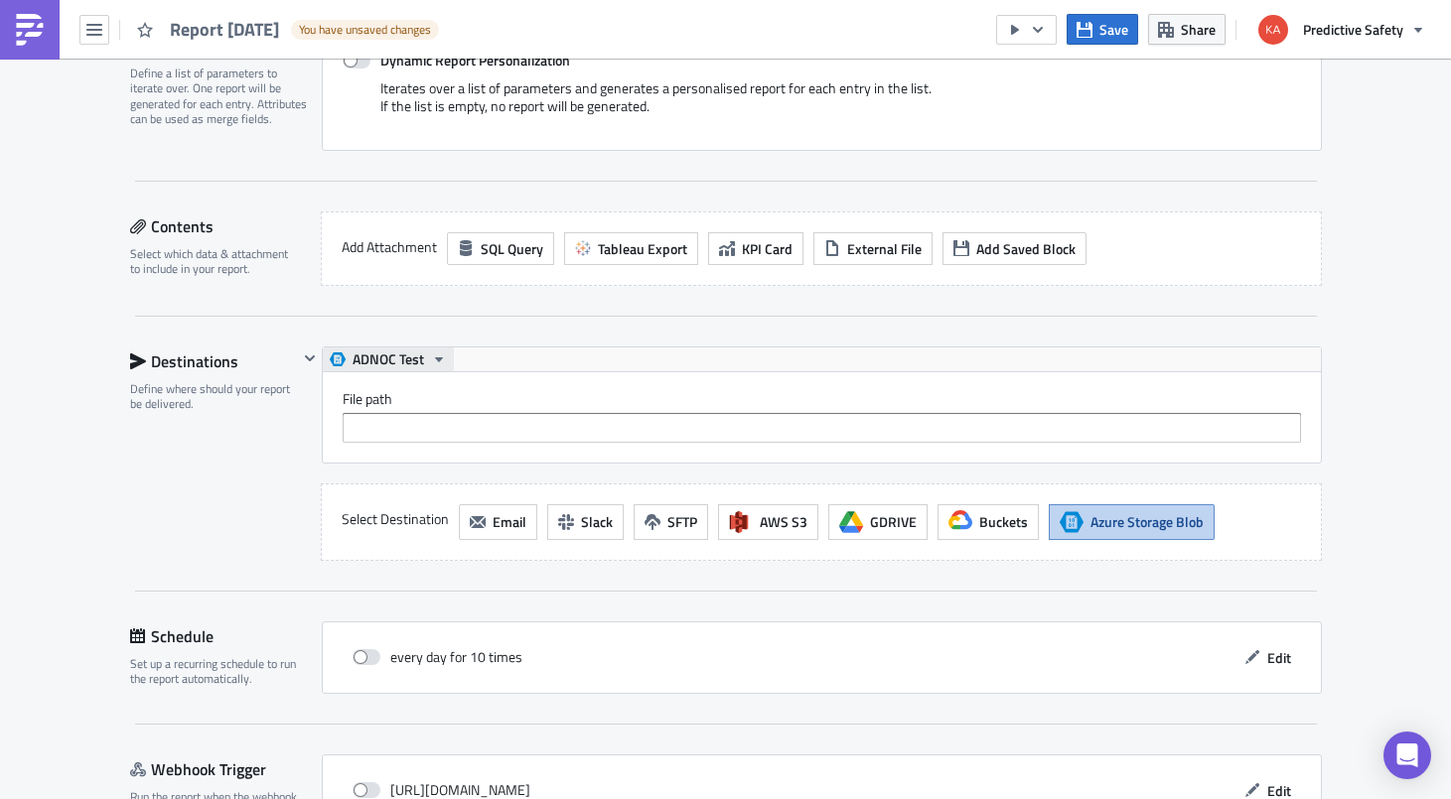
click at [437, 354] on icon "button" at bounding box center [439, 360] width 16 height 16
click at [411, 398] on div "ADNOC Test" at bounding box center [428, 391] width 142 height 20
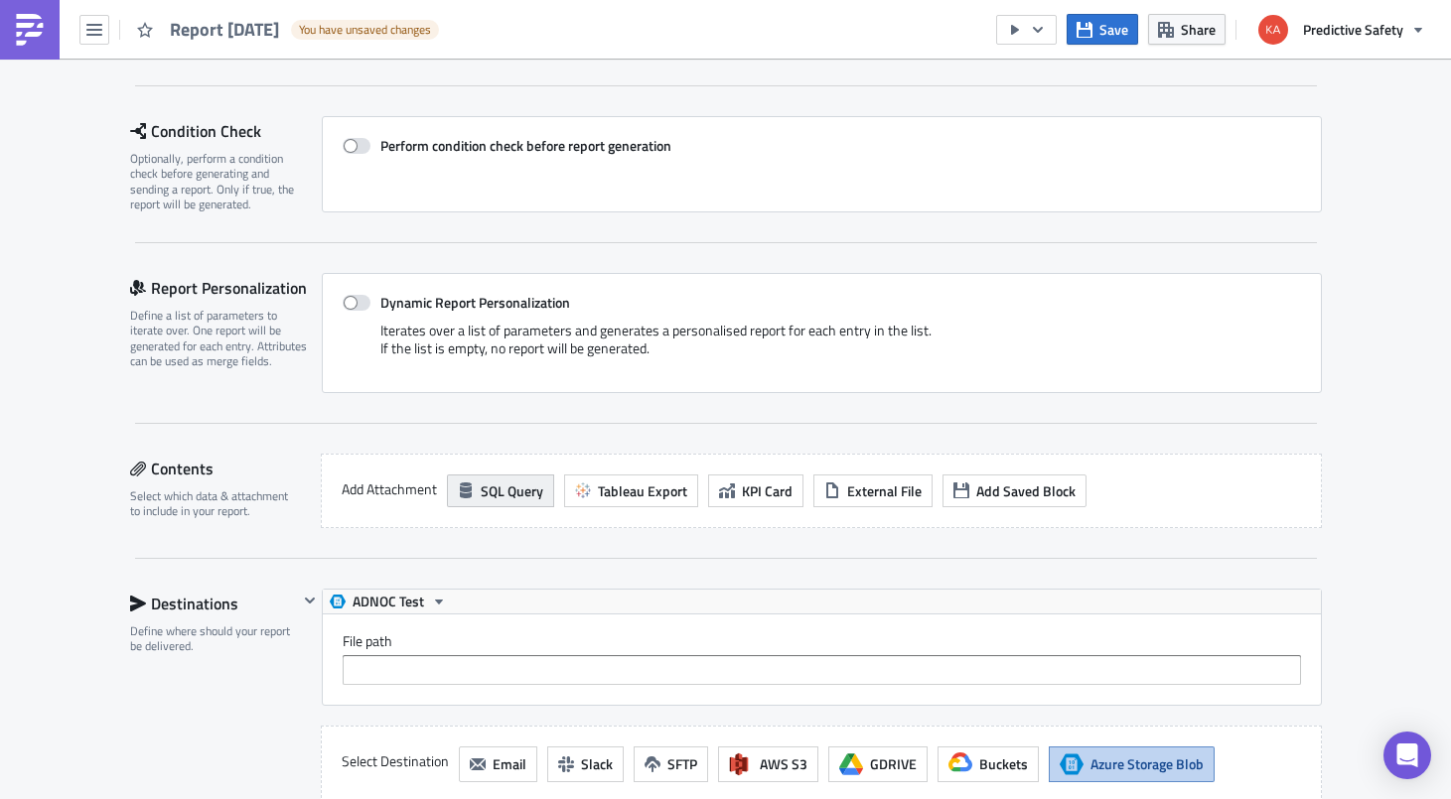
scroll to position [240, 0]
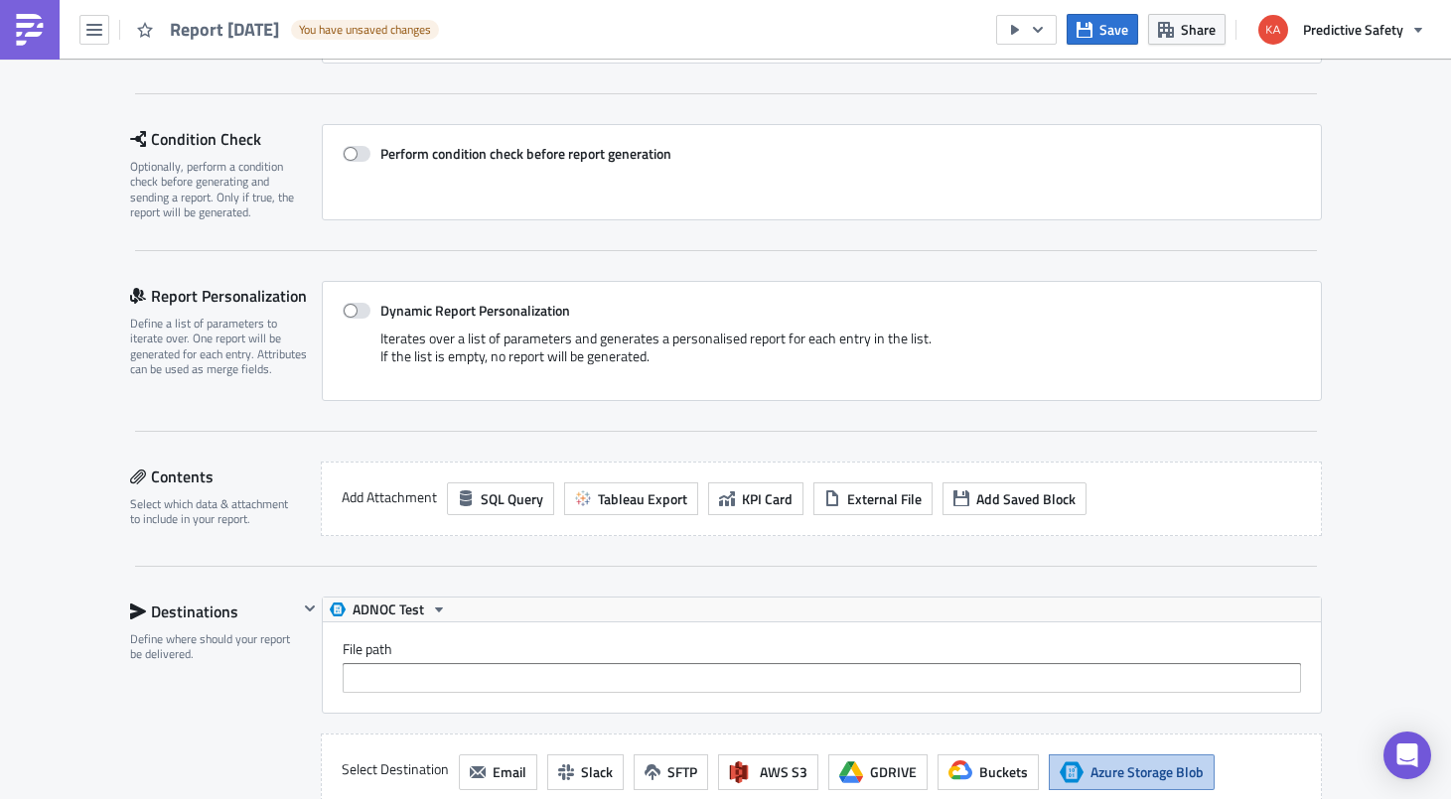
drag, startPoint x: 391, startPoint y: 603, endPoint x: 375, endPoint y: 633, distance: 33.8
click at [366, 631] on div "ADNOC Test File path" at bounding box center [822, 655] width 1000 height 117
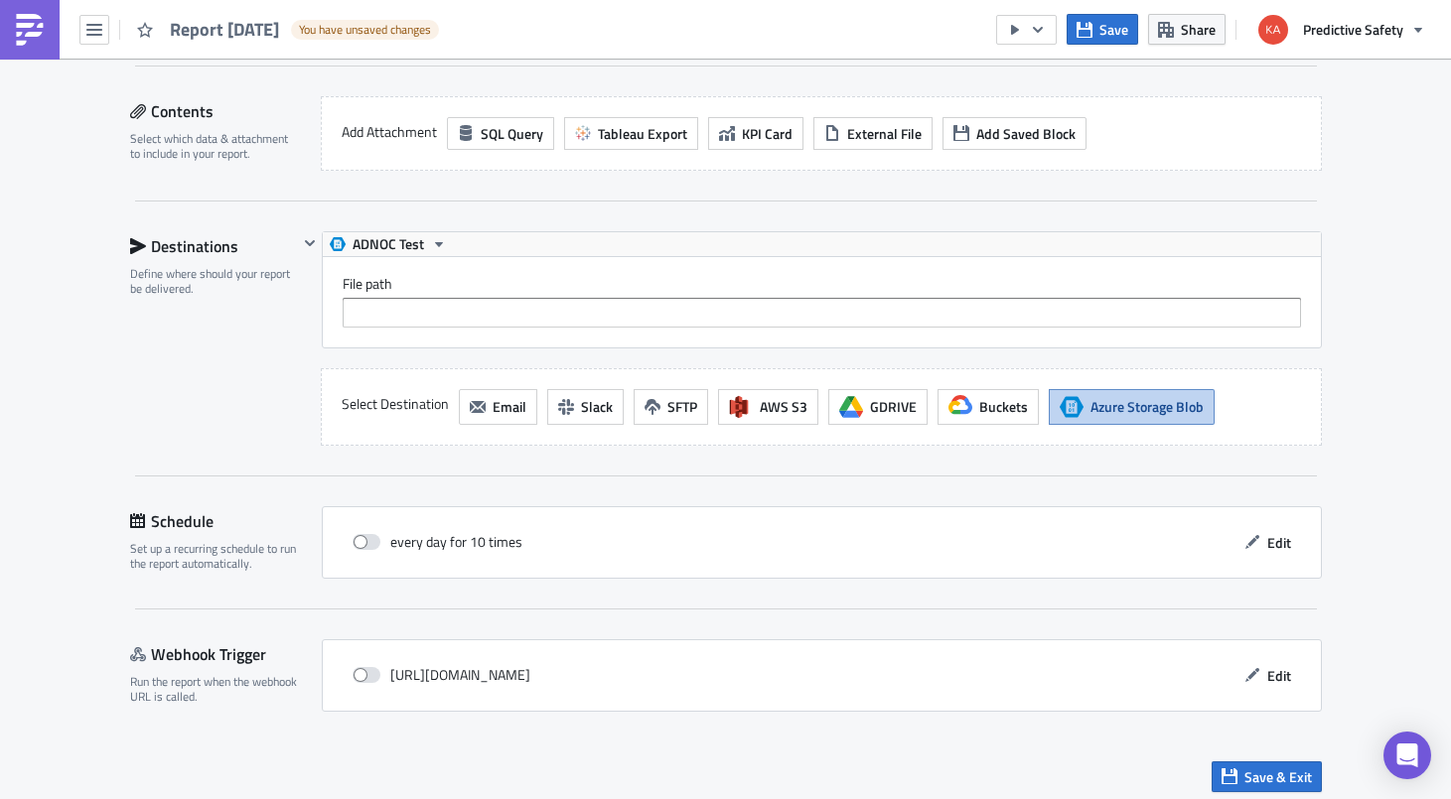
scroll to position [616, 0]
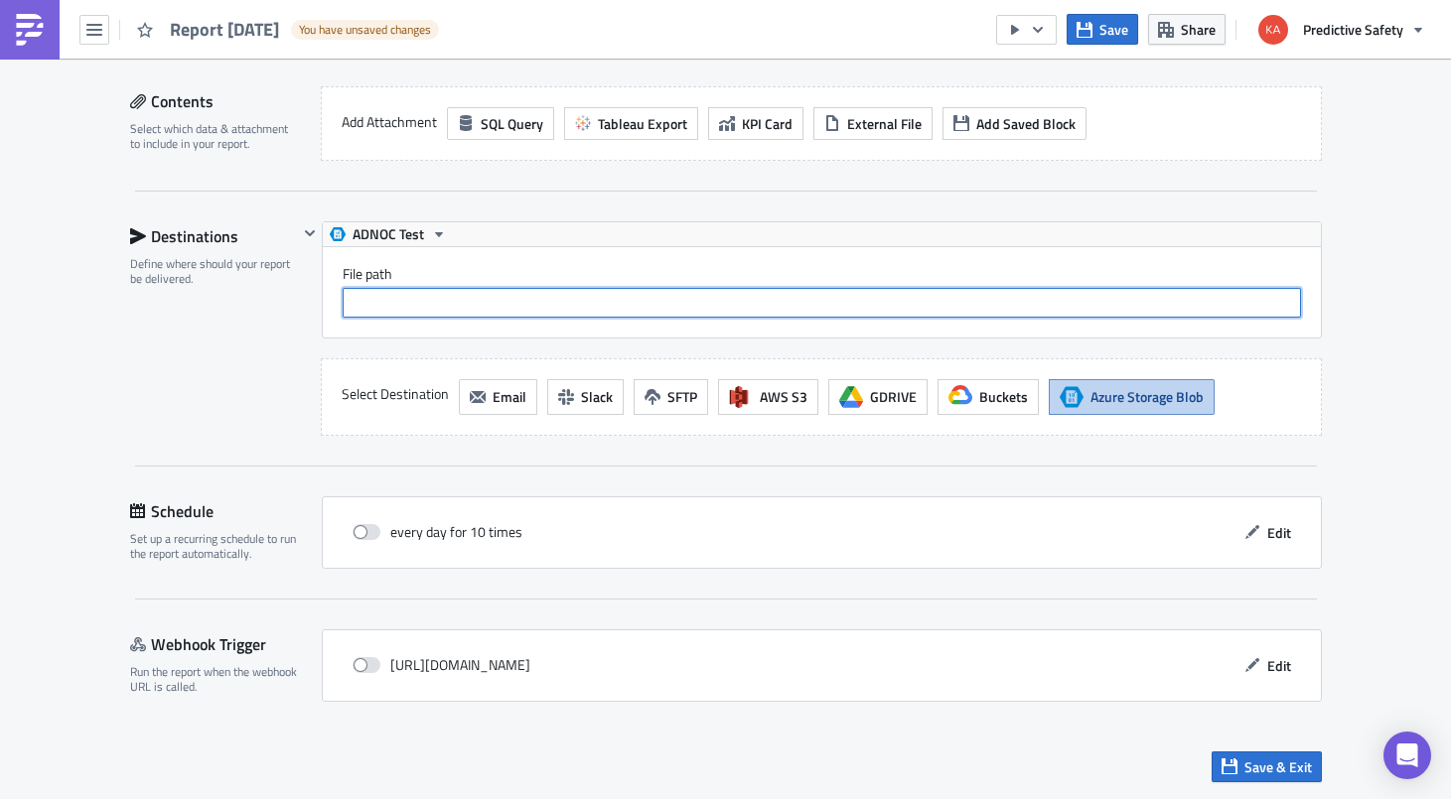
click at [360, 295] on input "File path" at bounding box center [822, 303] width 958 height 30
type input "blahblah blah"
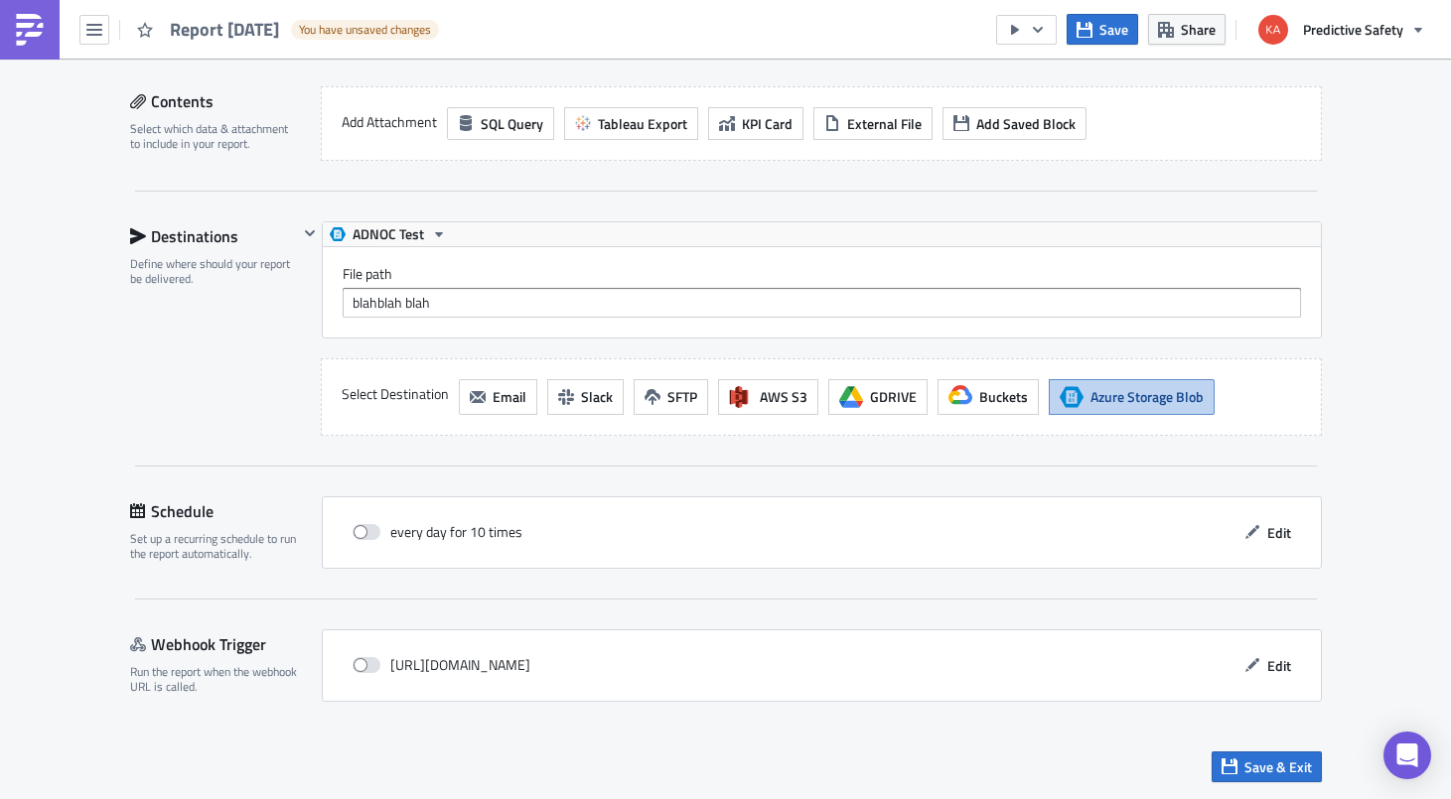
click at [1165, 406] on span "Azure Storage Blob" at bounding box center [1146, 396] width 113 height 21
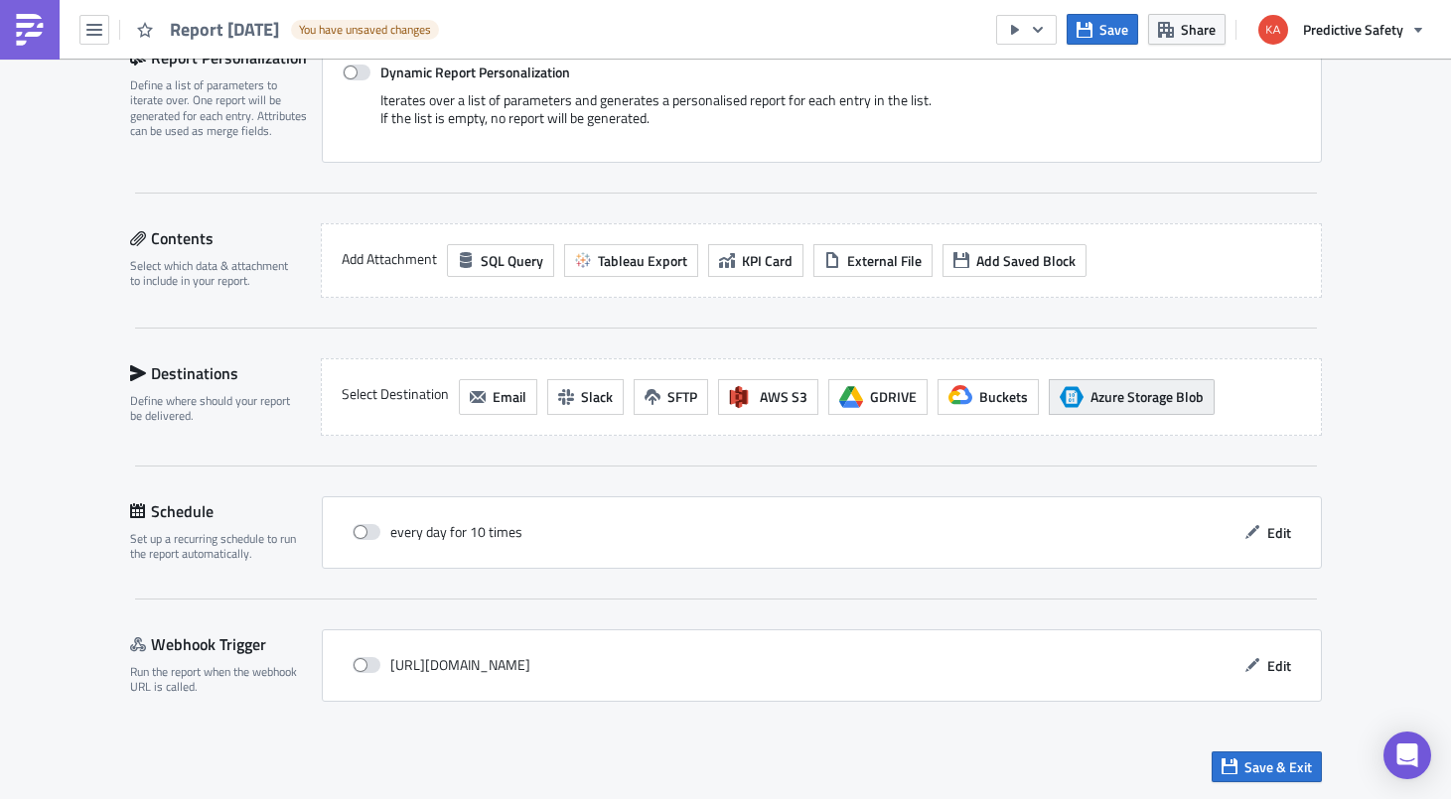
scroll to position [479, 0]
click at [1165, 405] on span "Azure Storage Blob" at bounding box center [1146, 396] width 113 height 21
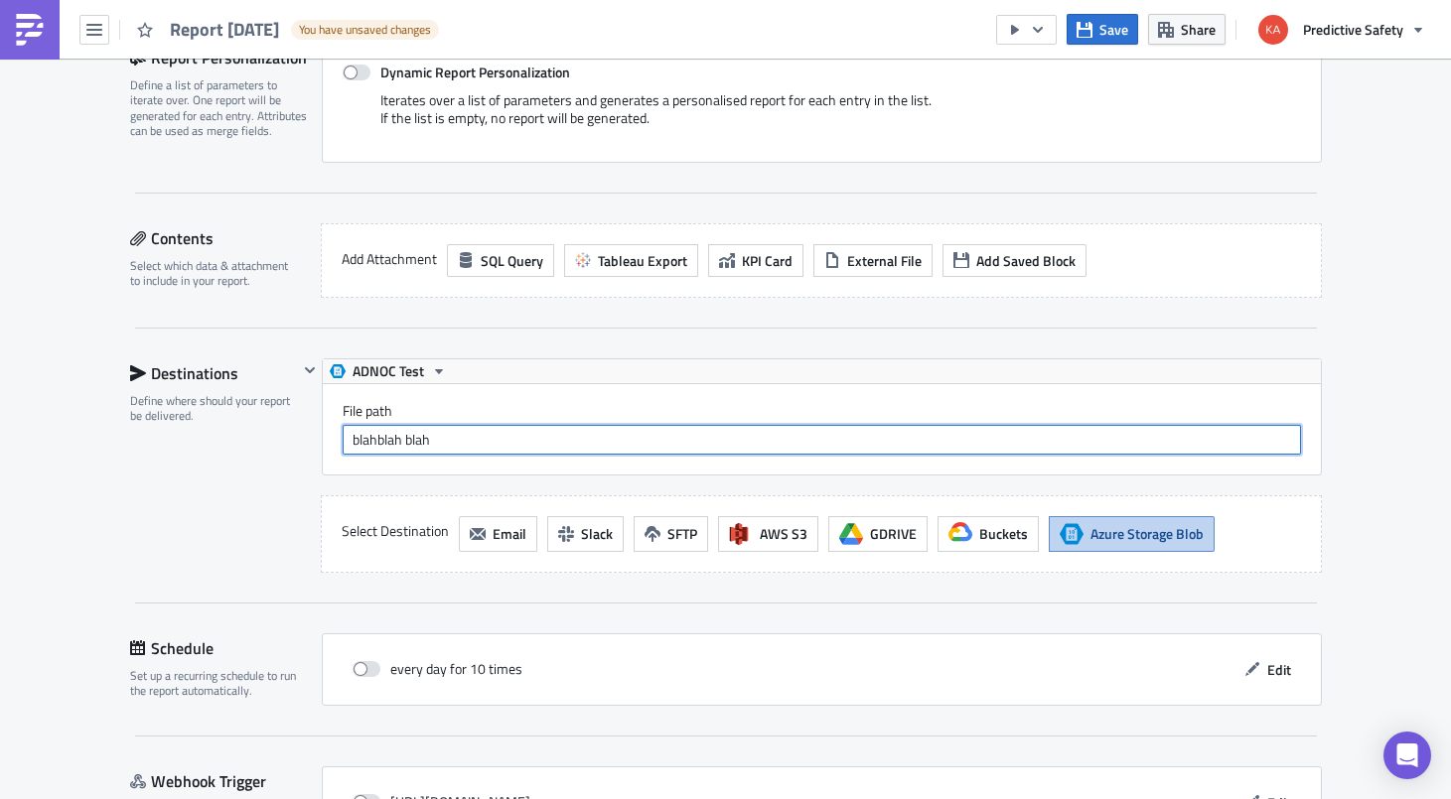
drag, startPoint x: 456, startPoint y: 449, endPoint x: 219, endPoint y: 482, distance: 238.6
click at [343, 455] on input "blahblah blah" at bounding box center [822, 440] width 958 height 30
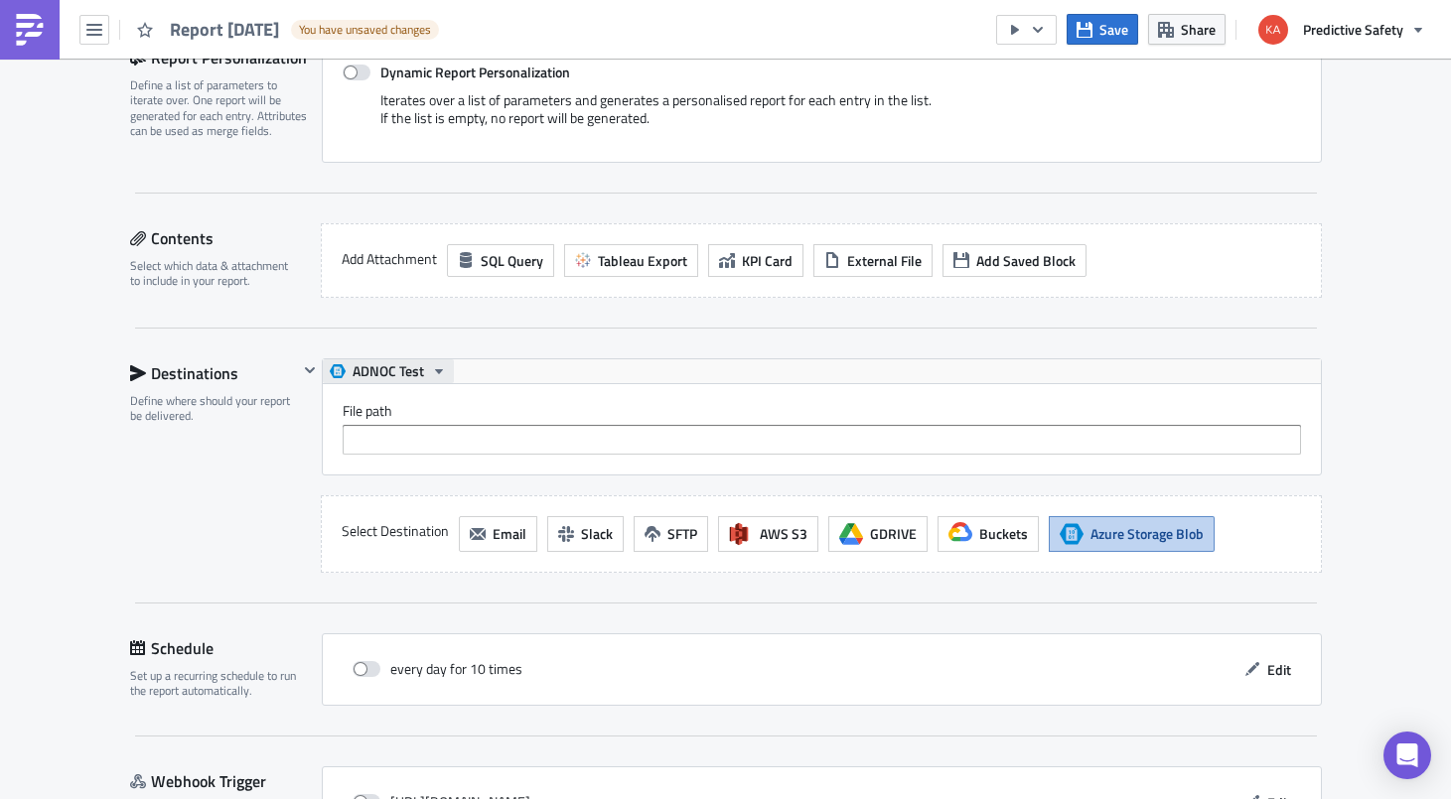
click at [437, 368] on icon "button" at bounding box center [439, 371] width 16 height 16
click at [384, 402] on div "ADNOC Test" at bounding box center [428, 403] width 142 height 20
drag, startPoint x: 292, startPoint y: 464, endPoint x: 274, endPoint y: 495, distance: 36.5
click at [274, 495] on div "Destinations Define where should your report be delivered. ADNOC Test File path…" at bounding box center [726, 465] width 1192 height 214
click at [358, 368] on span "ADNOC Test" at bounding box center [387, 371] width 71 height 24
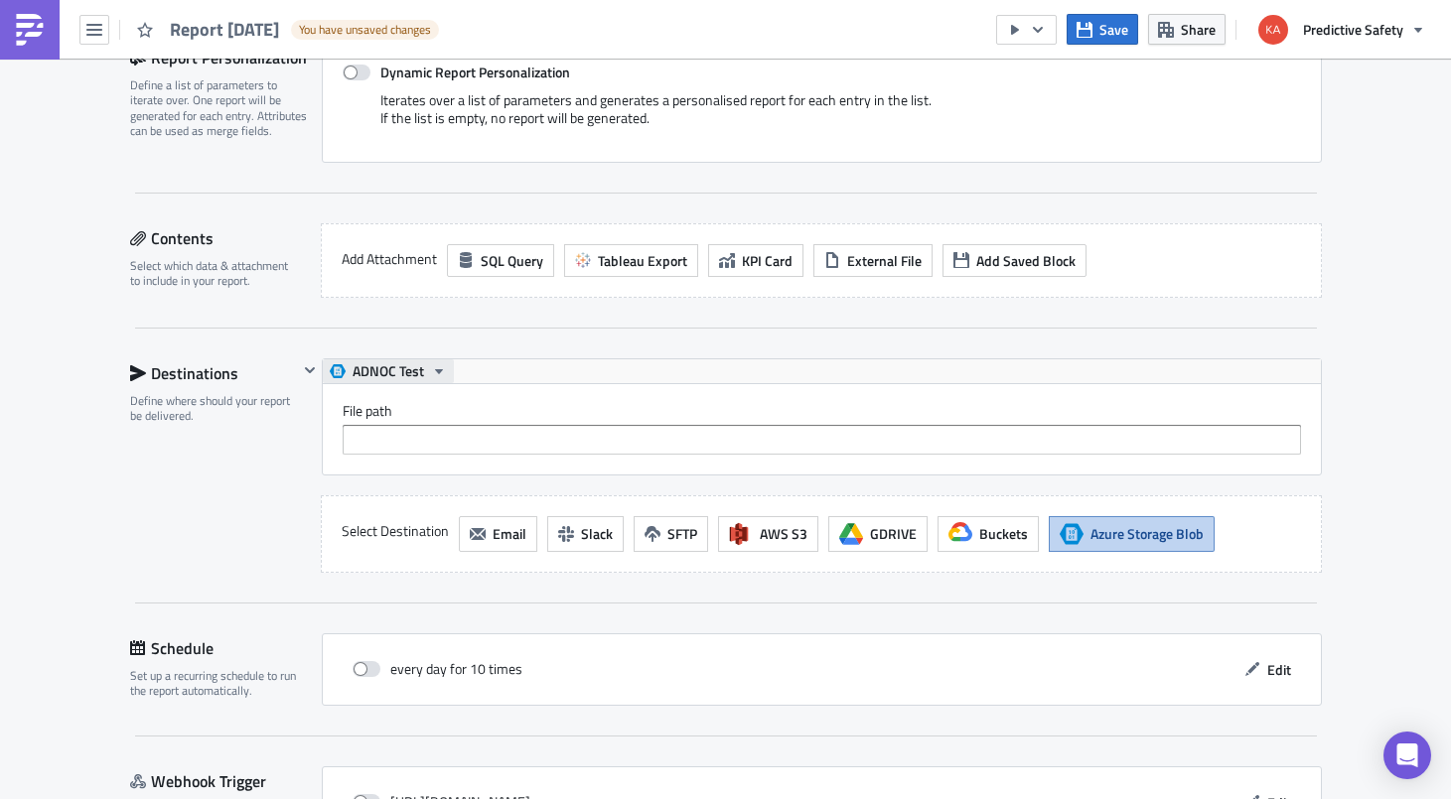
click at [358, 368] on span "ADNOC Test" at bounding box center [387, 371] width 71 height 24
click at [401, 367] on span "ADNOC Test" at bounding box center [387, 371] width 71 height 24
click at [313, 371] on icon "button" at bounding box center [310, 370] width 16 height 16
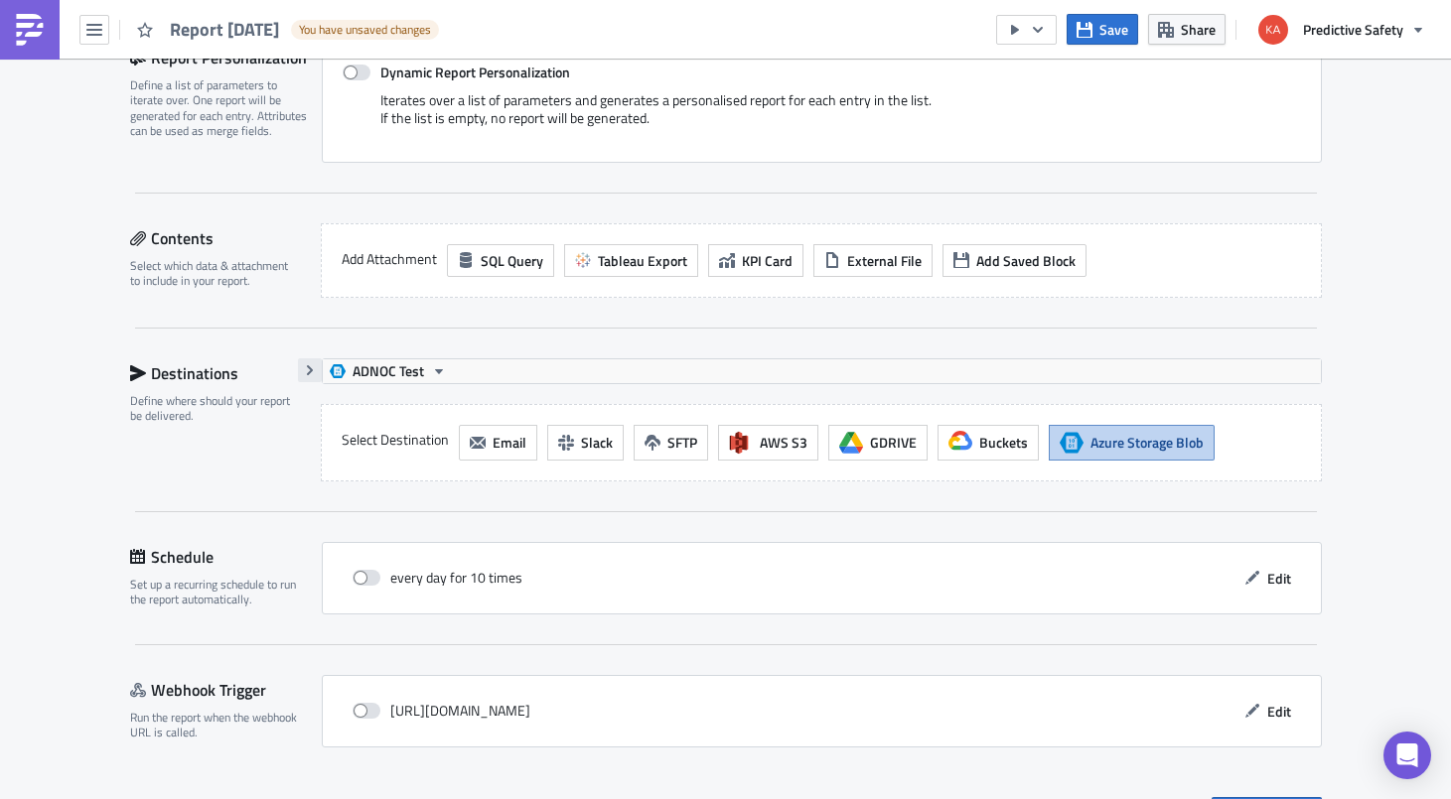
click at [313, 370] on icon "button" at bounding box center [310, 370] width 16 height 16
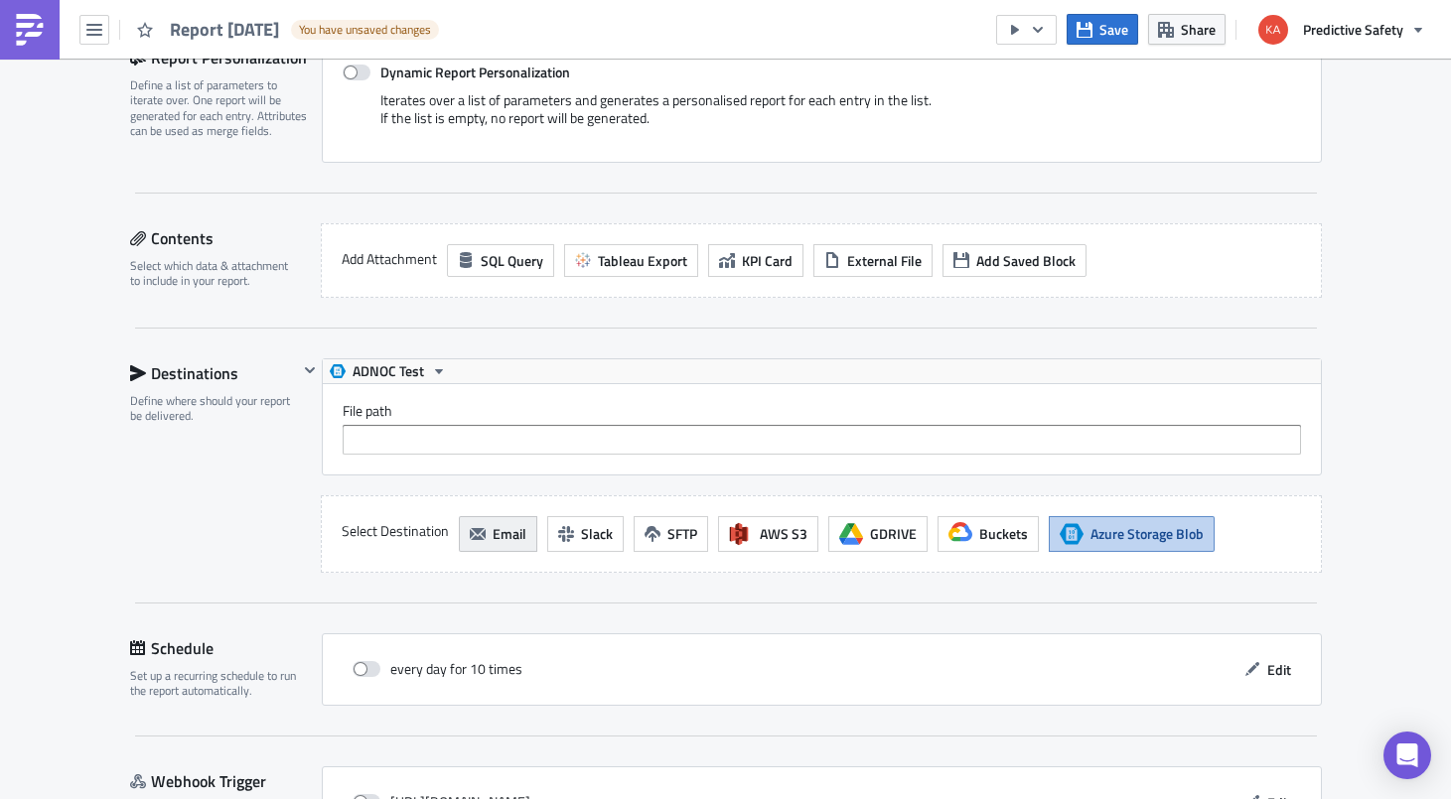
click at [504, 539] on span "Email" at bounding box center [509, 533] width 34 height 21
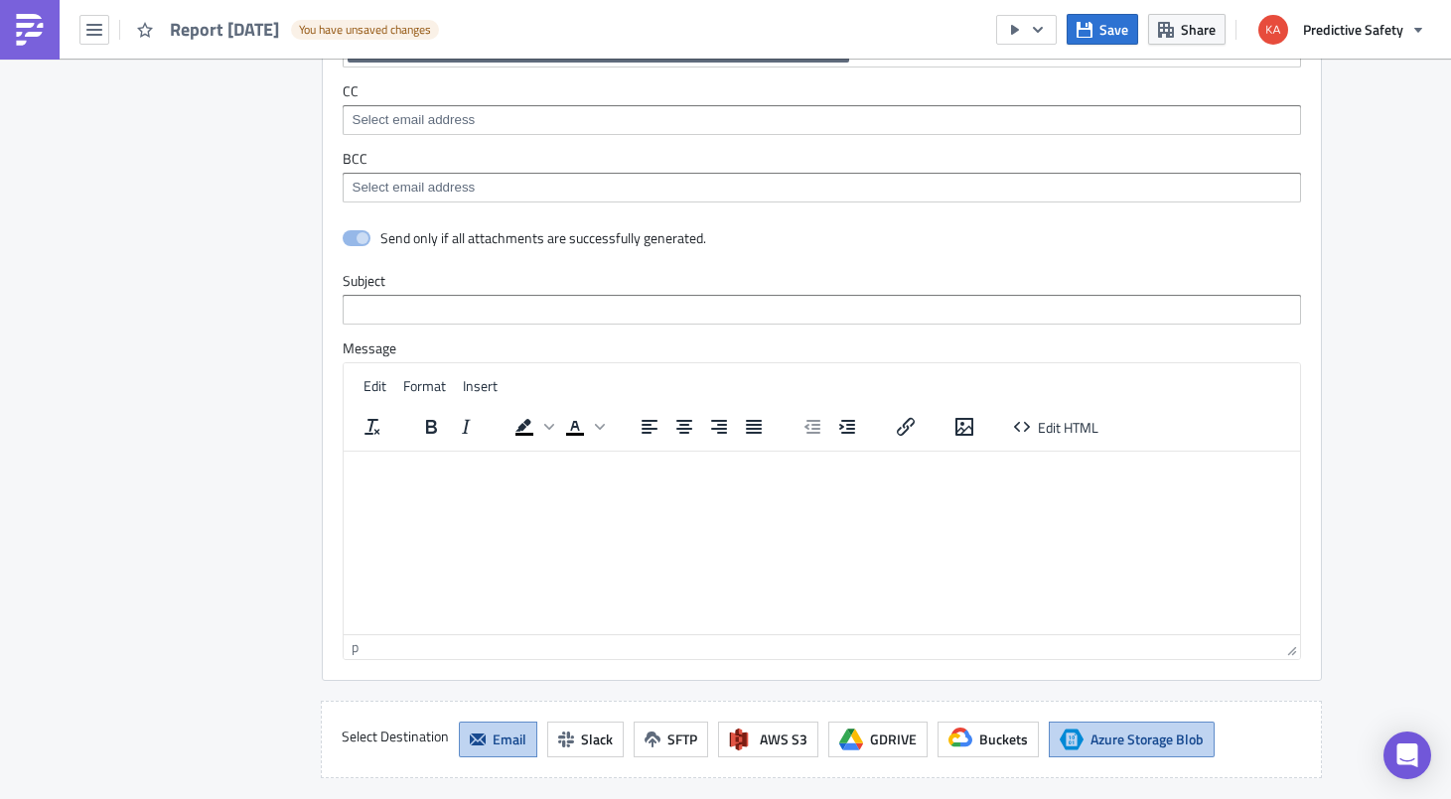
scroll to position [1229, 0]
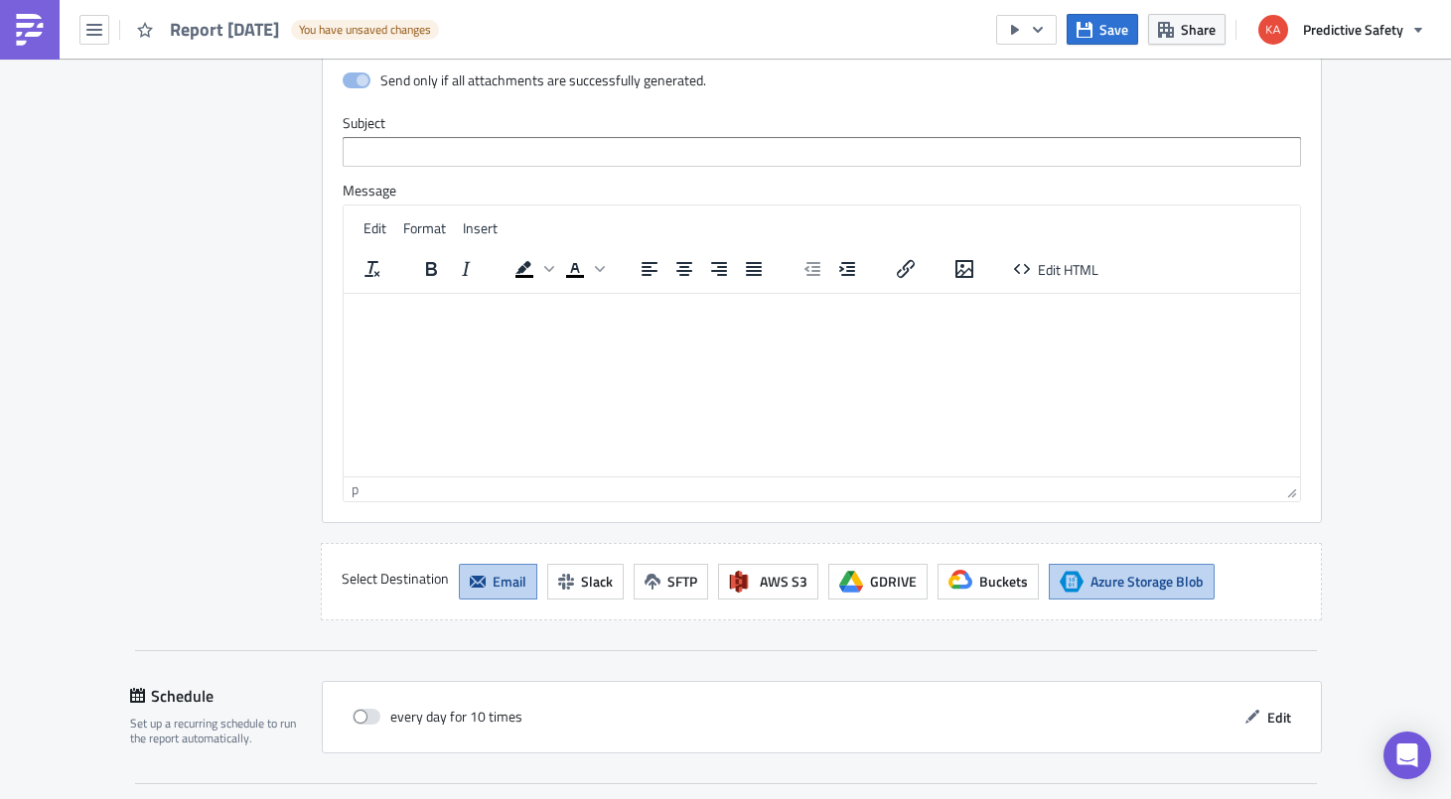
click at [1154, 587] on span "Azure Storage Blob" at bounding box center [1146, 581] width 113 height 21
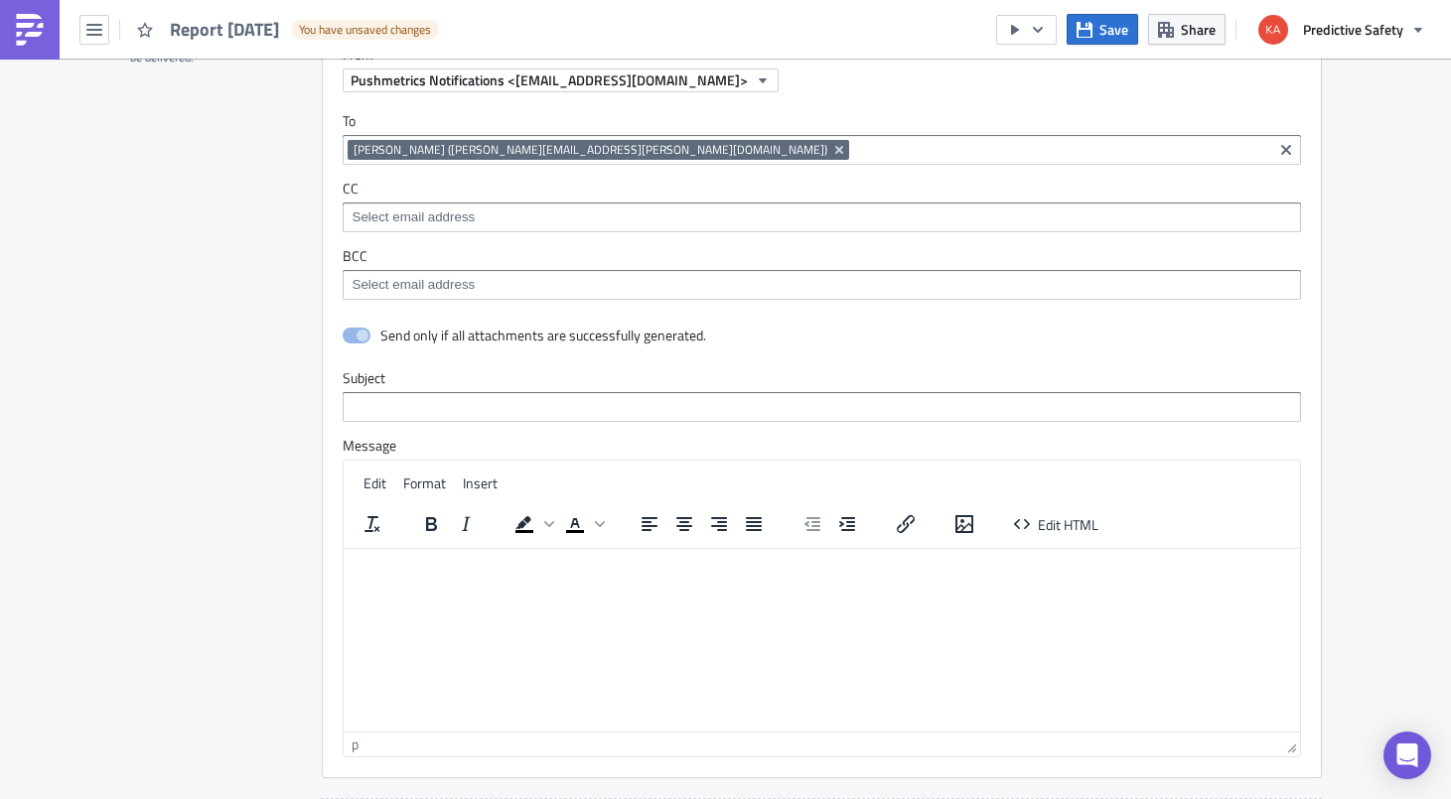
scroll to position [1027, 0]
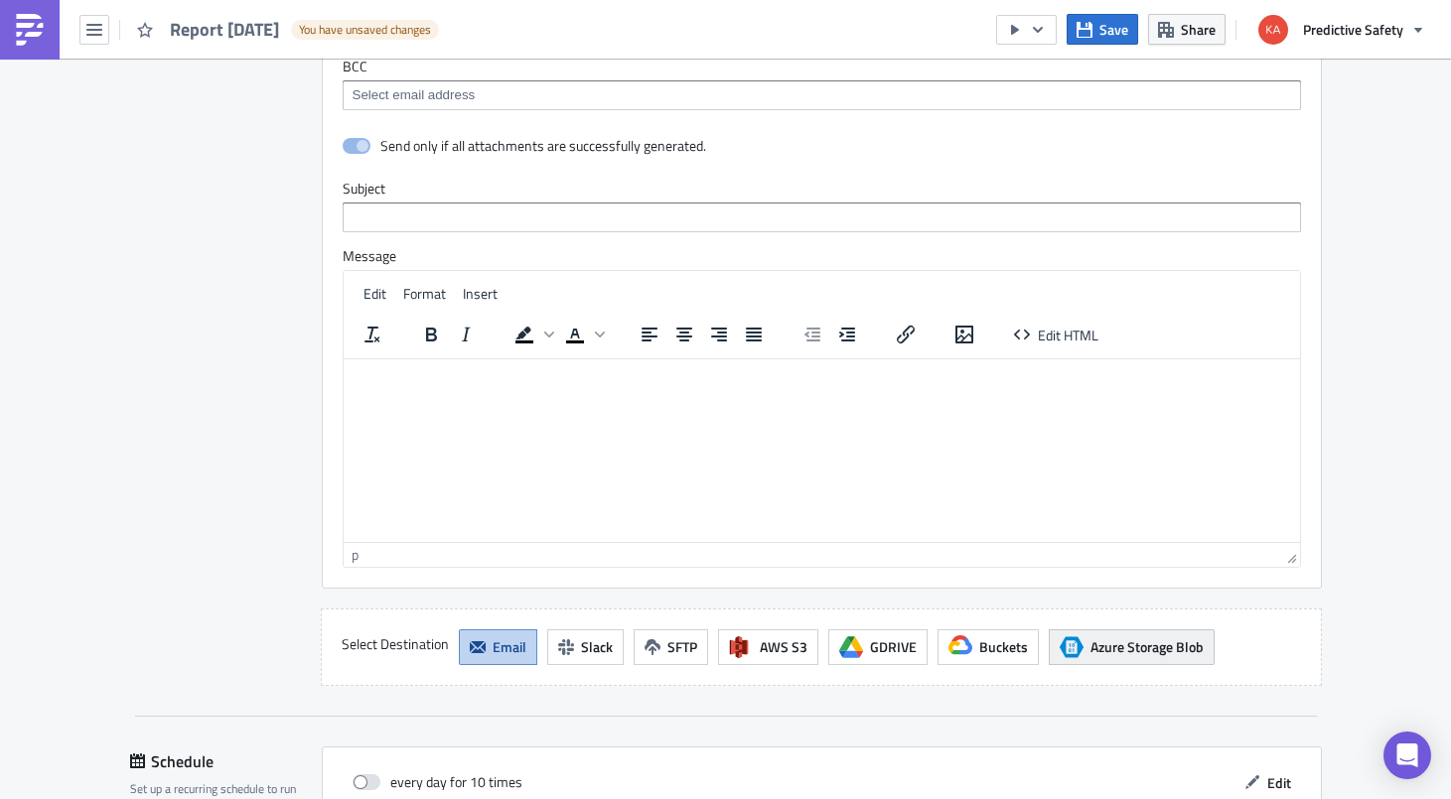
click at [1138, 651] on span "Azure Storage Blob" at bounding box center [1146, 646] width 113 height 21
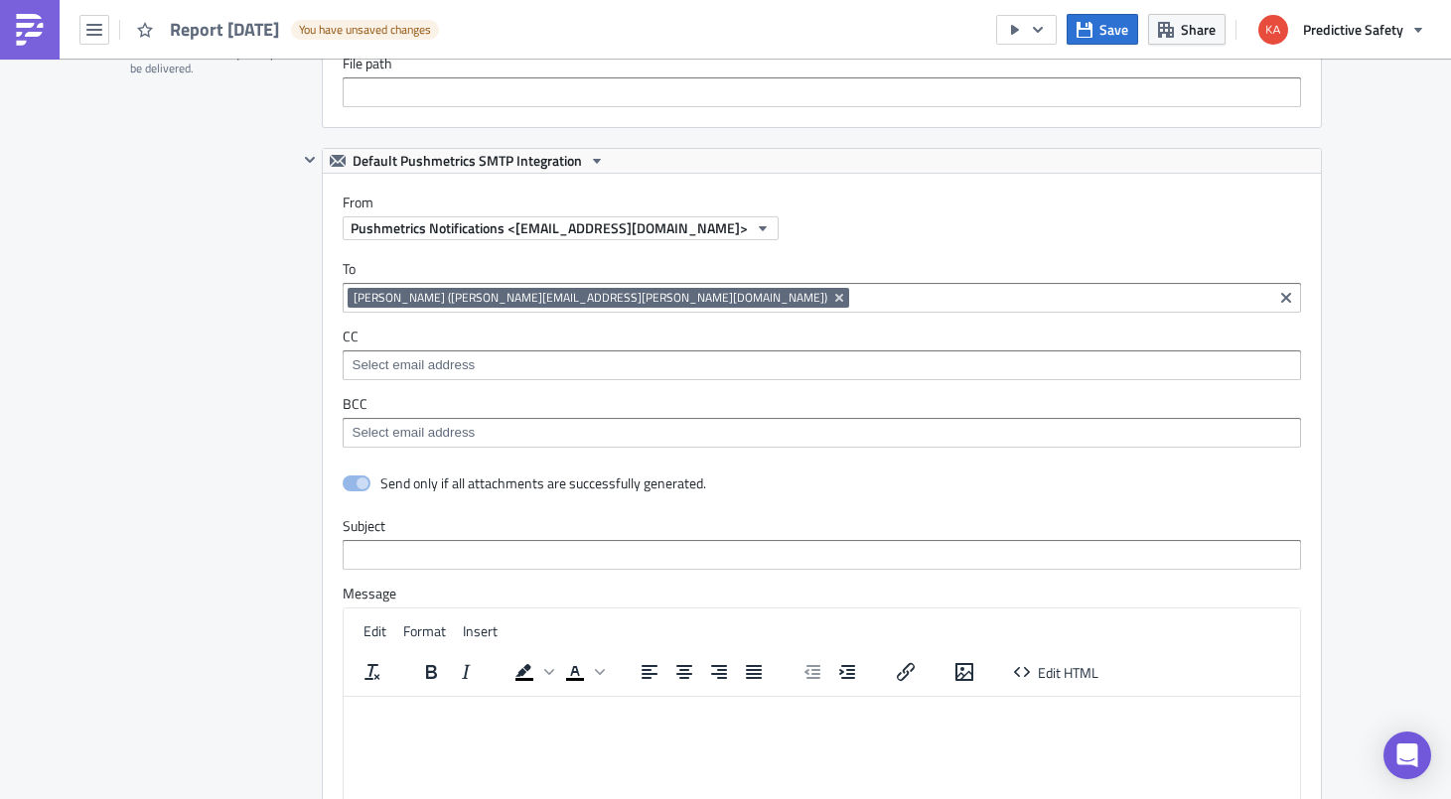
scroll to position [526, 0]
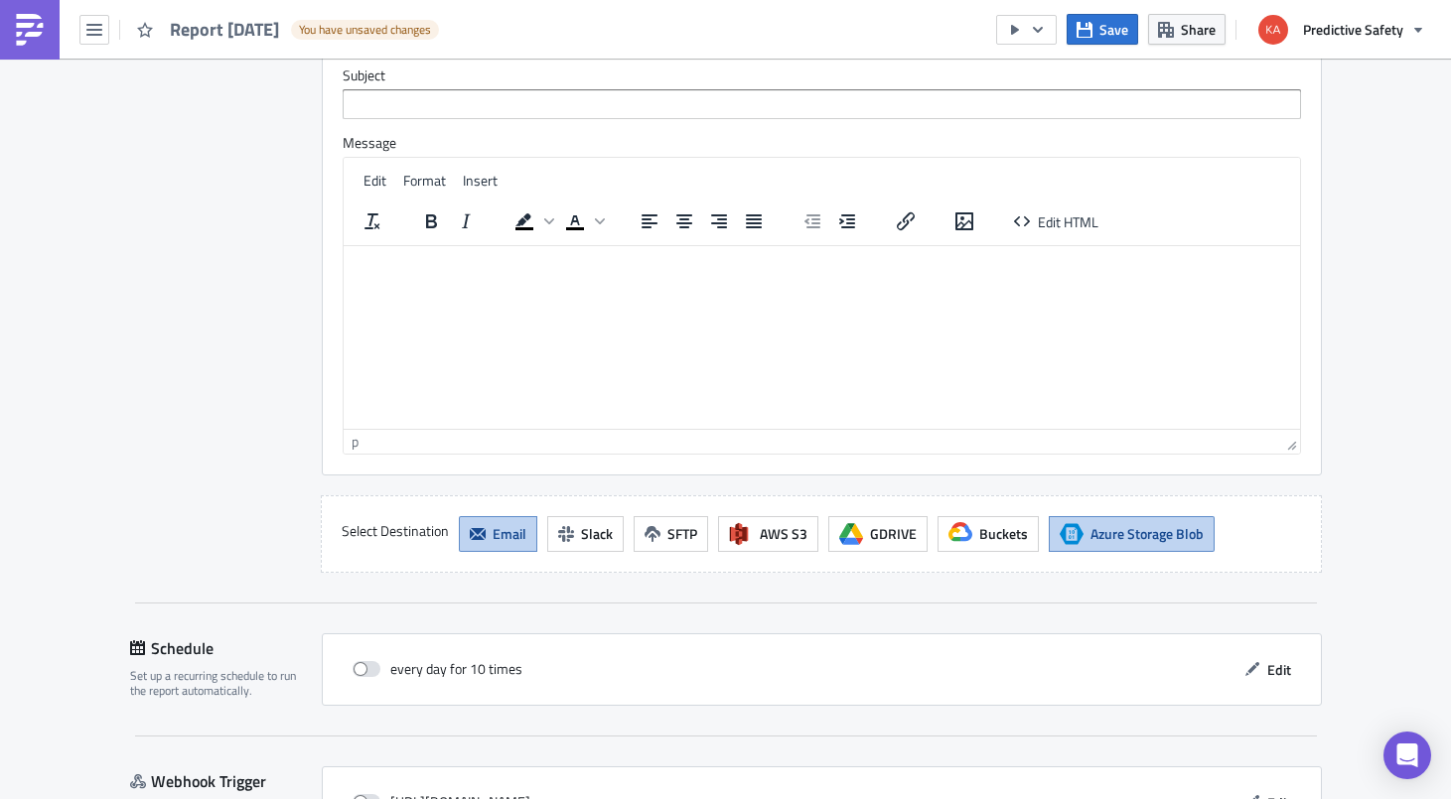
click at [498, 532] on span "Email" at bounding box center [509, 533] width 34 height 21
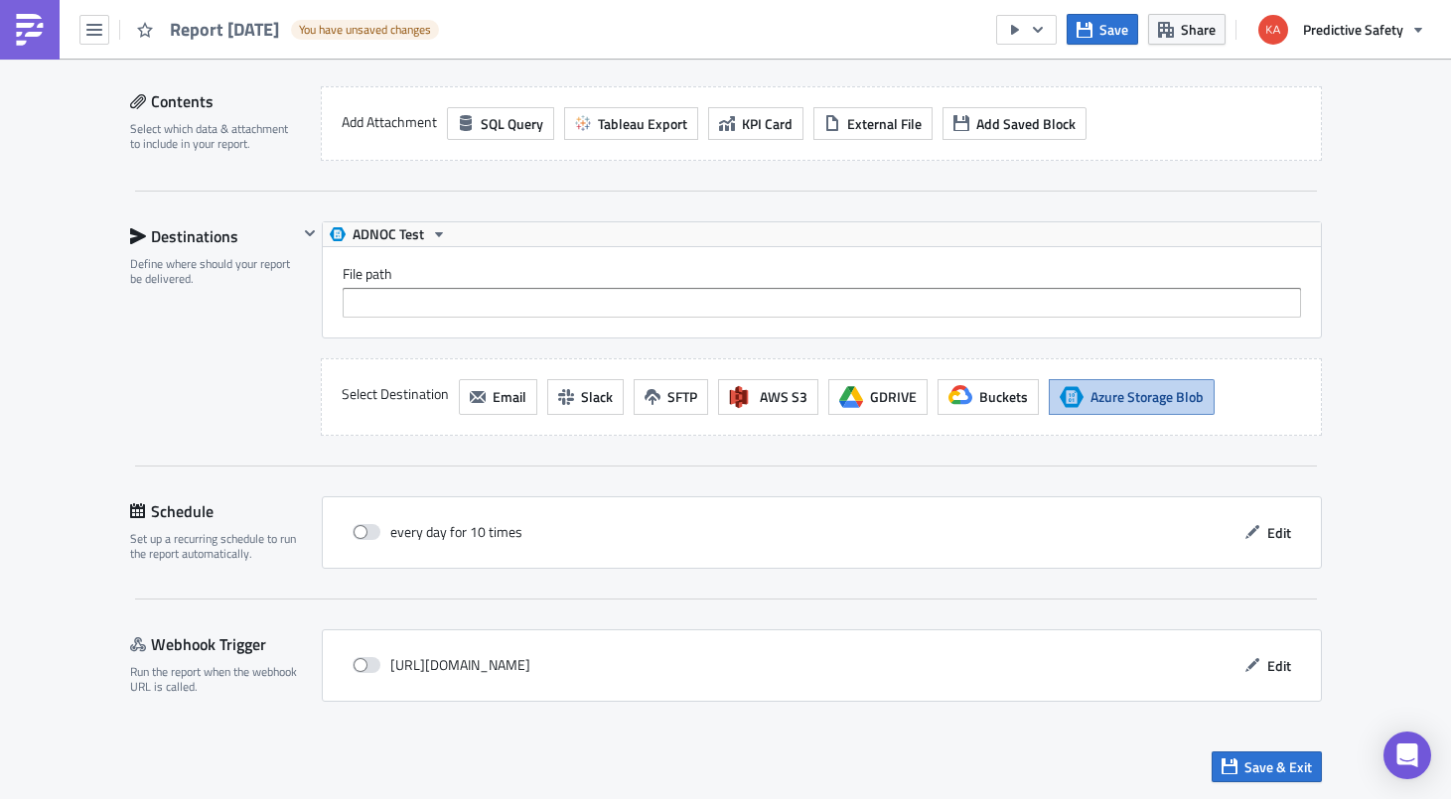
click at [1172, 401] on span "Azure Storage Blob" at bounding box center [1146, 396] width 113 height 21
